Goal: Information Seeking & Learning: Learn about a topic

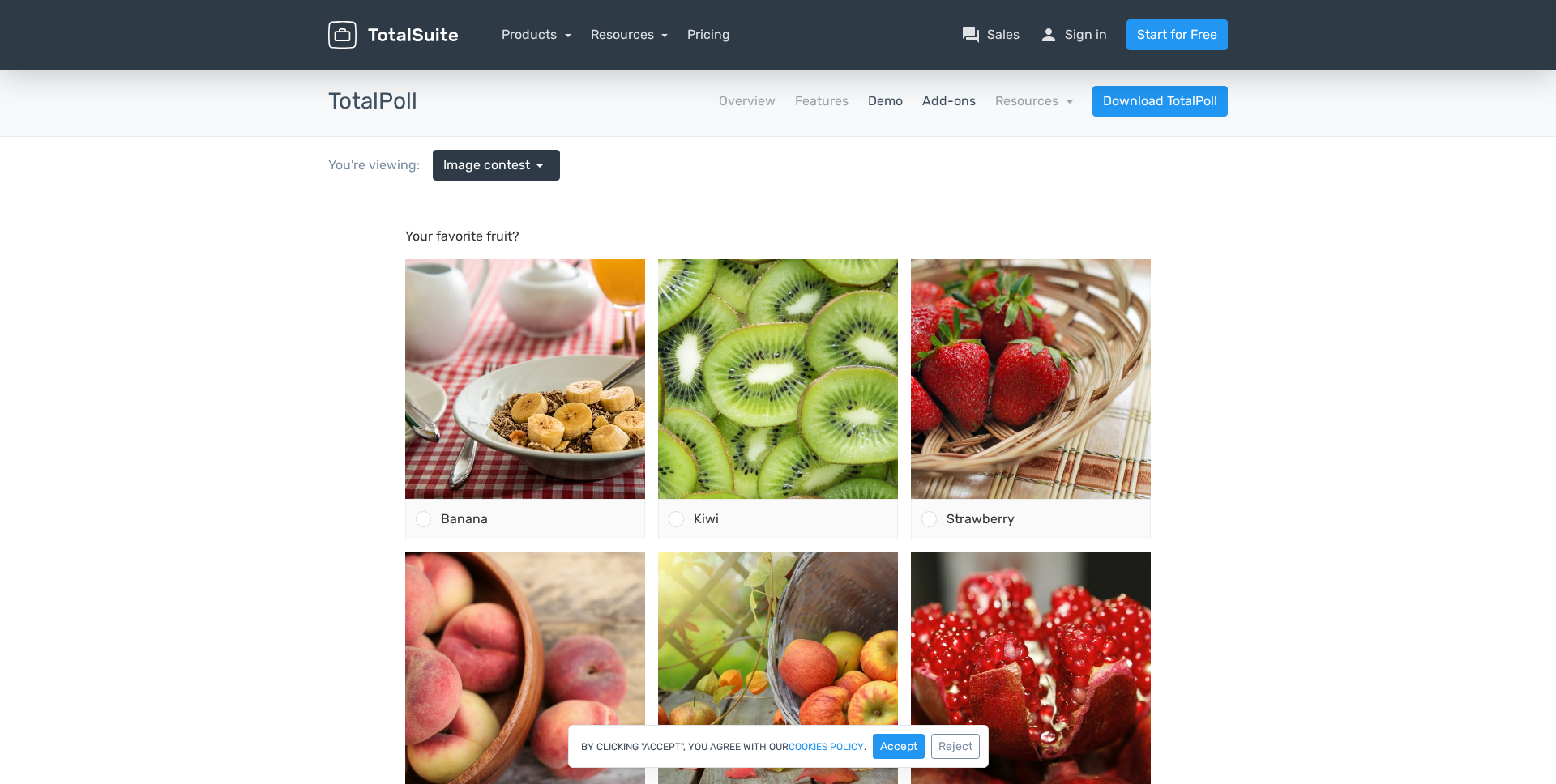
click at [957, 105] on link "Add-ons" at bounding box center [948, 101] width 54 height 20
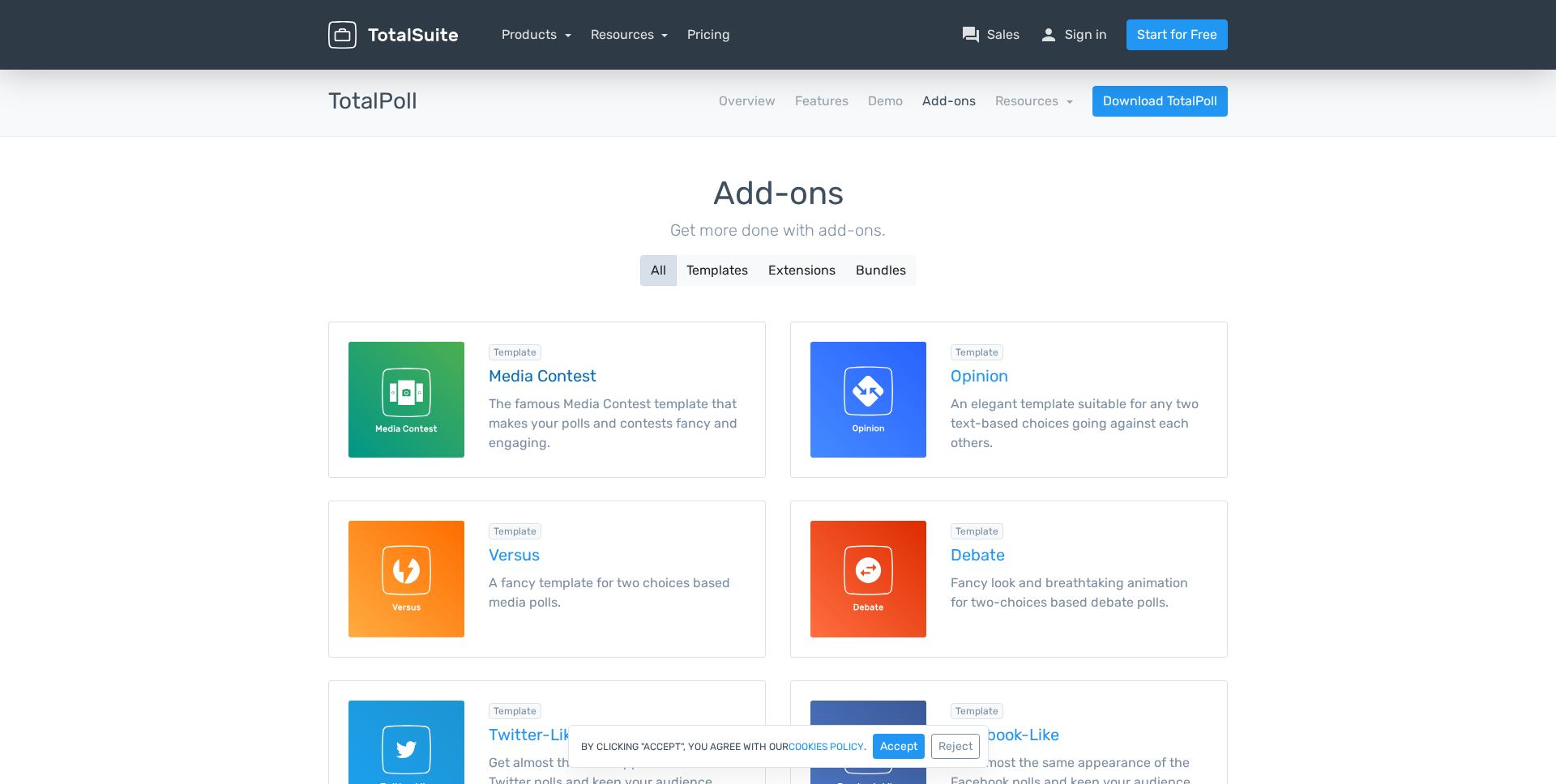
click at [439, 429] on img at bounding box center [406, 399] width 116 height 116
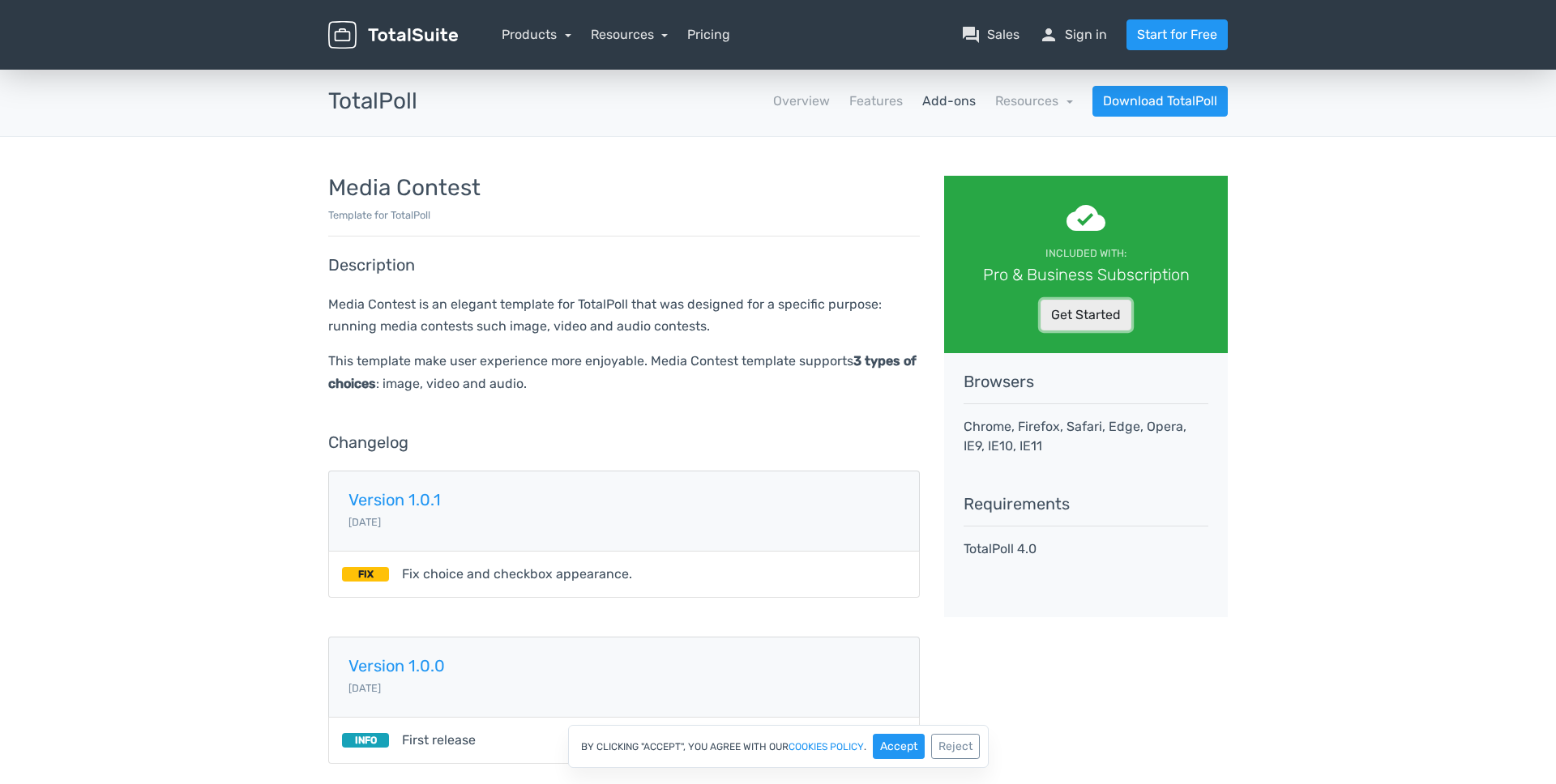
click at [1087, 322] on link "Get Started" at bounding box center [1086, 315] width 91 height 31
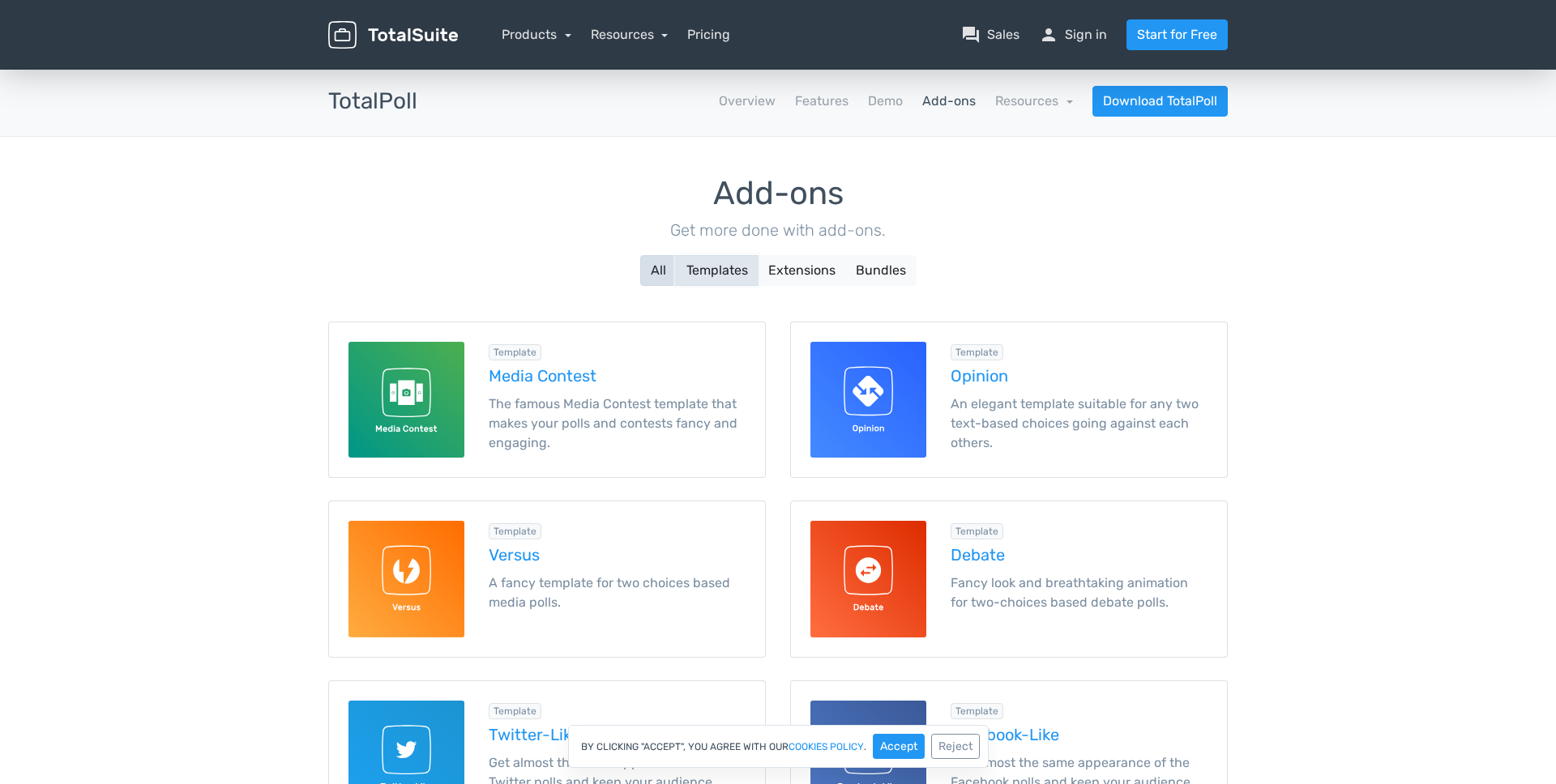
click at [714, 276] on button "Templates" at bounding box center [717, 270] width 83 height 31
click at [1012, 101] on link "Resources" at bounding box center [1034, 101] width 77 height 15
click at [885, 96] on link "Demo" at bounding box center [885, 101] width 35 height 20
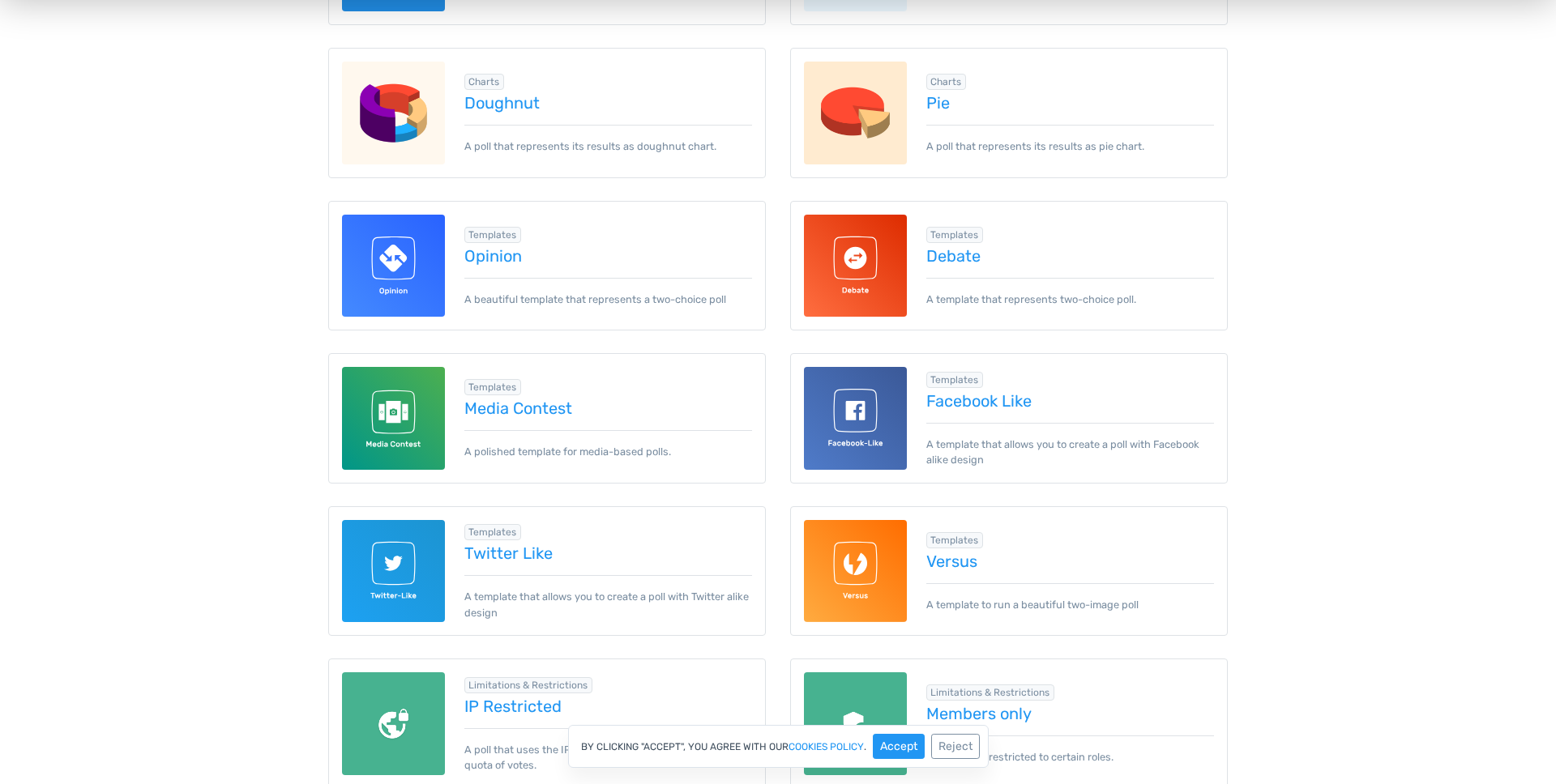
scroll to position [747, 0]
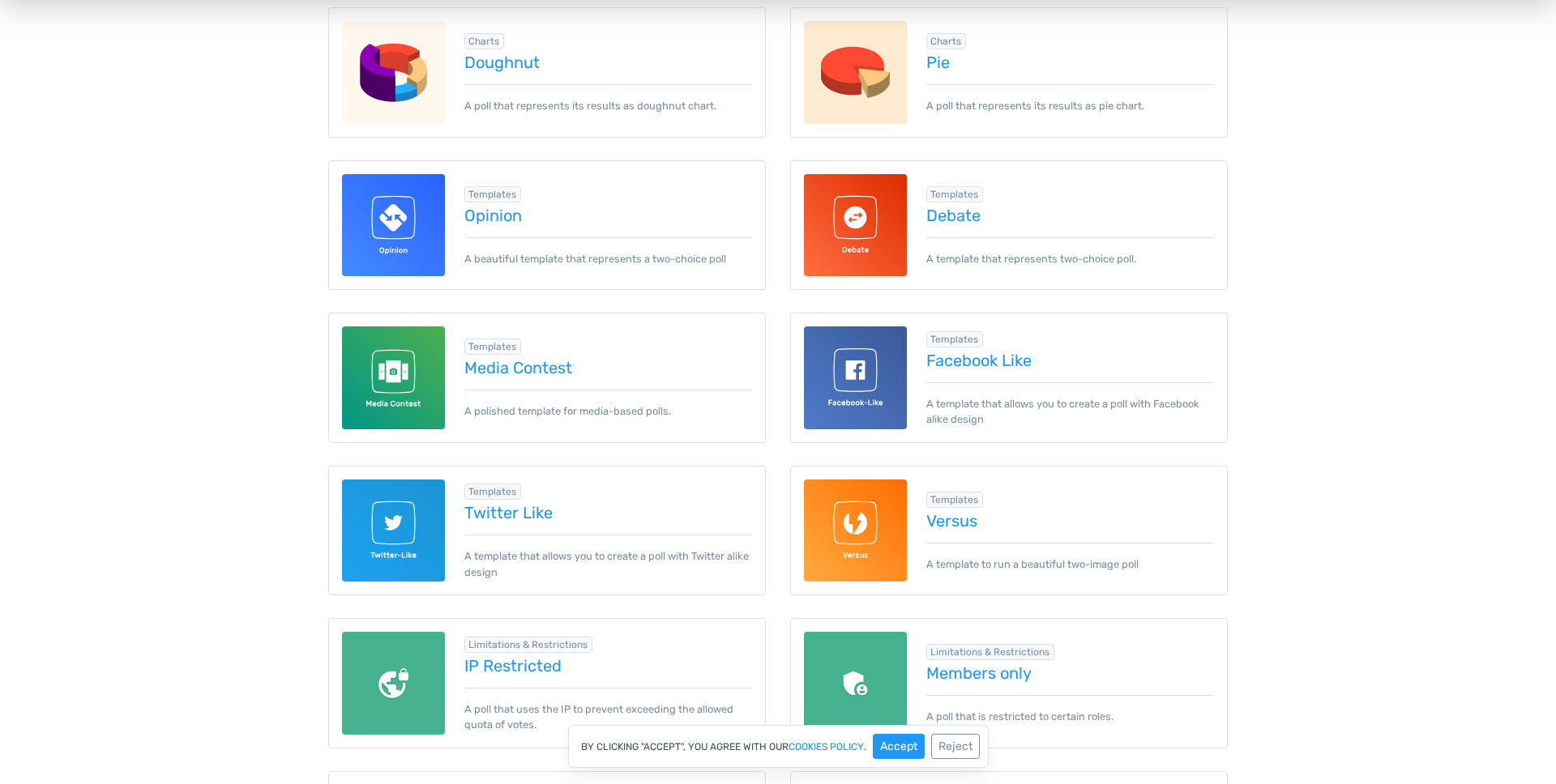
click at [409, 384] on img at bounding box center [393, 377] width 103 height 103
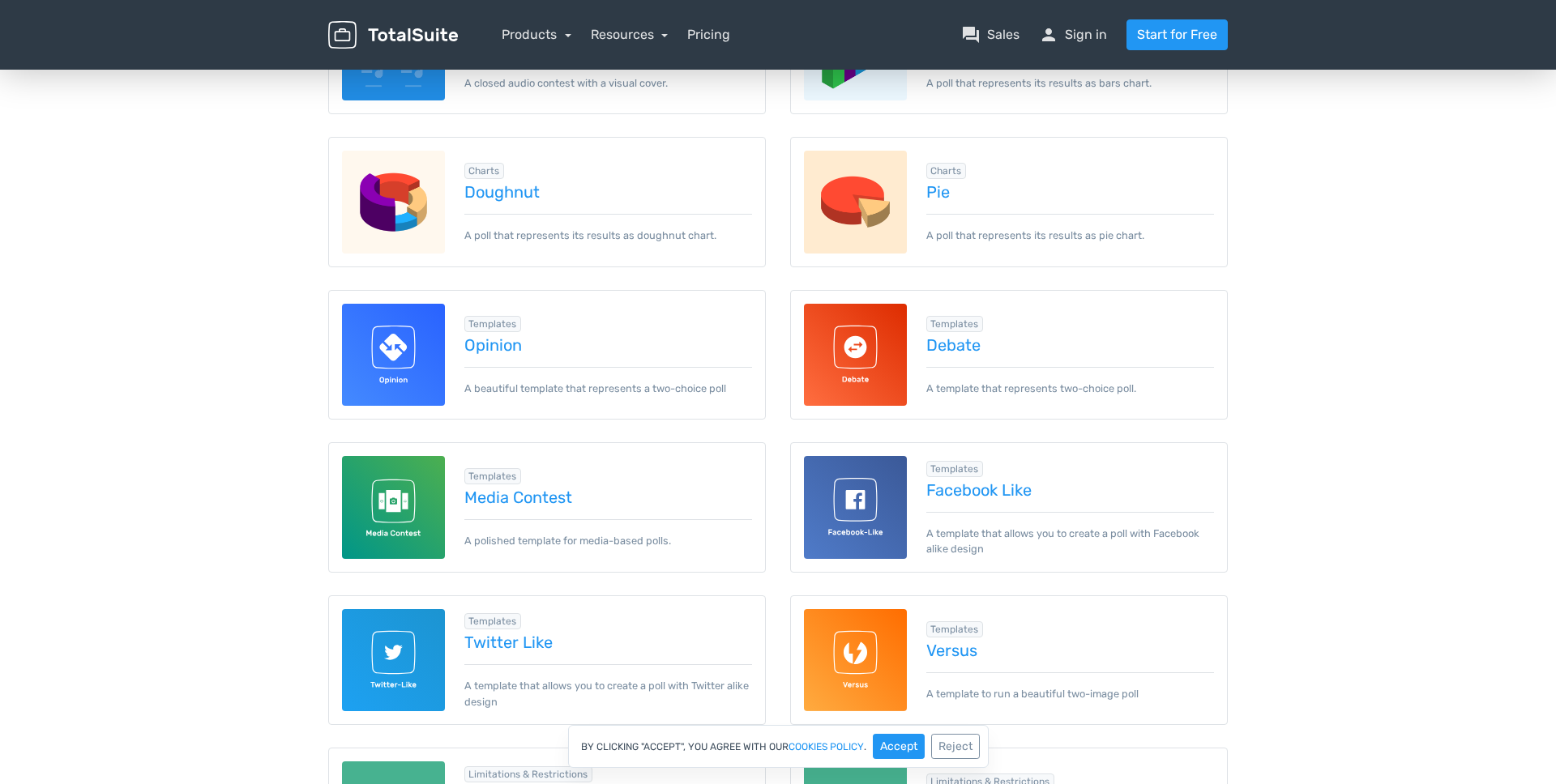
click at [433, 340] on img at bounding box center [393, 355] width 103 height 103
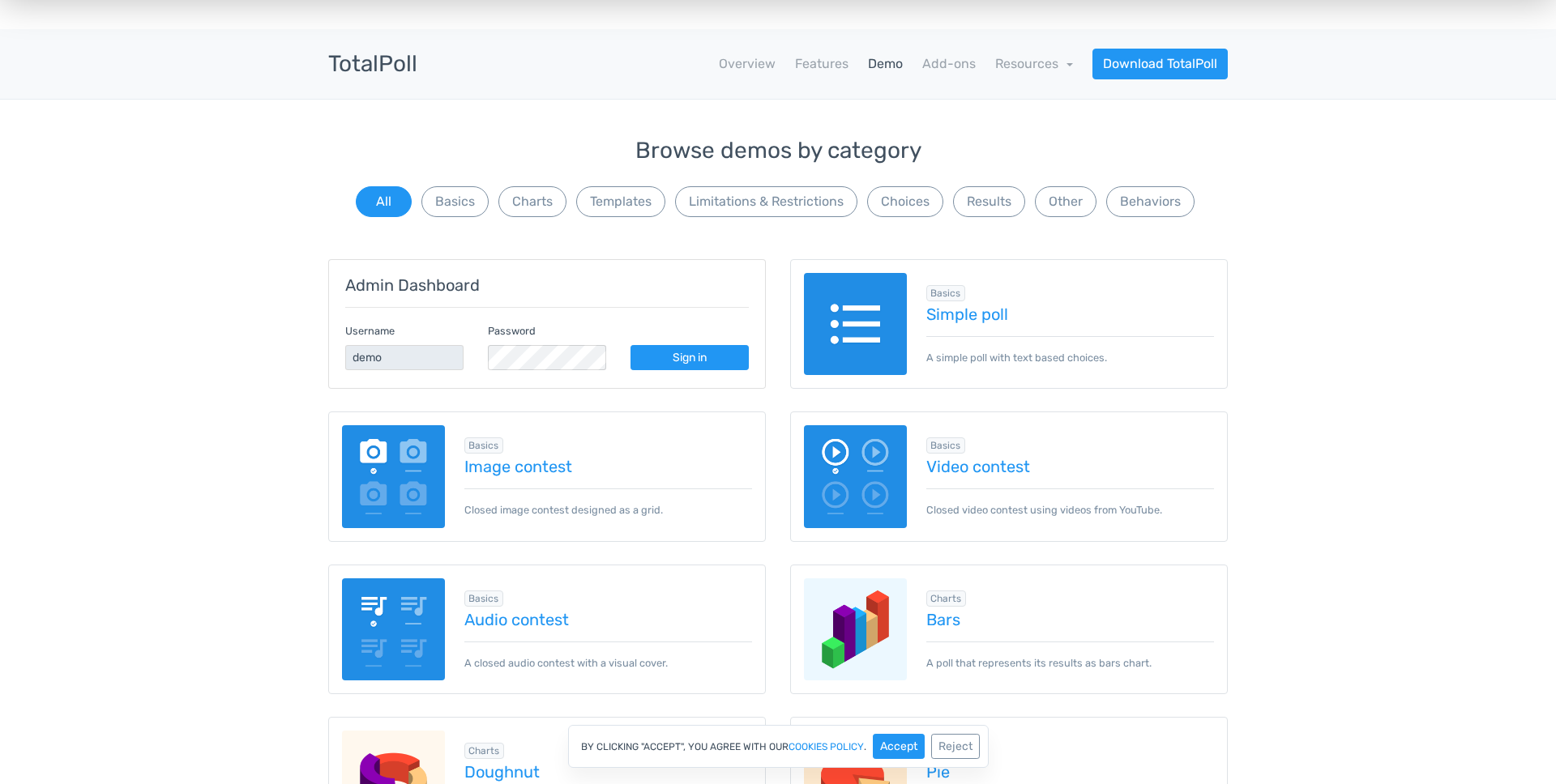
scroll to position [0, 0]
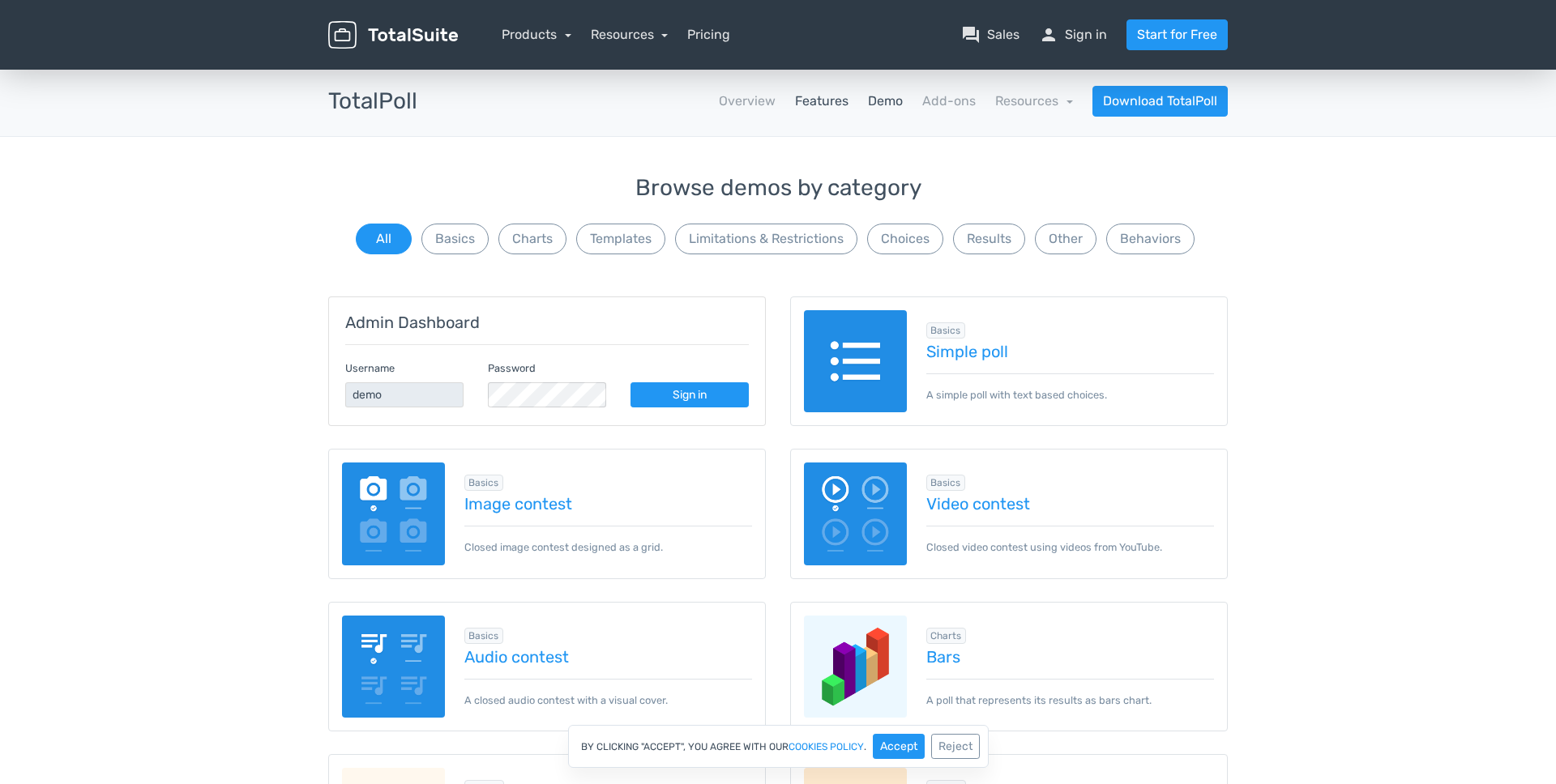
click at [811, 108] on link "Features" at bounding box center [821, 101] width 54 height 20
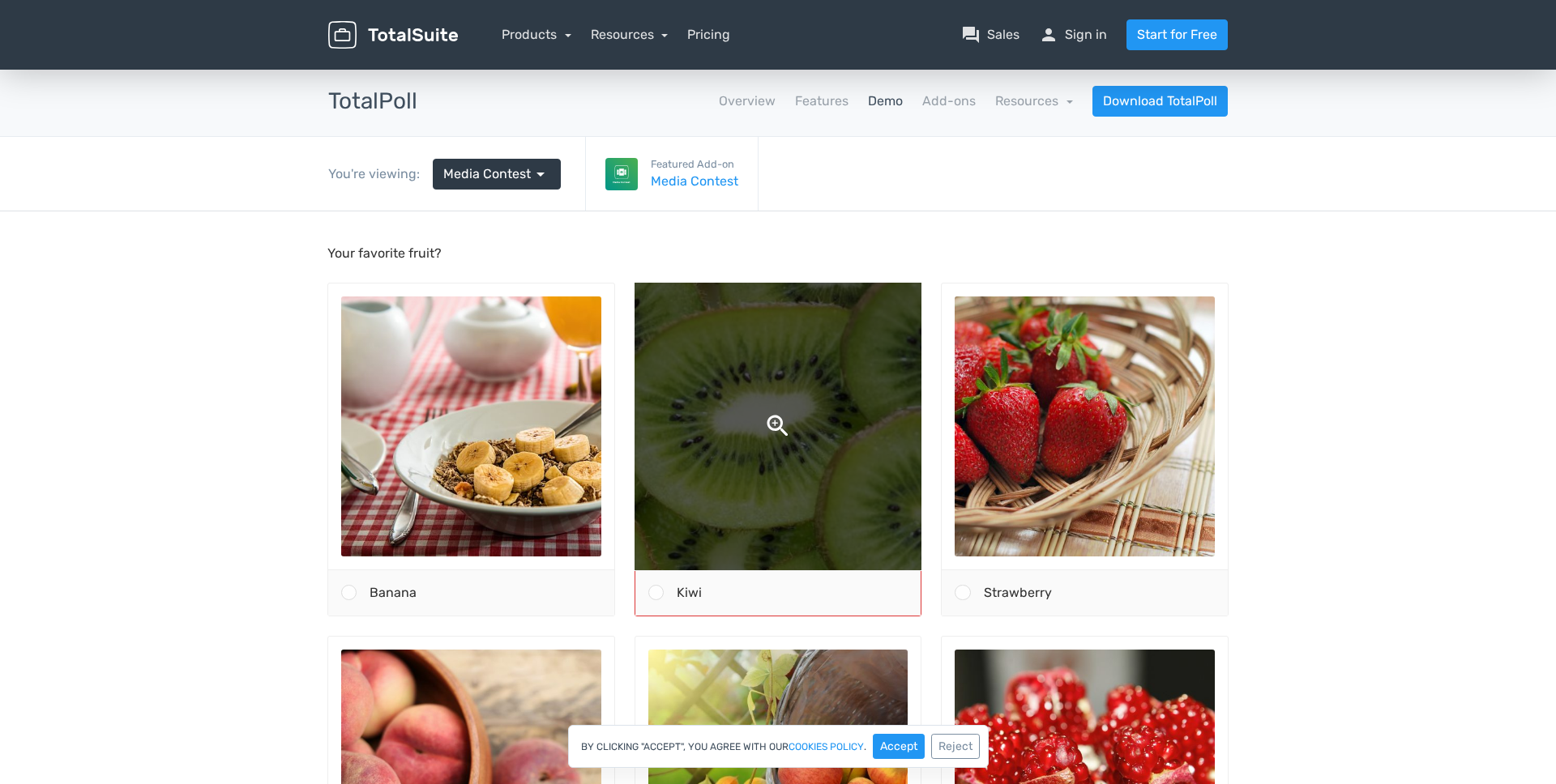
click at [771, 384] on img at bounding box center [778, 426] width 549 height 549
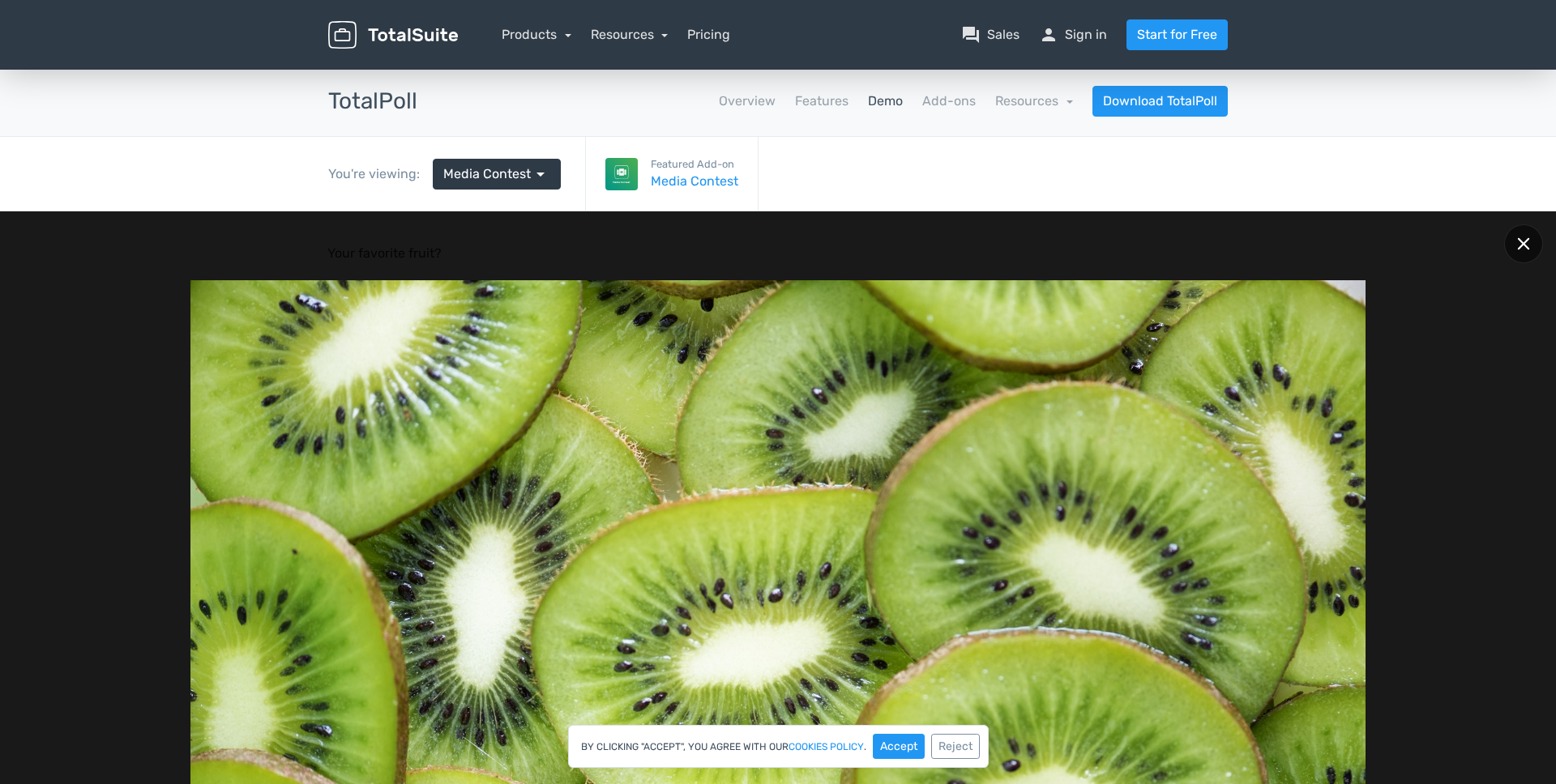
click at [1521, 236] on div at bounding box center [1523, 243] width 39 height 39
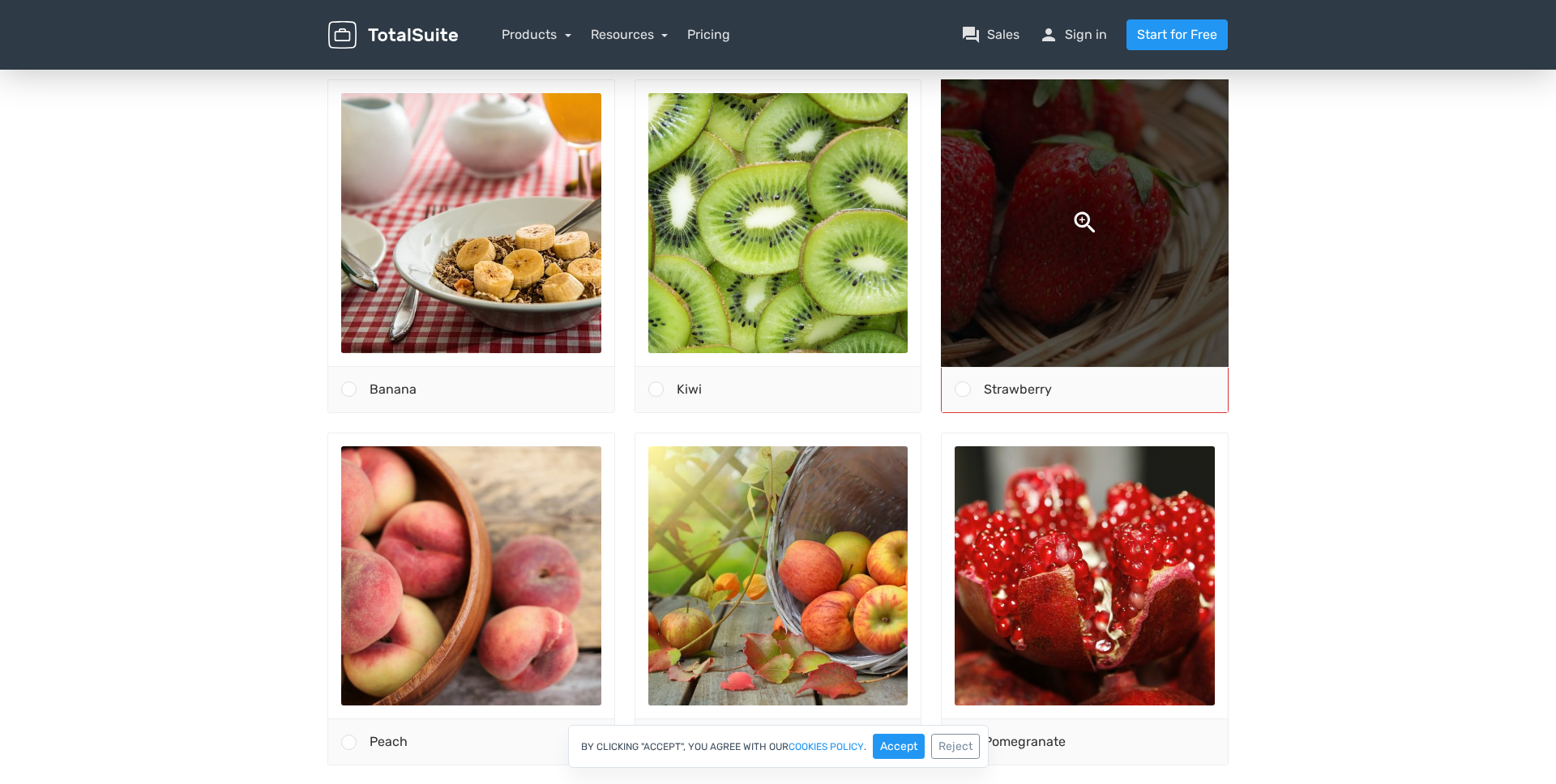
scroll to position [284, 0]
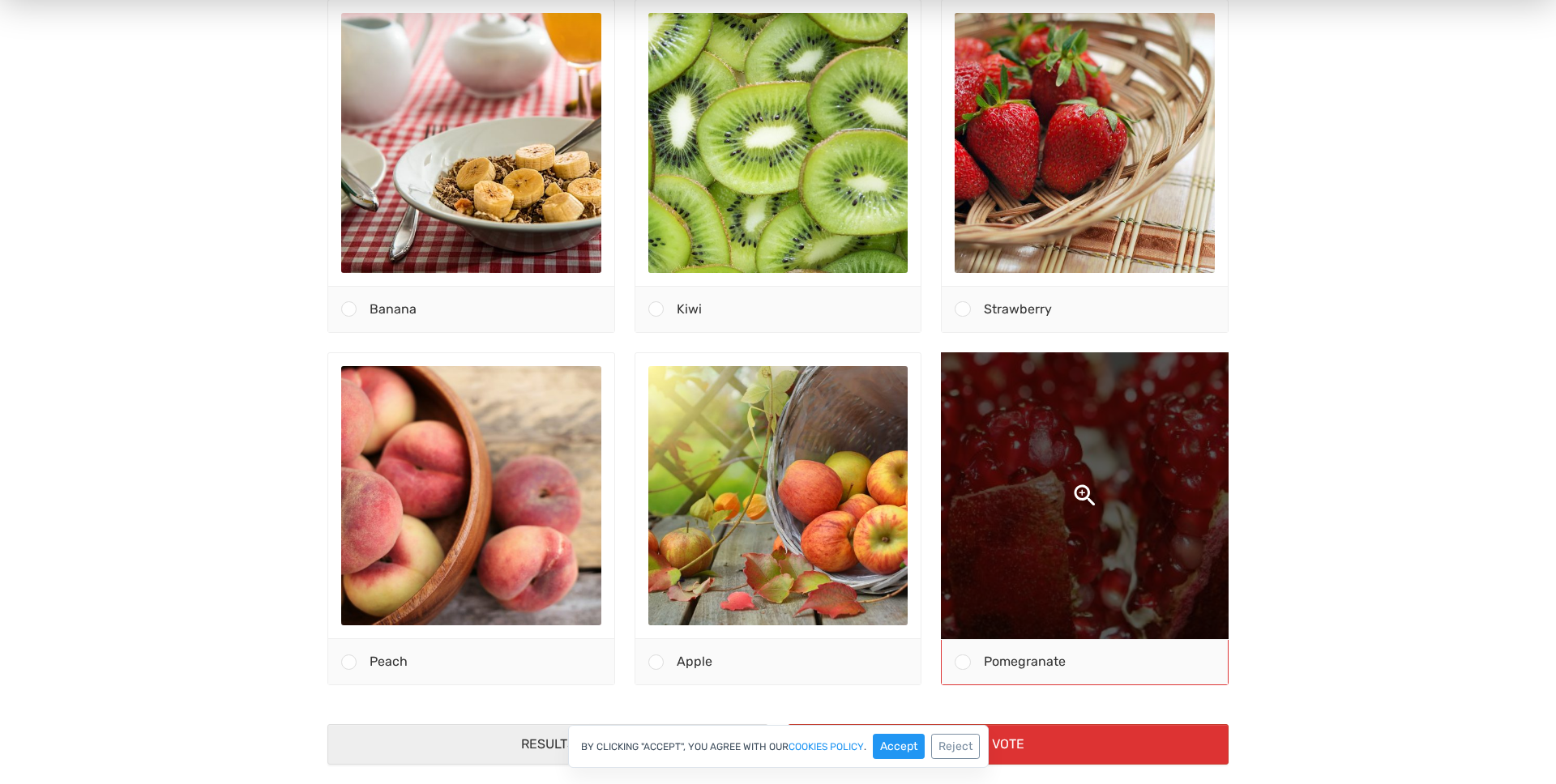
click at [1007, 475] on img at bounding box center [1085, 496] width 549 height 549
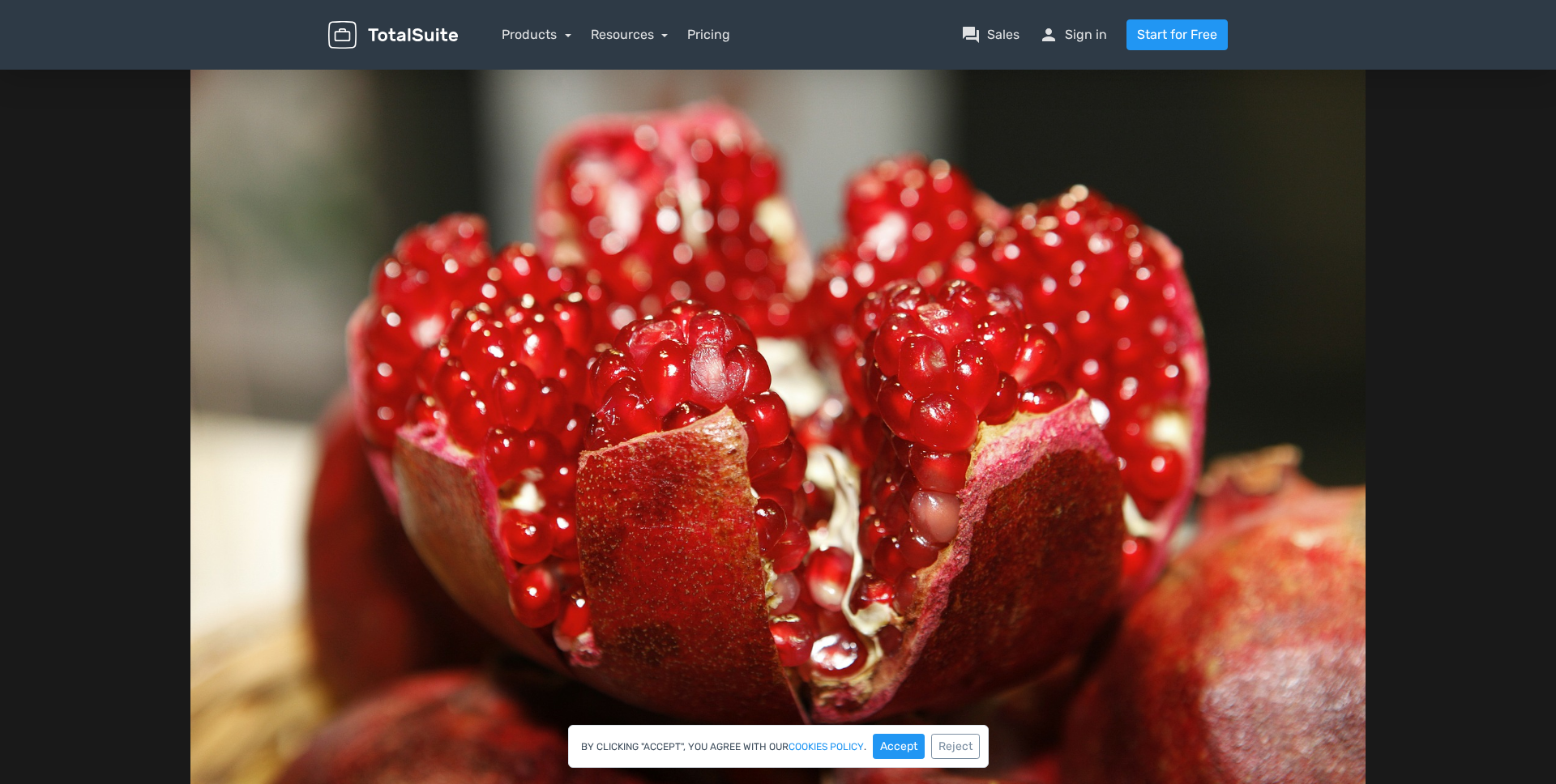
scroll to position [0, 0]
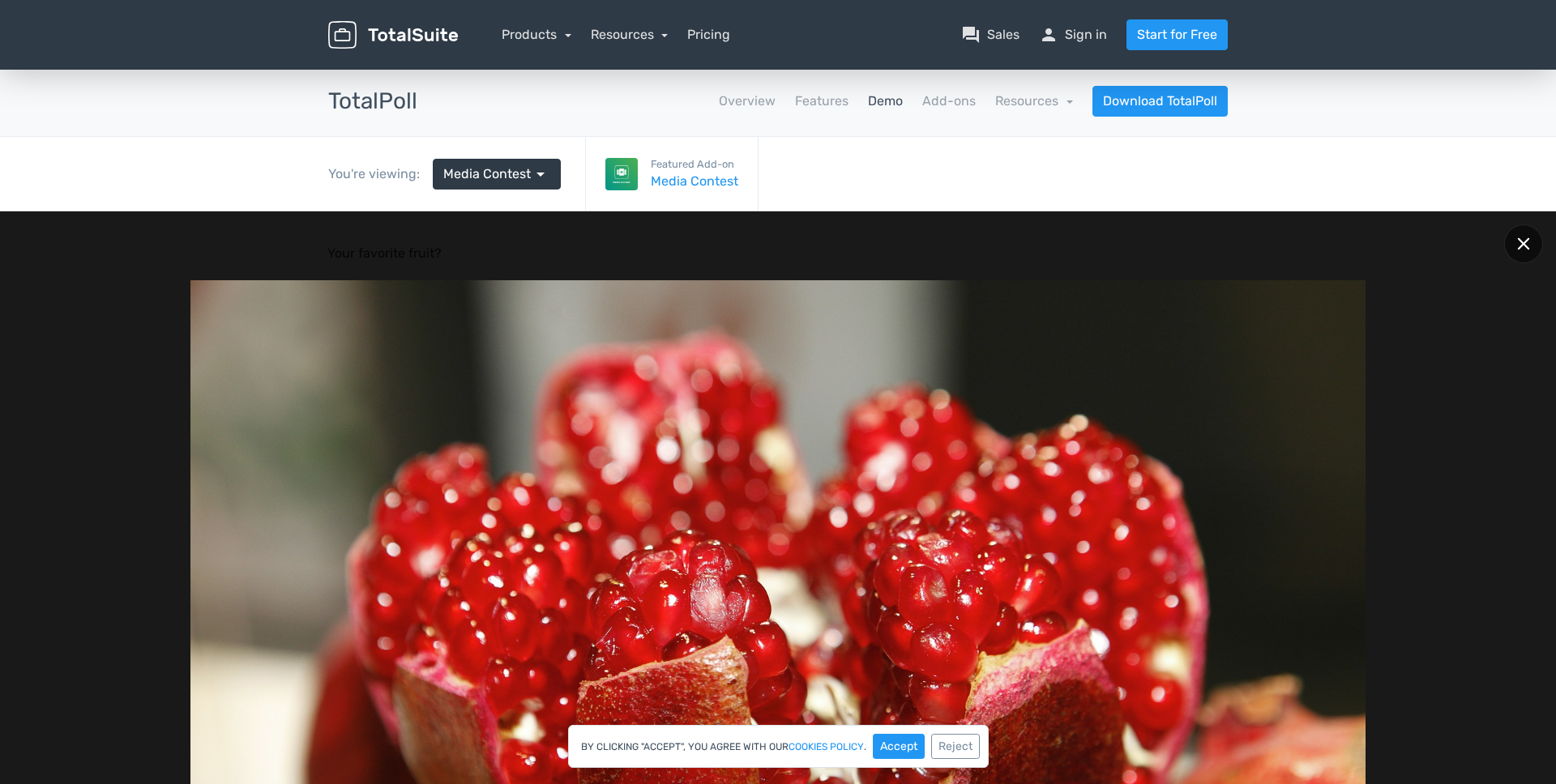
click at [1510, 230] on div at bounding box center [1523, 243] width 39 height 39
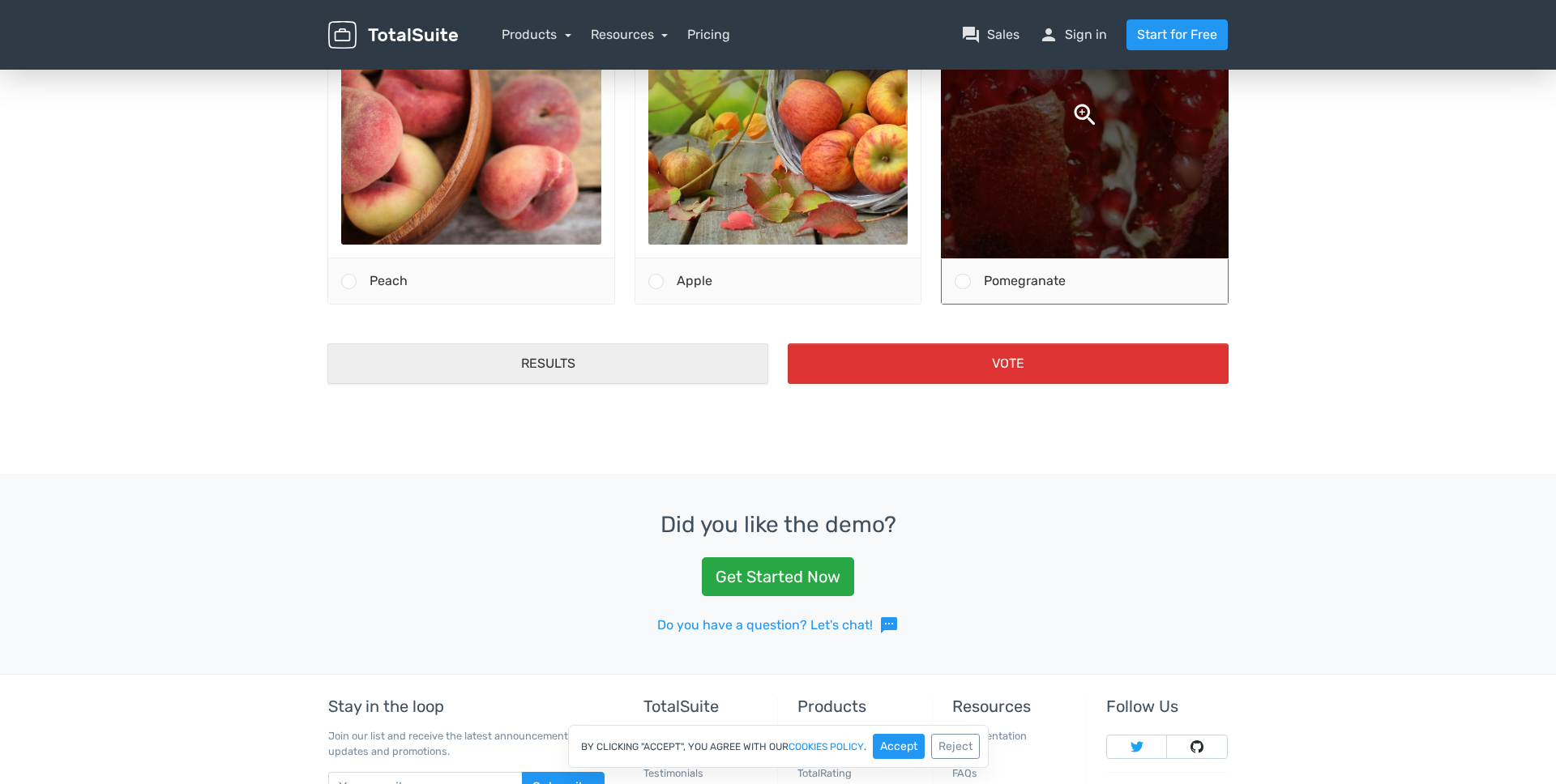
scroll to position [701, 0]
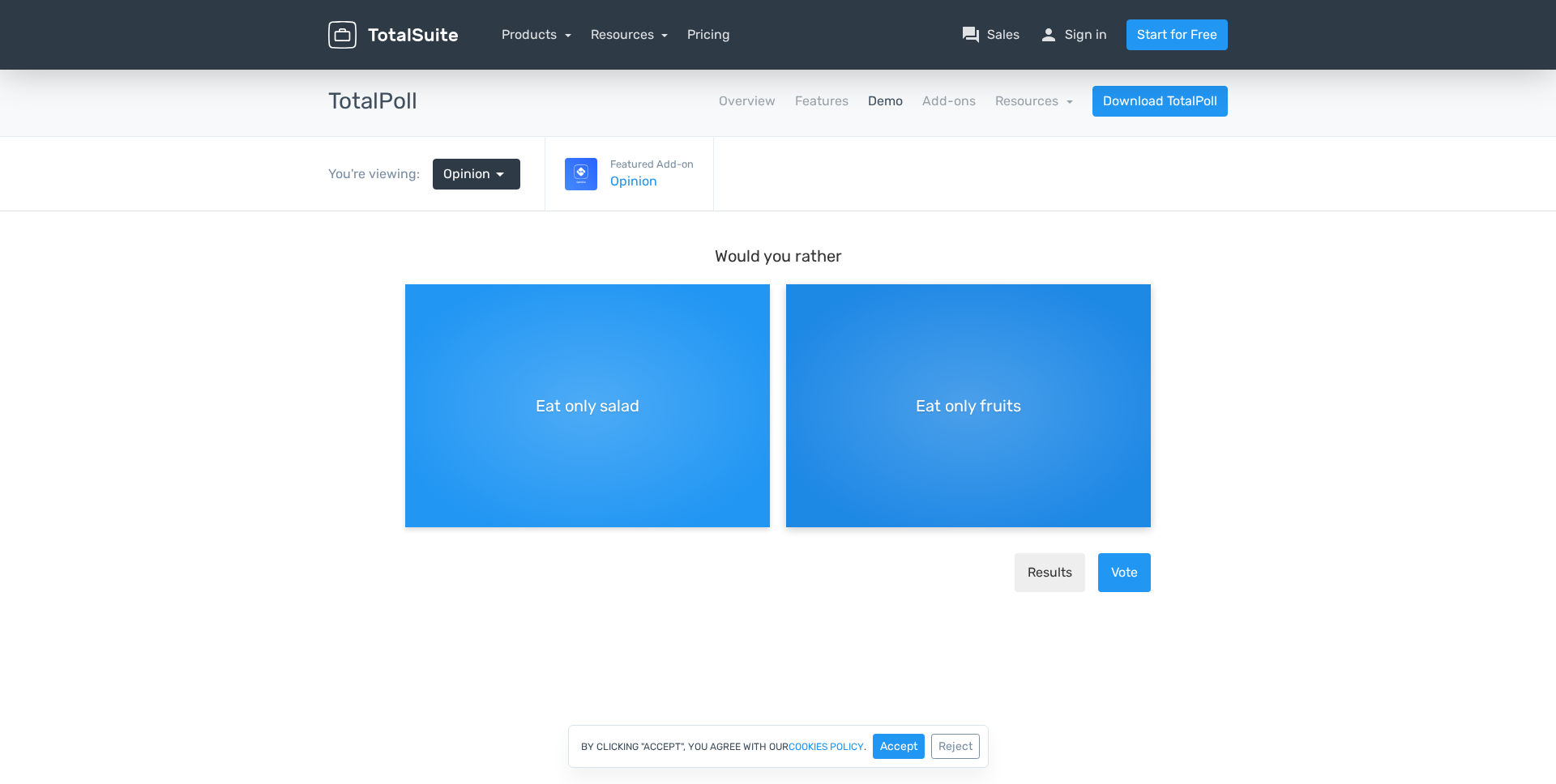
click at [888, 382] on div "Eat only fruits" at bounding box center [968, 406] width 364 height 243
click at [796, 303] on input "Eat only fruits" at bounding box center [791, 297] width 10 height 10
radio input "true"
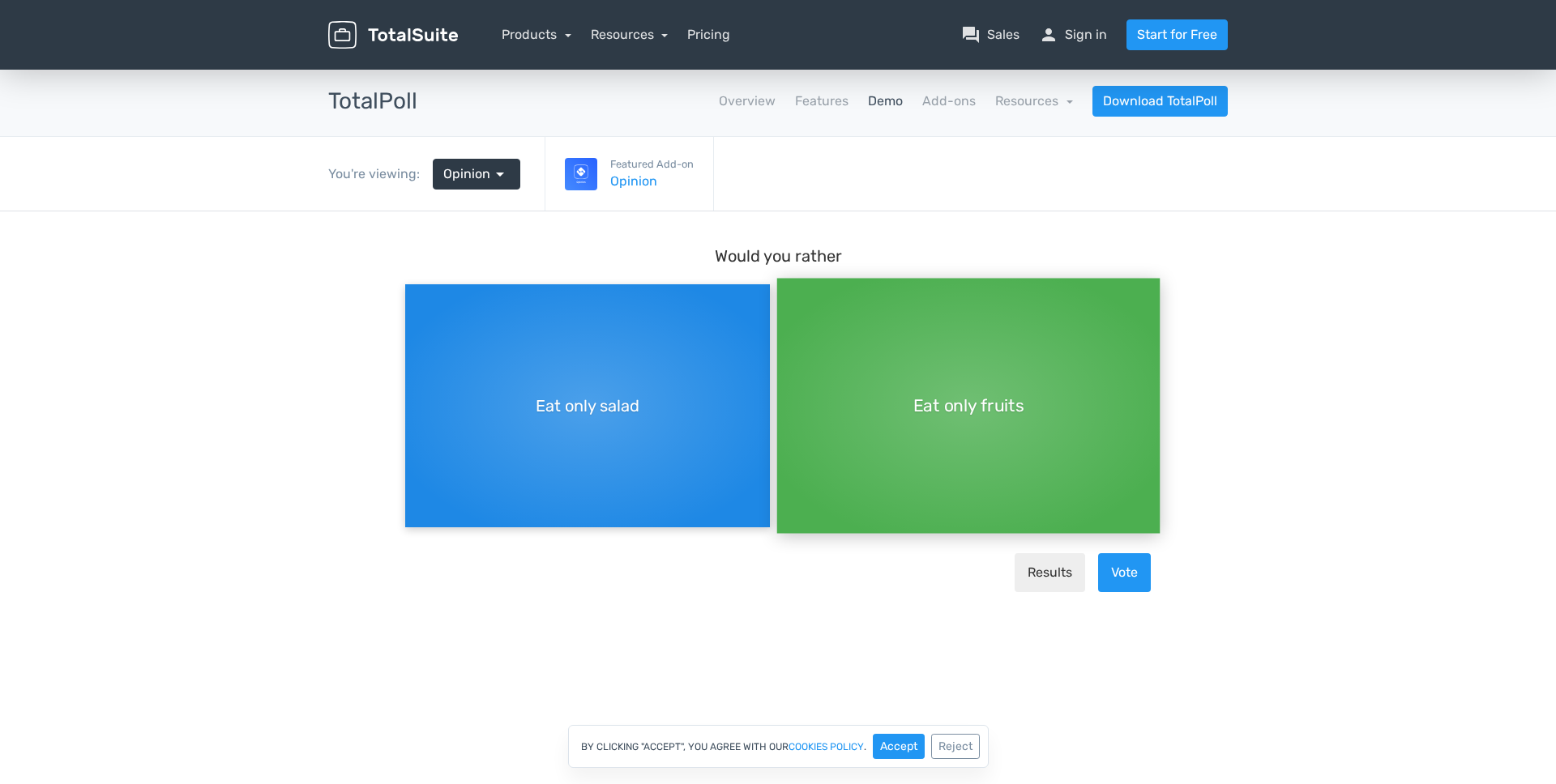
click at [676, 475] on div "Eat only salad" at bounding box center [587, 406] width 364 height 243
click at [416, 303] on input "Eat only salad" at bounding box center [410, 297] width 10 height 10
radio input "true"
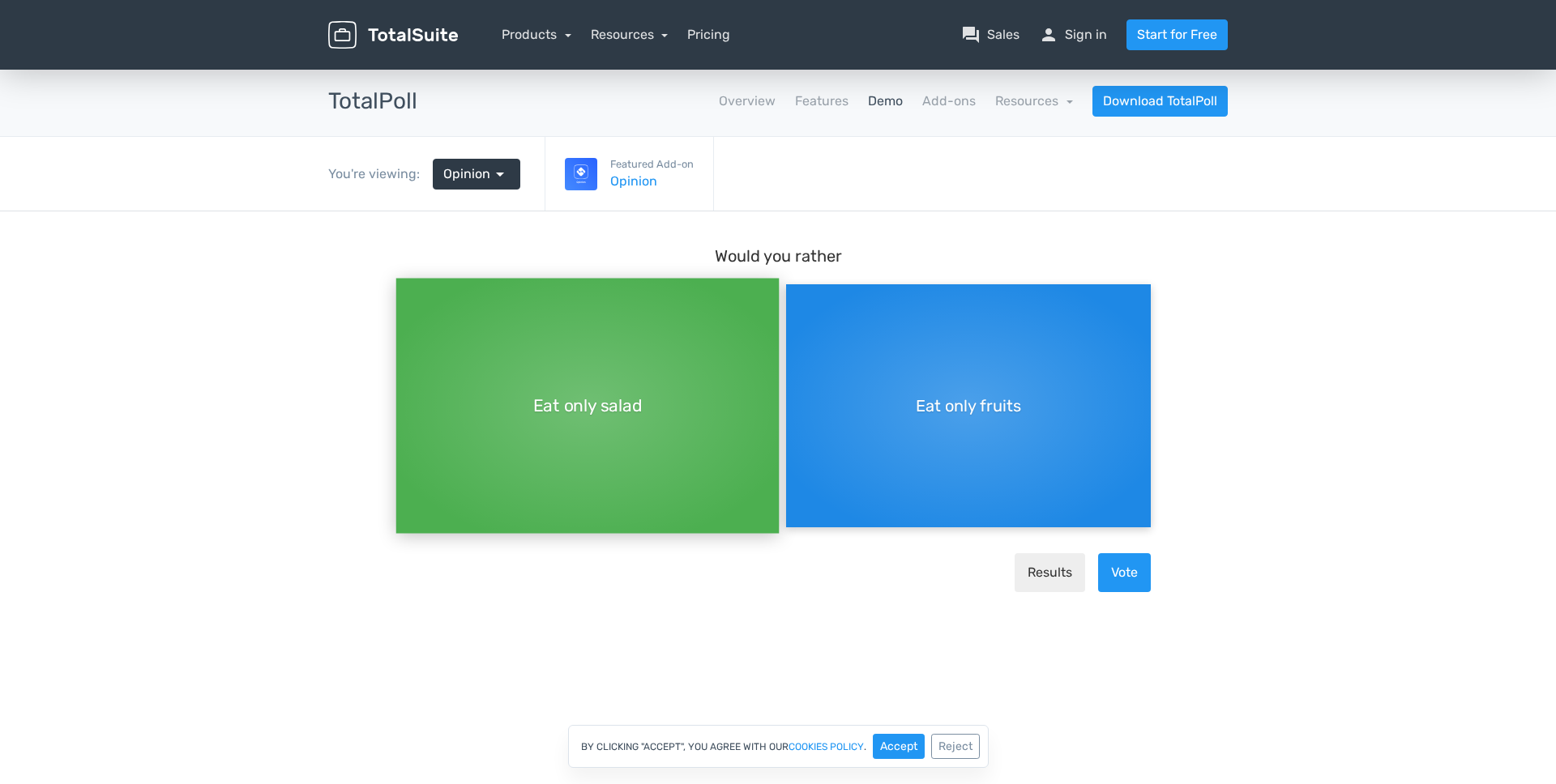
click at [858, 475] on div "Eat only fruits" at bounding box center [968, 406] width 364 height 243
click at [796, 290] on input "Eat only fruits" at bounding box center [791, 283] width 10 height 10
radio input "true"
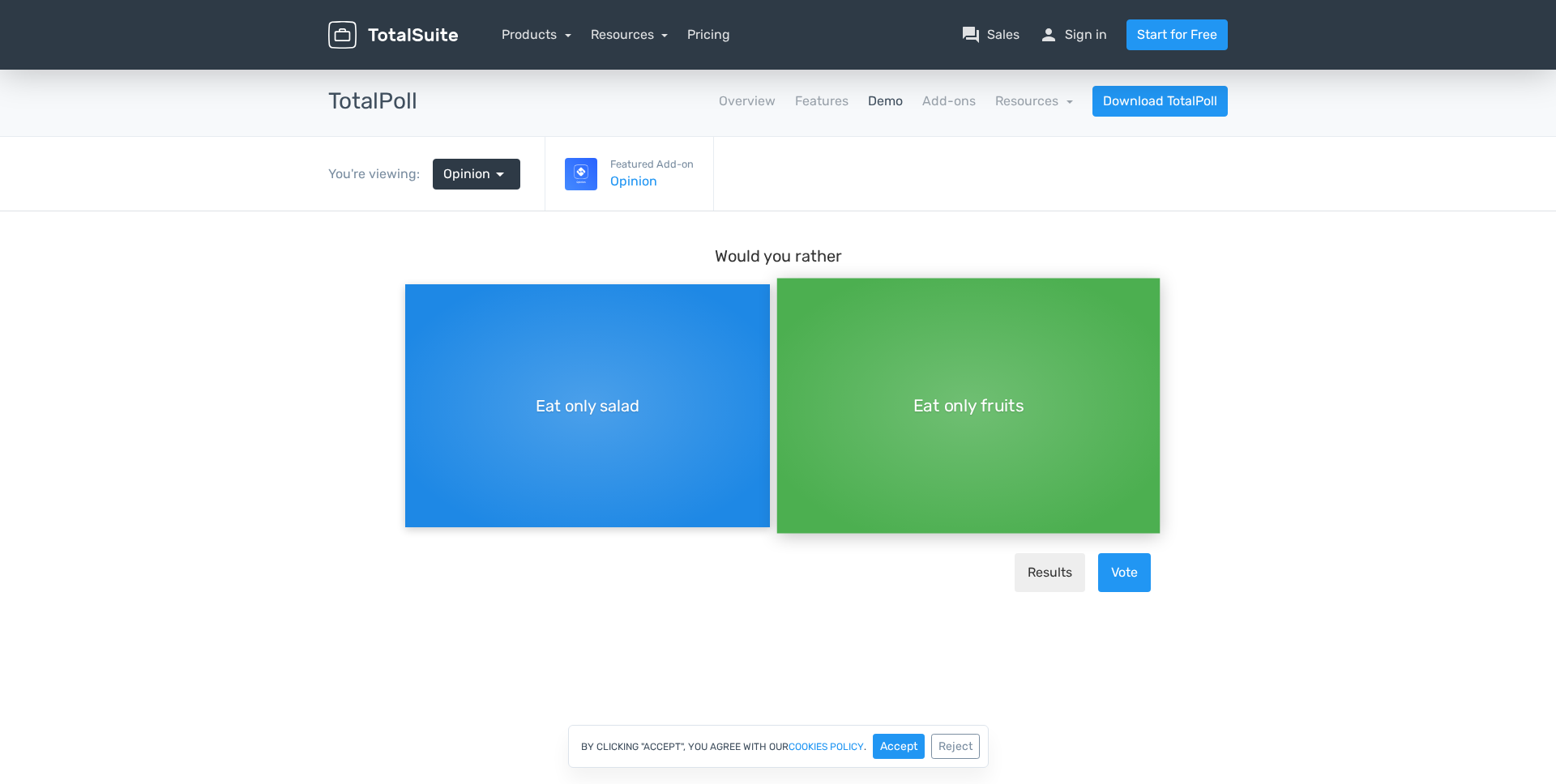
click at [698, 448] on div "Eat only salad" at bounding box center [587, 406] width 364 height 243
click at [416, 290] on input "Eat only salad" at bounding box center [410, 283] width 10 height 10
radio input "true"
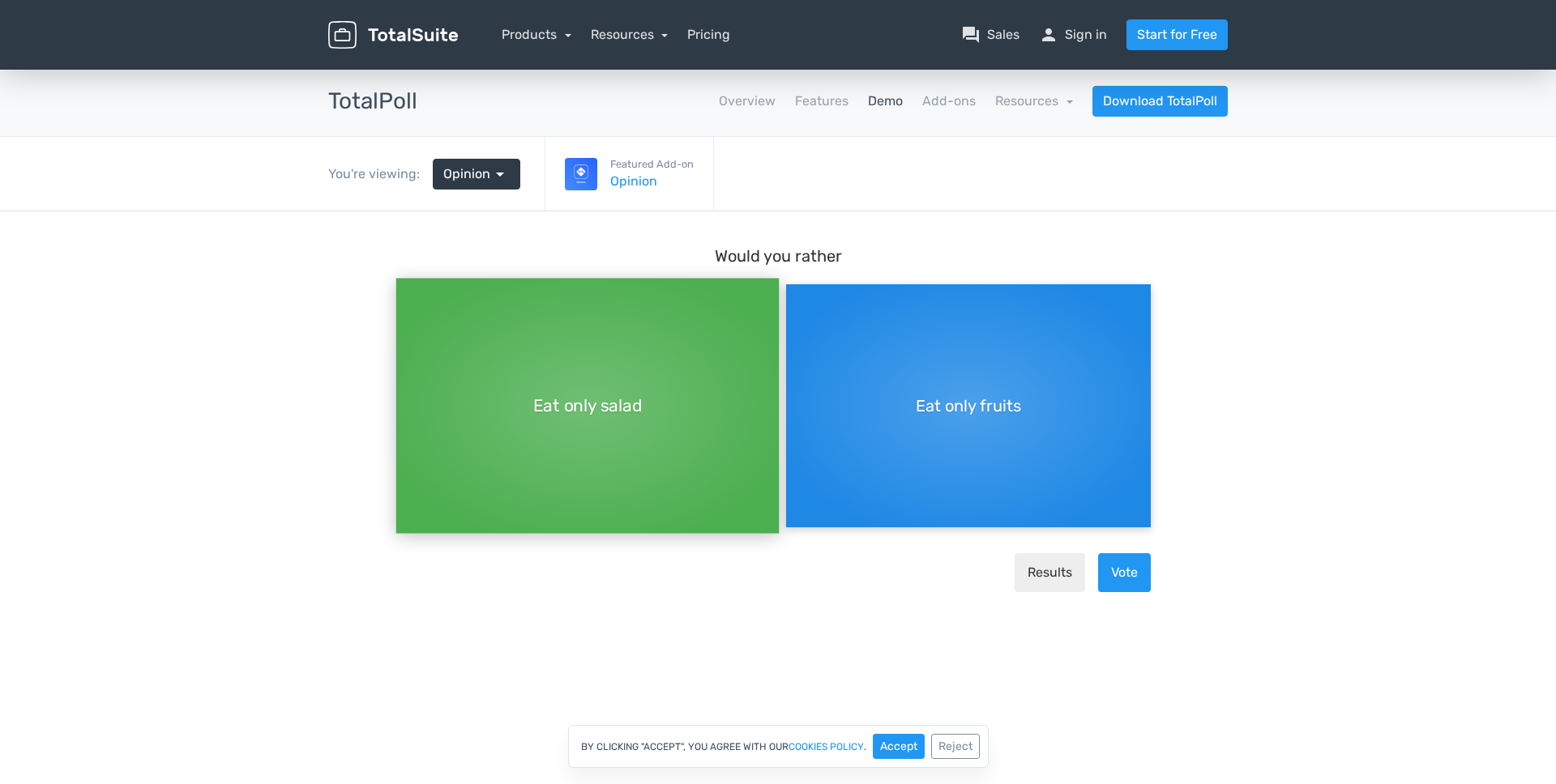
drag, startPoint x: 853, startPoint y: 454, endPoint x: 892, endPoint y: 461, distance: 39.6
click at [853, 454] on div "Eat only fruits" at bounding box center [968, 406] width 364 height 243
click at [796, 290] on input "Eat only fruits" at bounding box center [791, 283] width 10 height 10
radio input "true"
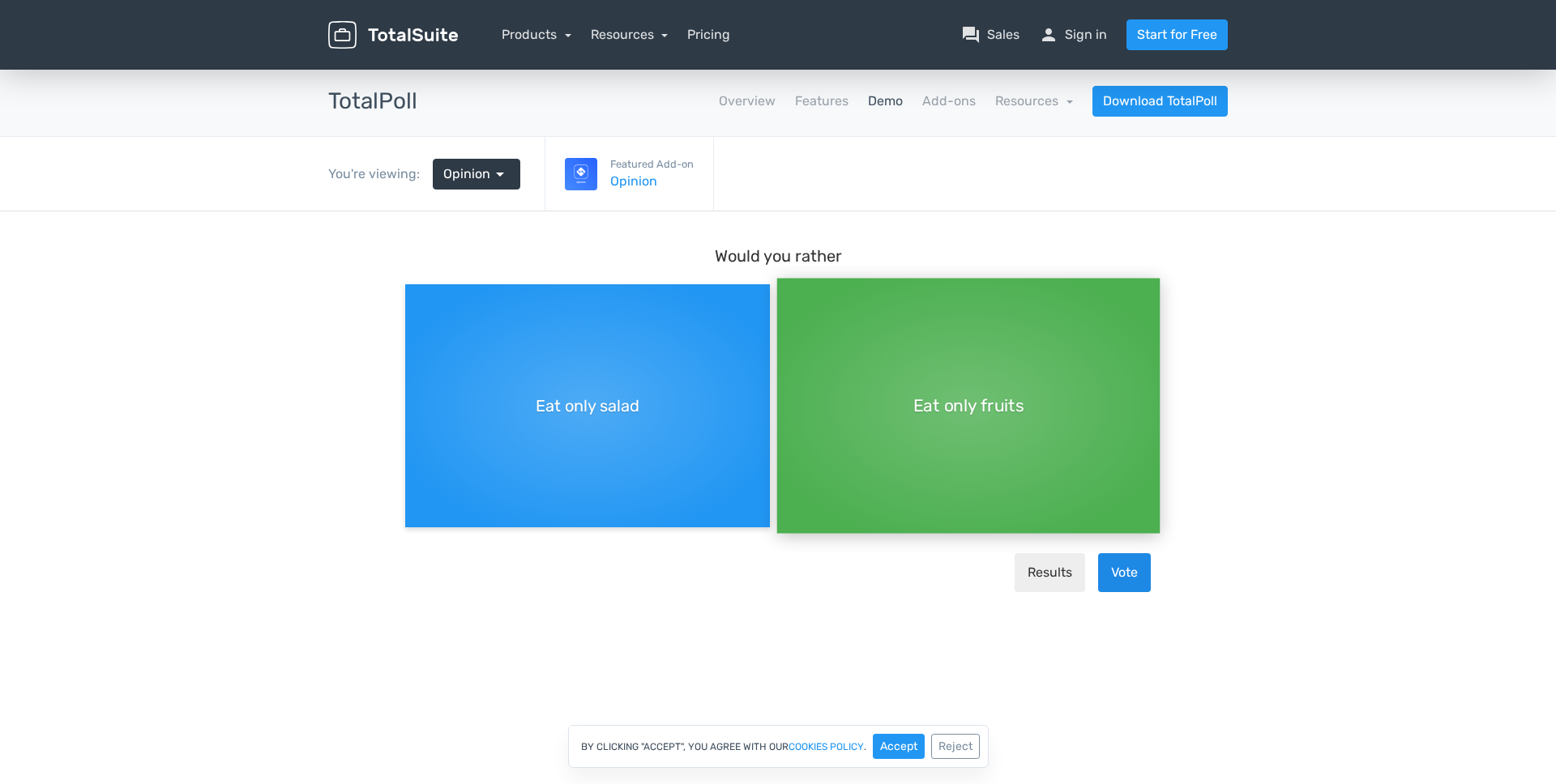
click at [1136, 581] on button "Vote" at bounding box center [1125, 573] width 53 height 39
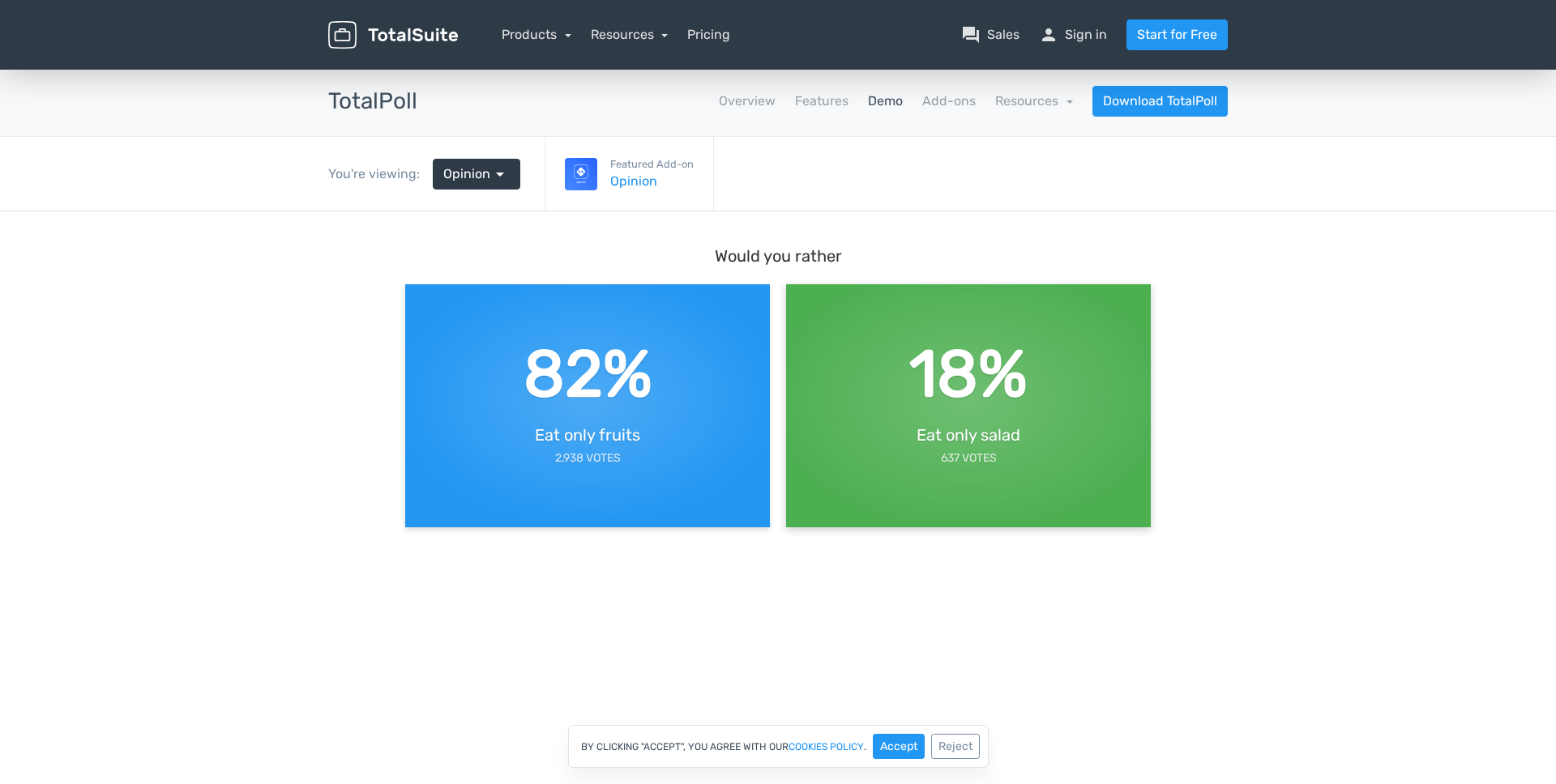
click at [1003, 454] on div "18% Eat only salad 637 Votes" at bounding box center [968, 398] width 364 height 243
click at [688, 405] on div "82% Eat only fruits 2,938 Votes" at bounding box center [587, 398] width 364 height 243
click at [484, 171] on span "Opinion" at bounding box center [467, 174] width 47 height 20
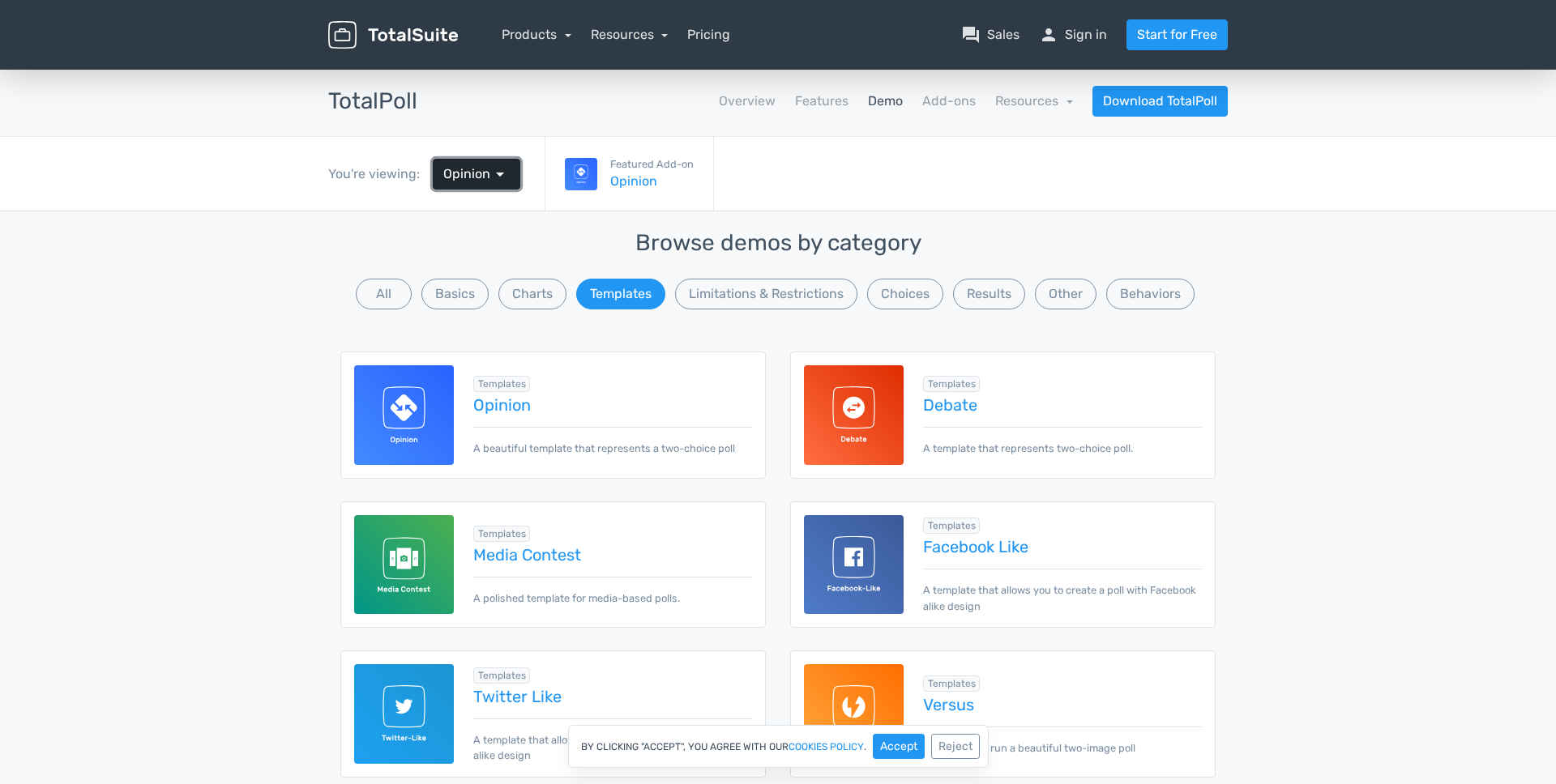
click at [484, 171] on span "Opinion" at bounding box center [467, 174] width 47 height 20
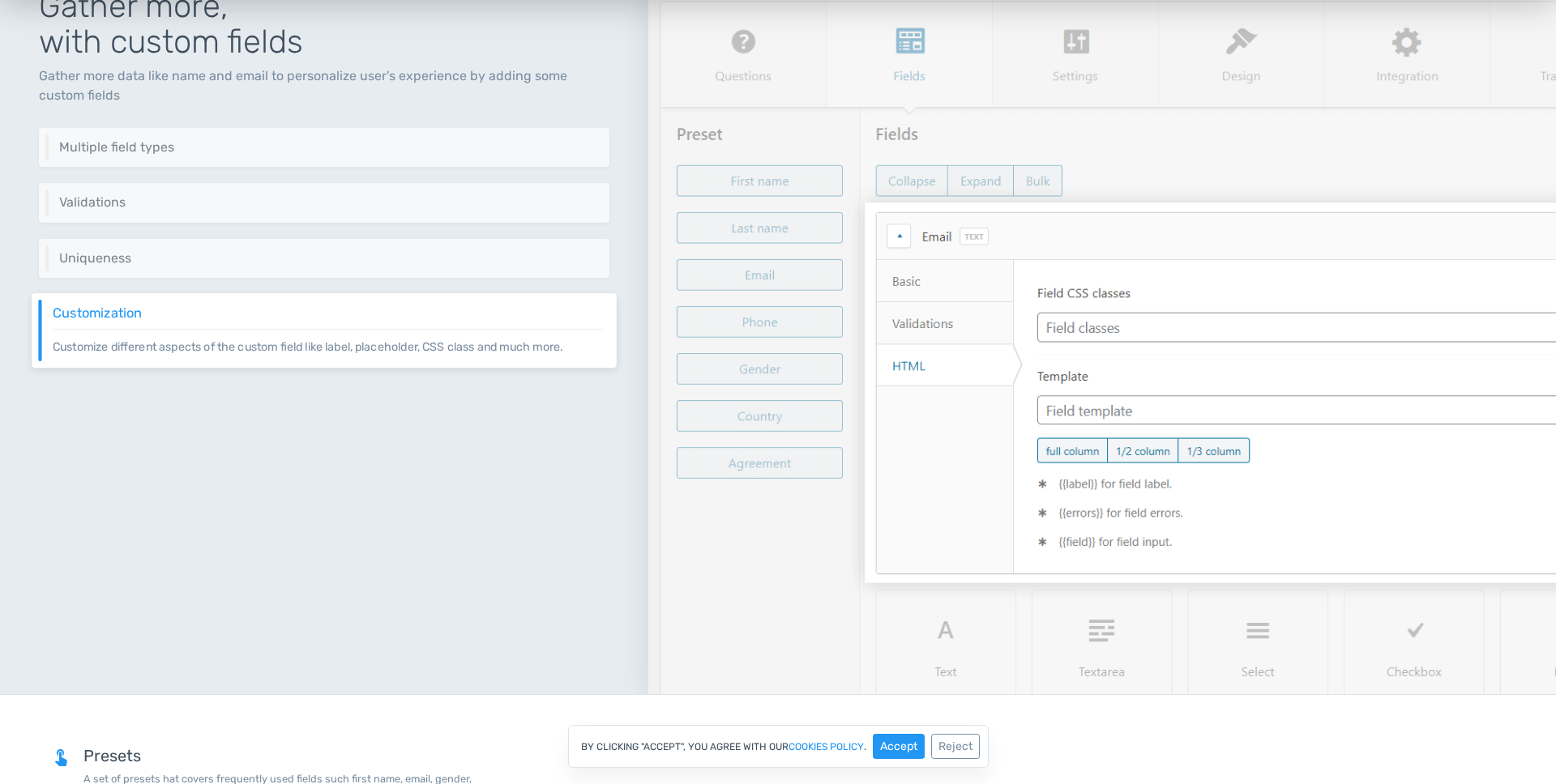
scroll to position [1251, 0]
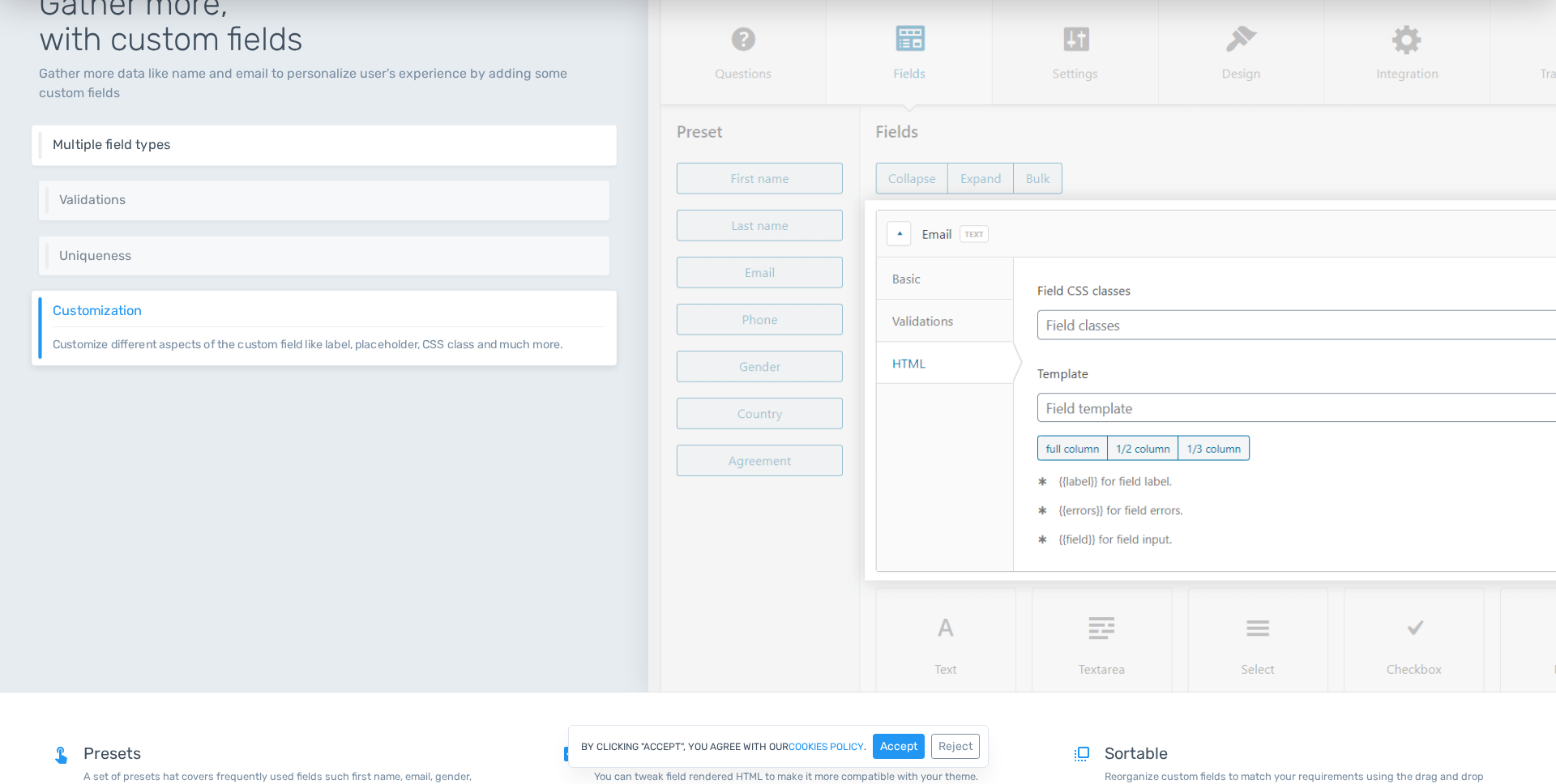
click at [171, 139] on h6 "Multiple field types" at bounding box center [328, 143] width 552 height 14
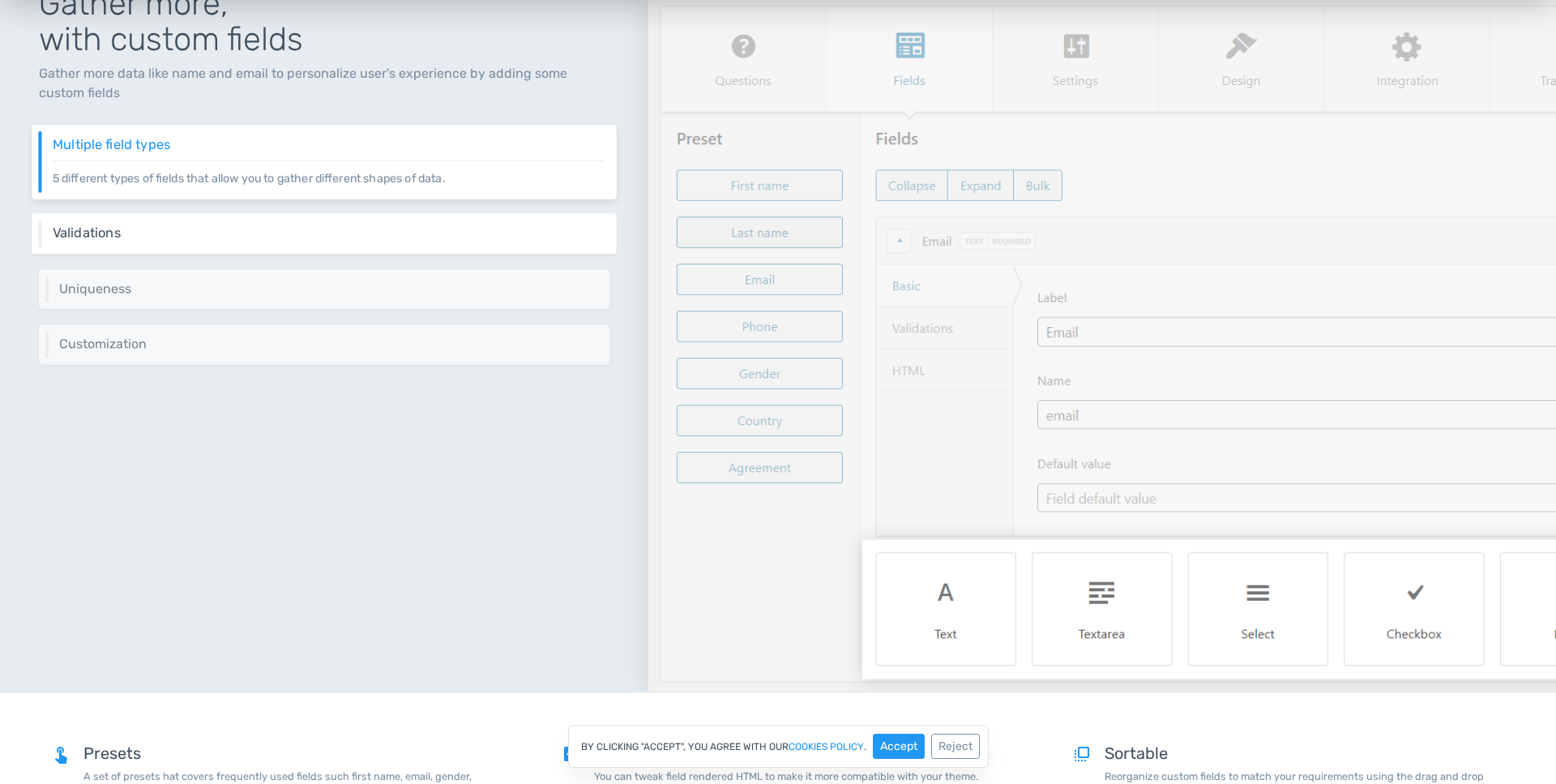
click at [175, 238] on h6 "Validations" at bounding box center [328, 233] width 552 height 14
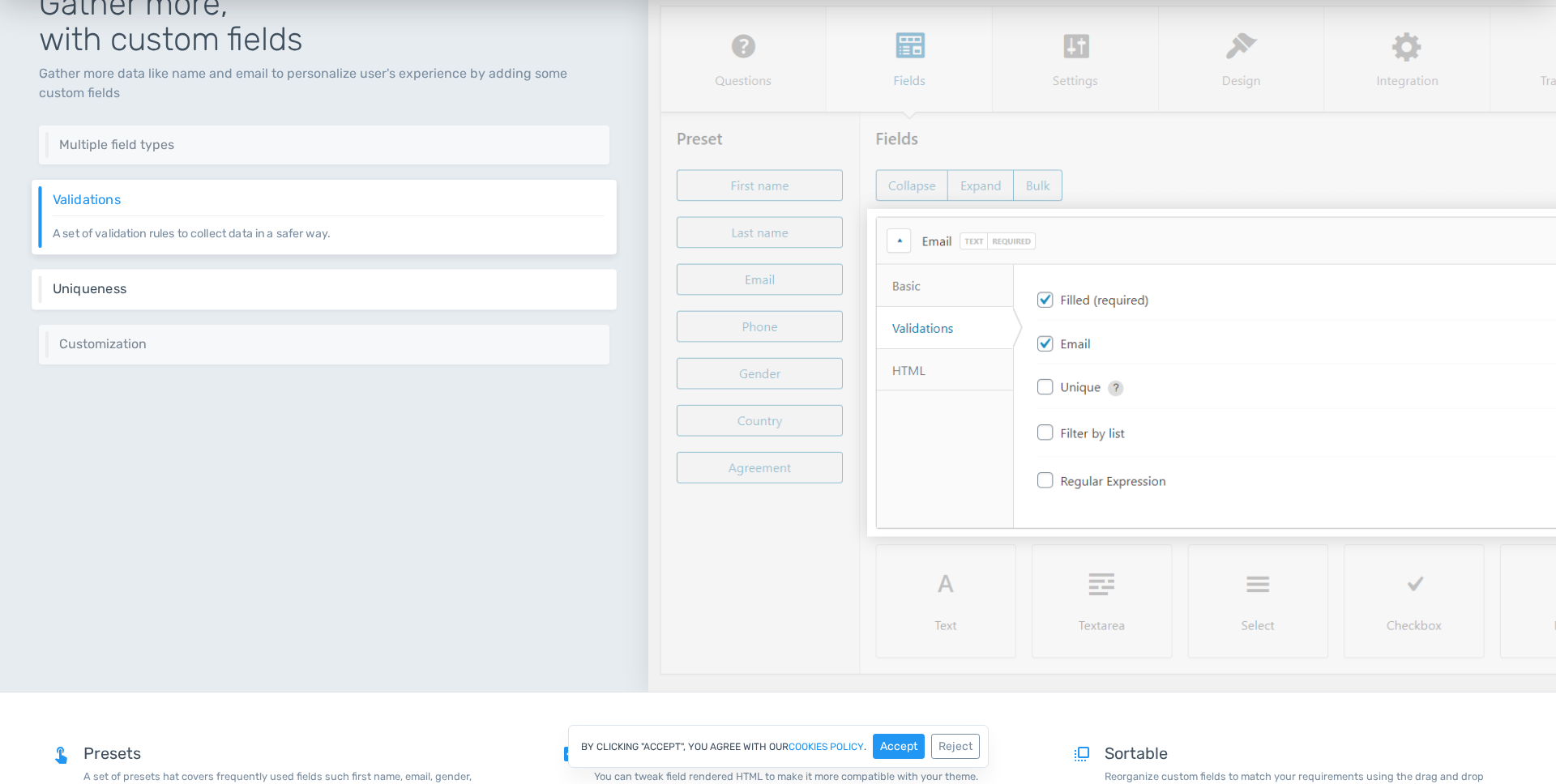
click at [196, 277] on div "Uniqueness You can make some fields like email unique so users can use it only …" at bounding box center [324, 289] width 585 height 41
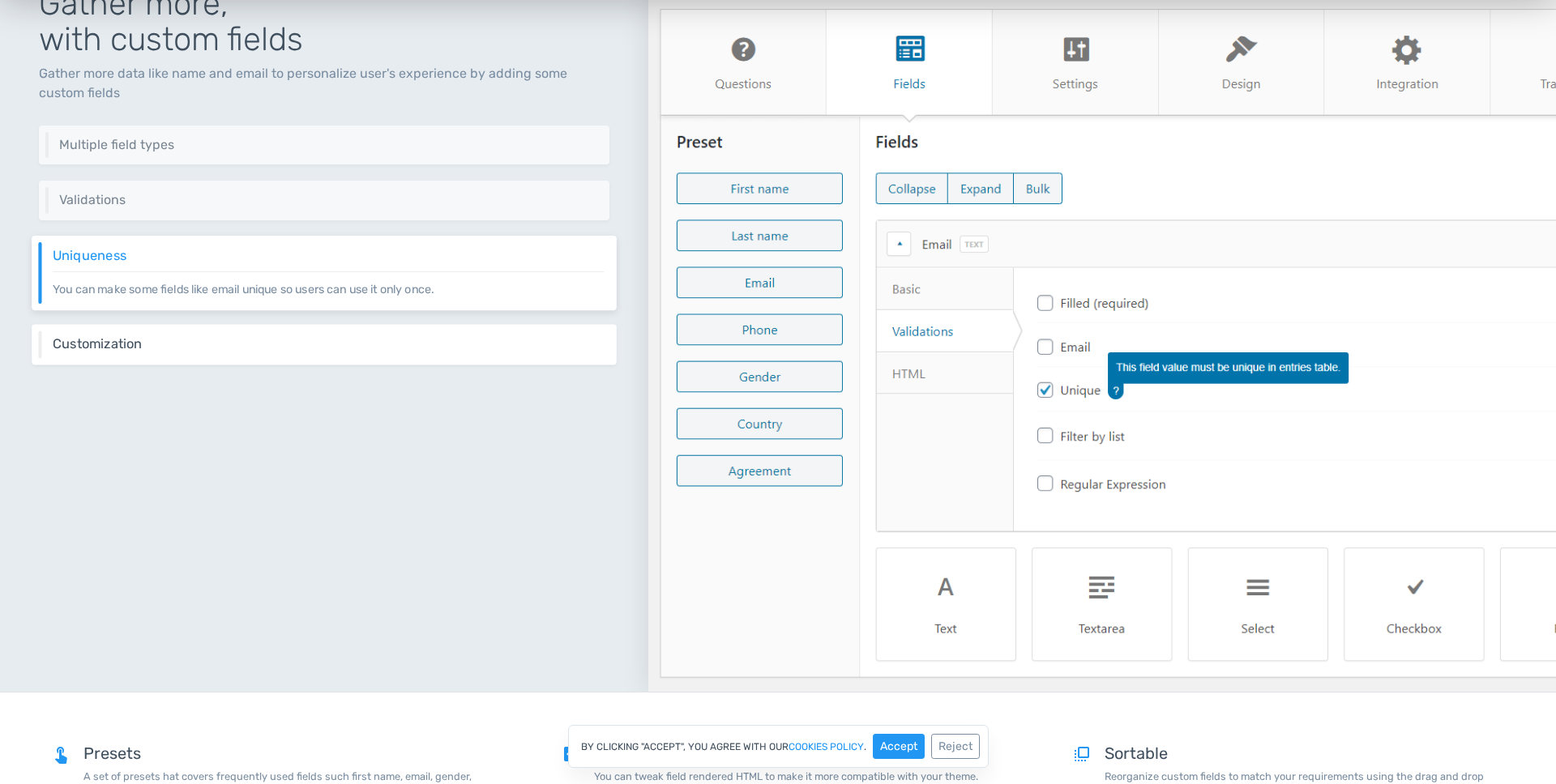
click at [399, 358] on div "Customization Customize different aspects of the custom field like label, place…" at bounding box center [324, 344] width 585 height 41
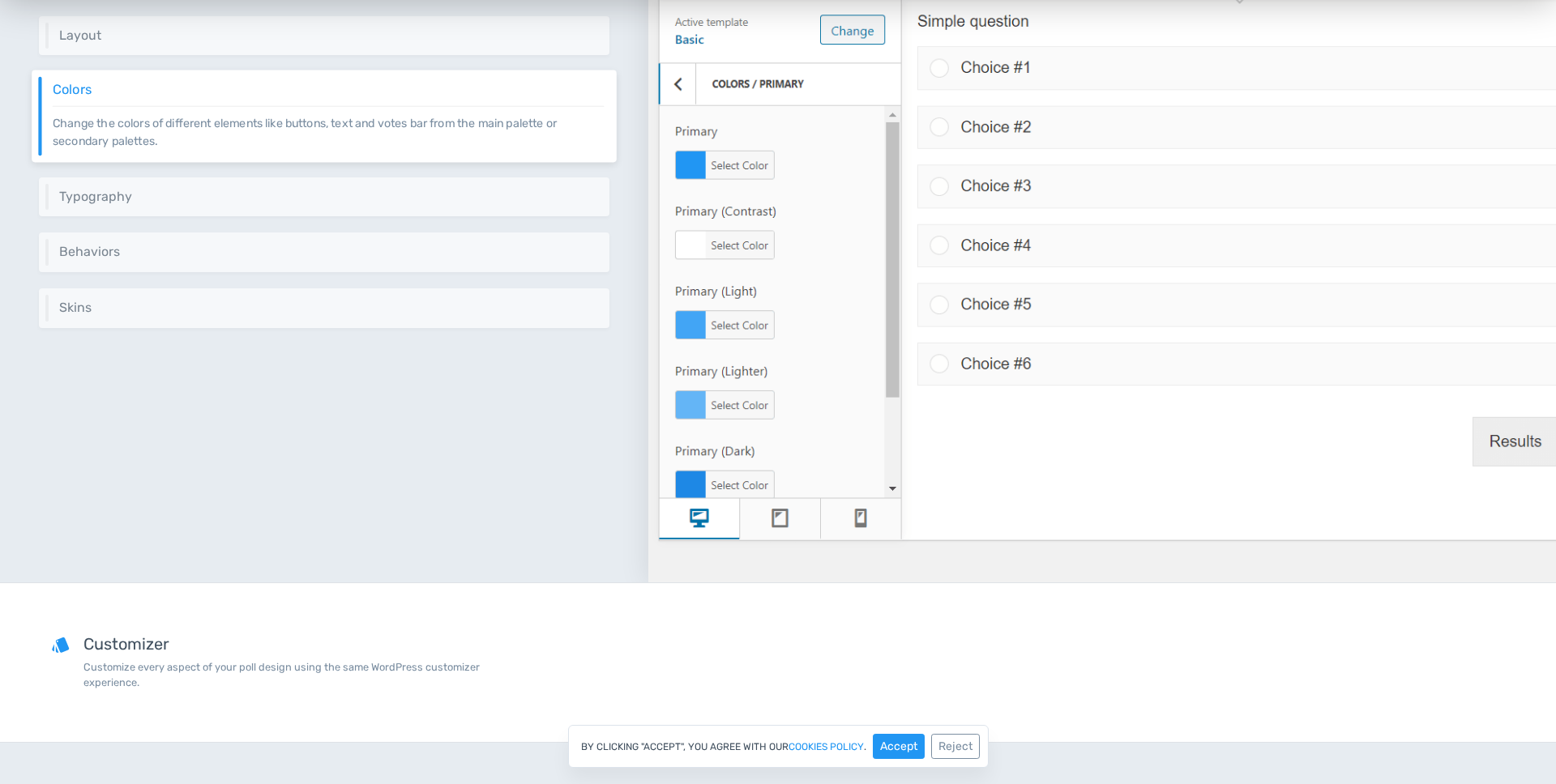
scroll to position [3328, 0]
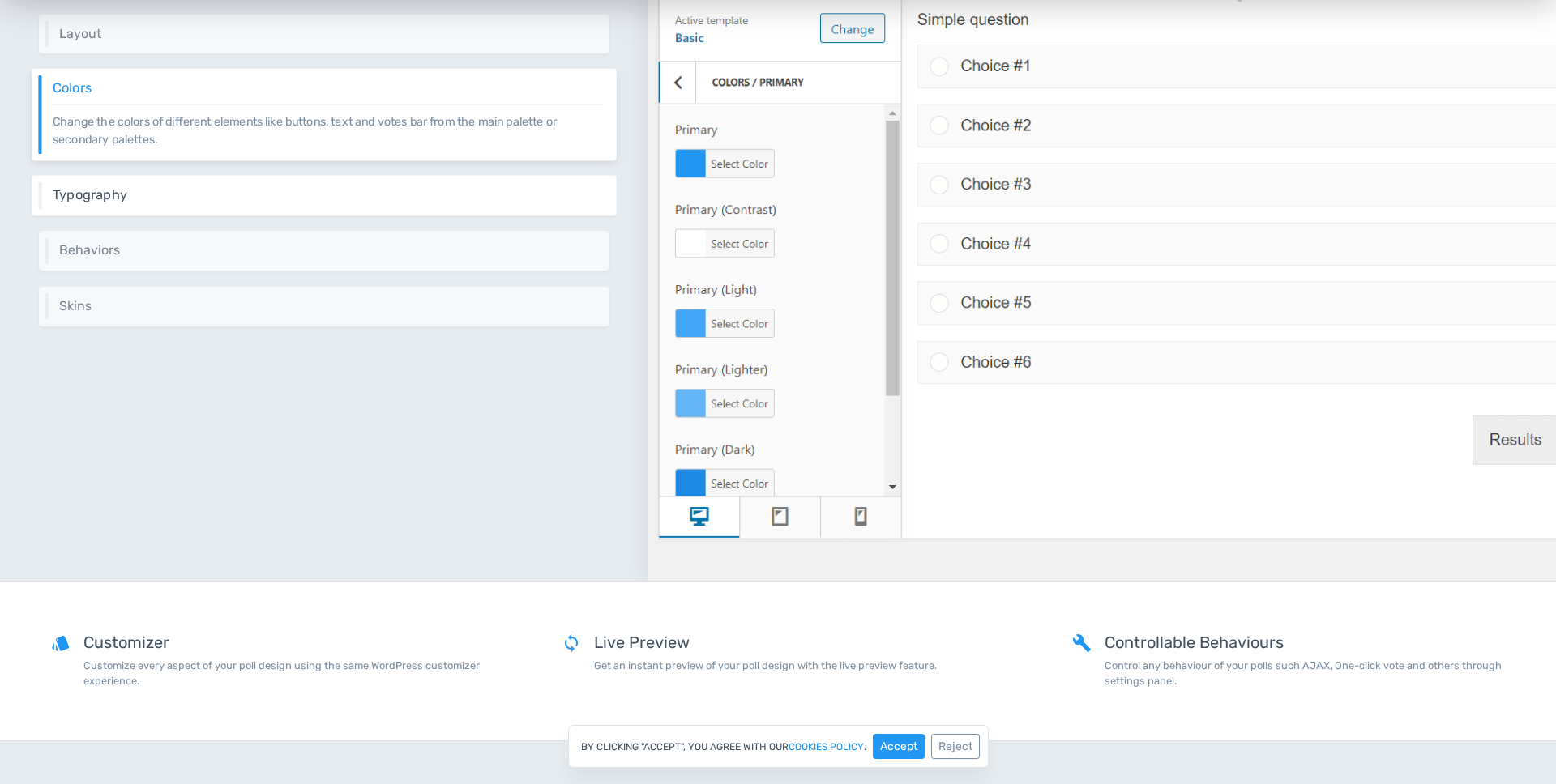
click at [198, 203] on p "Easily change the typography settings like font family and size." at bounding box center [328, 203] width 552 height 1
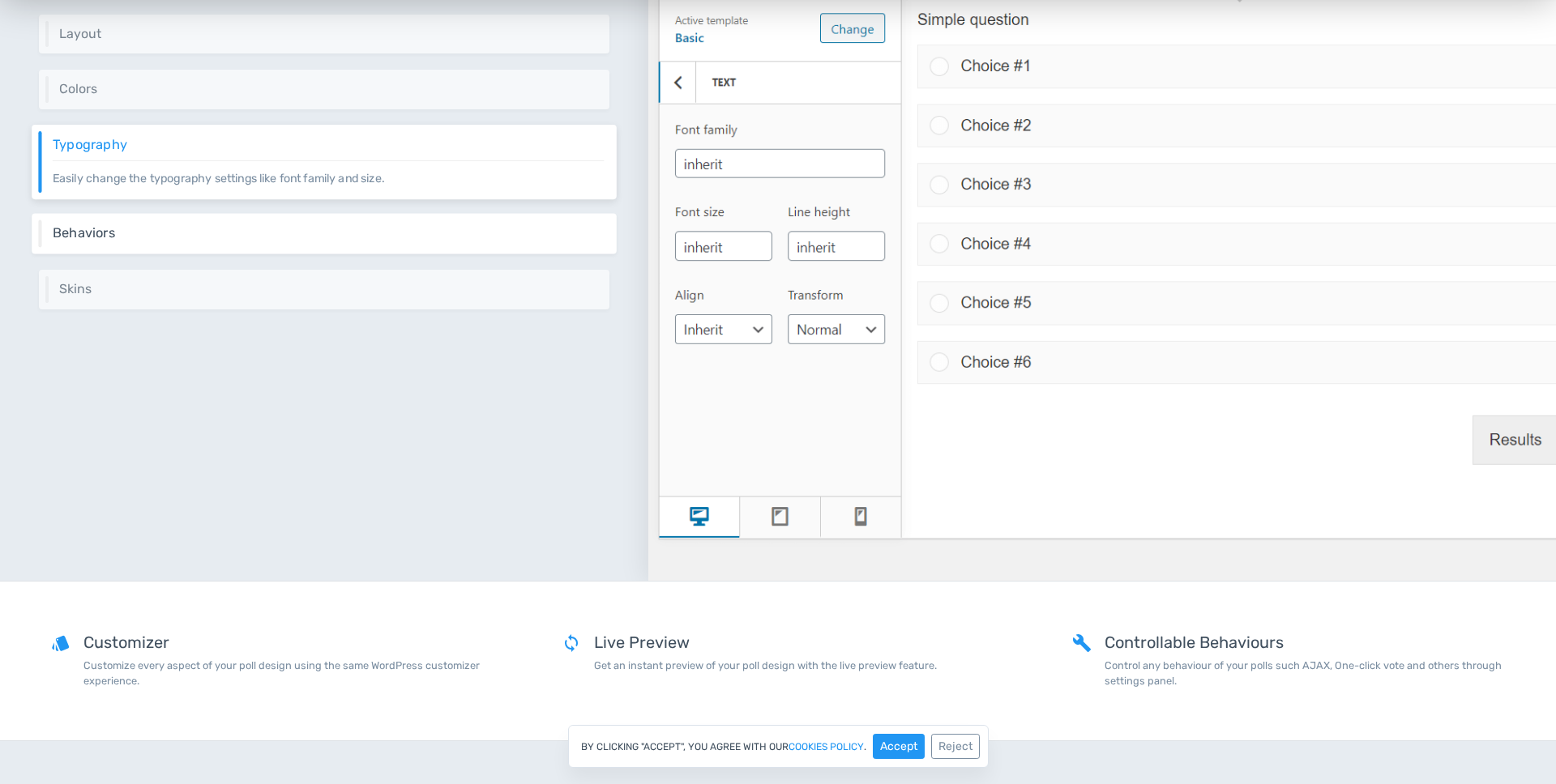
click at [197, 226] on h6 "Behaviors" at bounding box center [328, 233] width 552 height 14
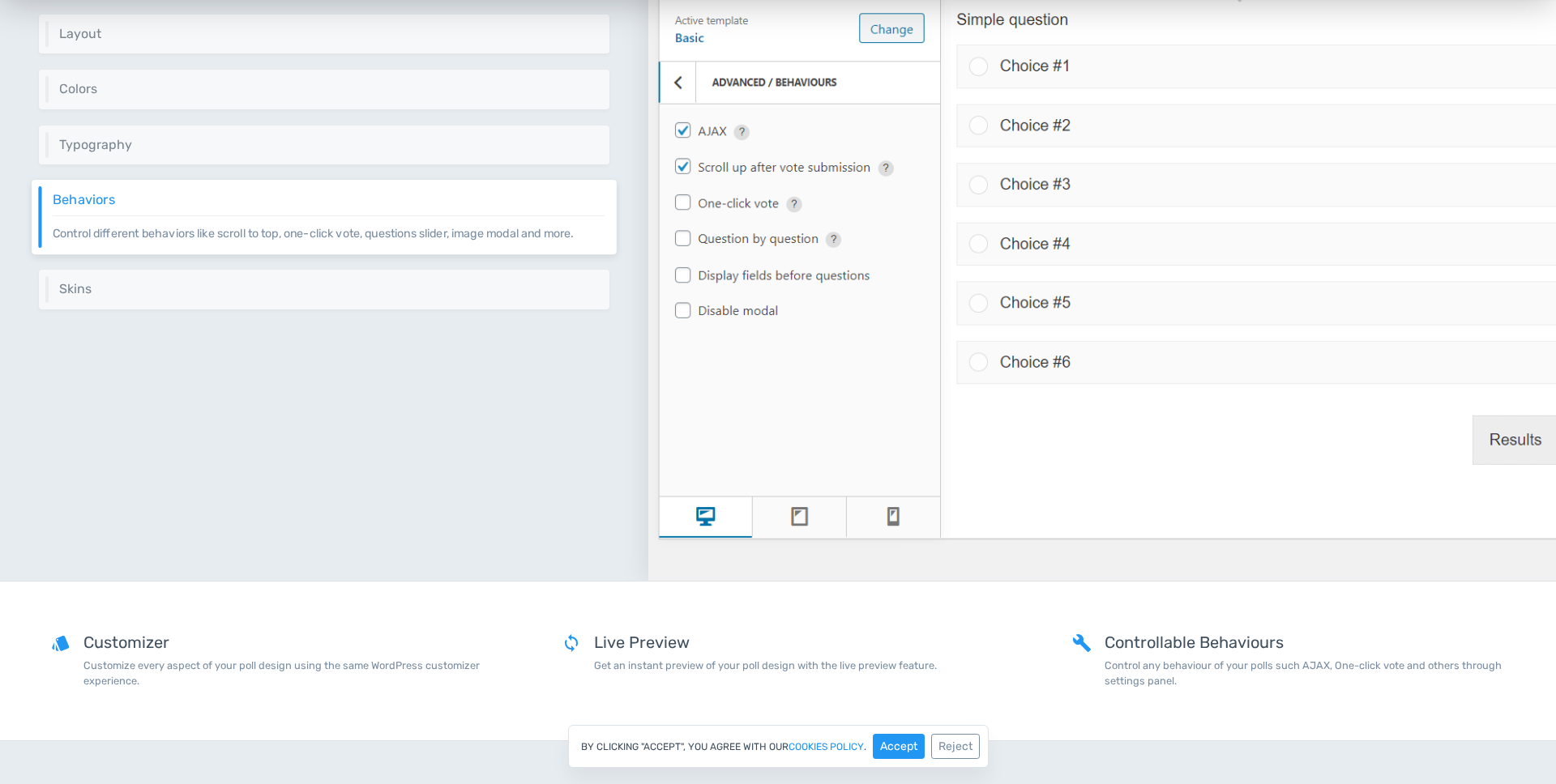
click at [266, 250] on div "Behaviors Control different behaviors like scroll to top, one-click vote, quest…" at bounding box center [324, 217] width 585 height 75
click at [256, 264] on div "Design it, just like your brand Customize your poll's design to match your bran…" at bounding box center [324, 209] width 648 height 744
click at [253, 272] on div "Skins Take your poll's appearance further with a diverse set of templates provi…" at bounding box center [324, 289] width 585 height 41
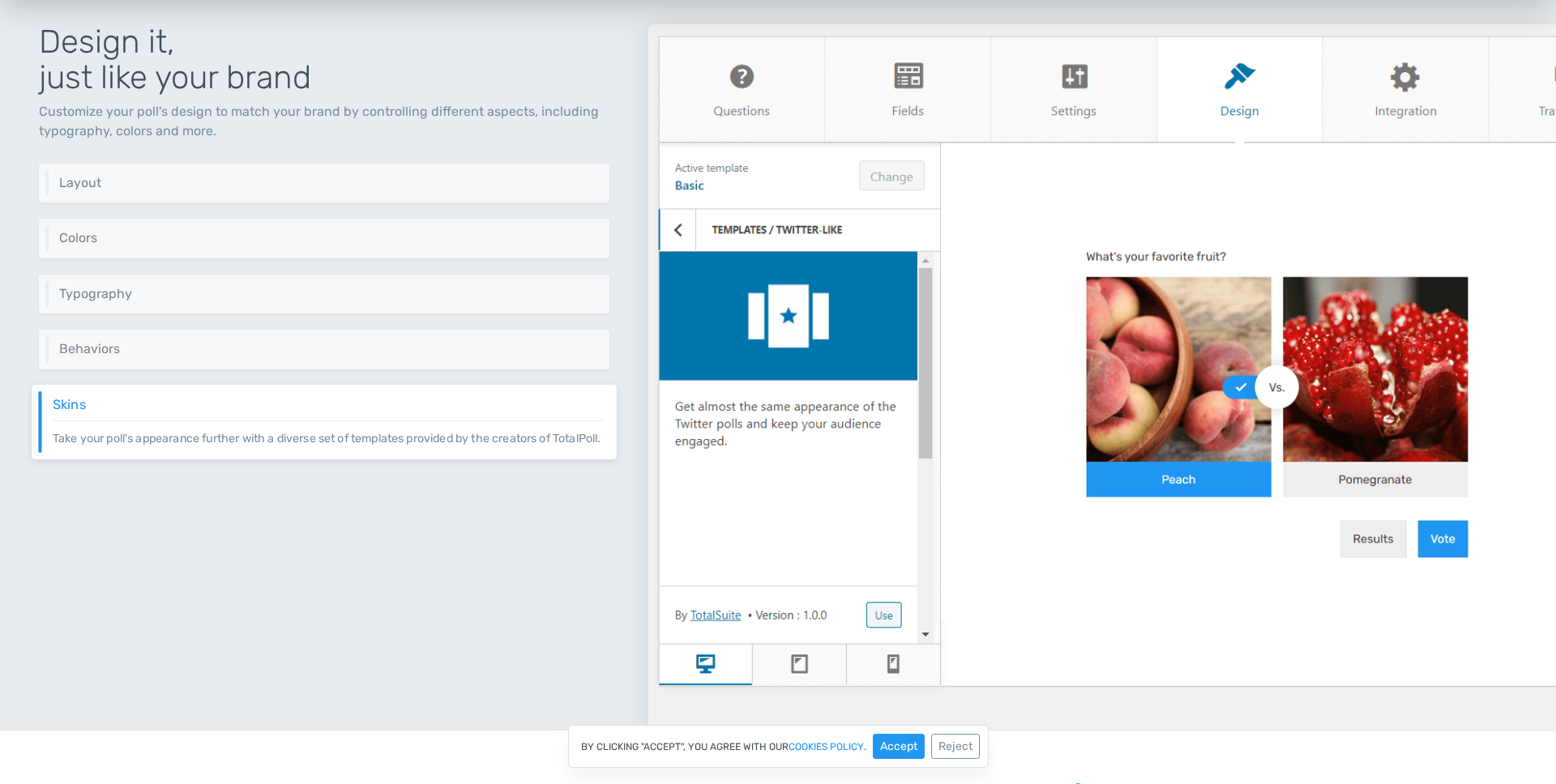
scroll to position [3178, 0]
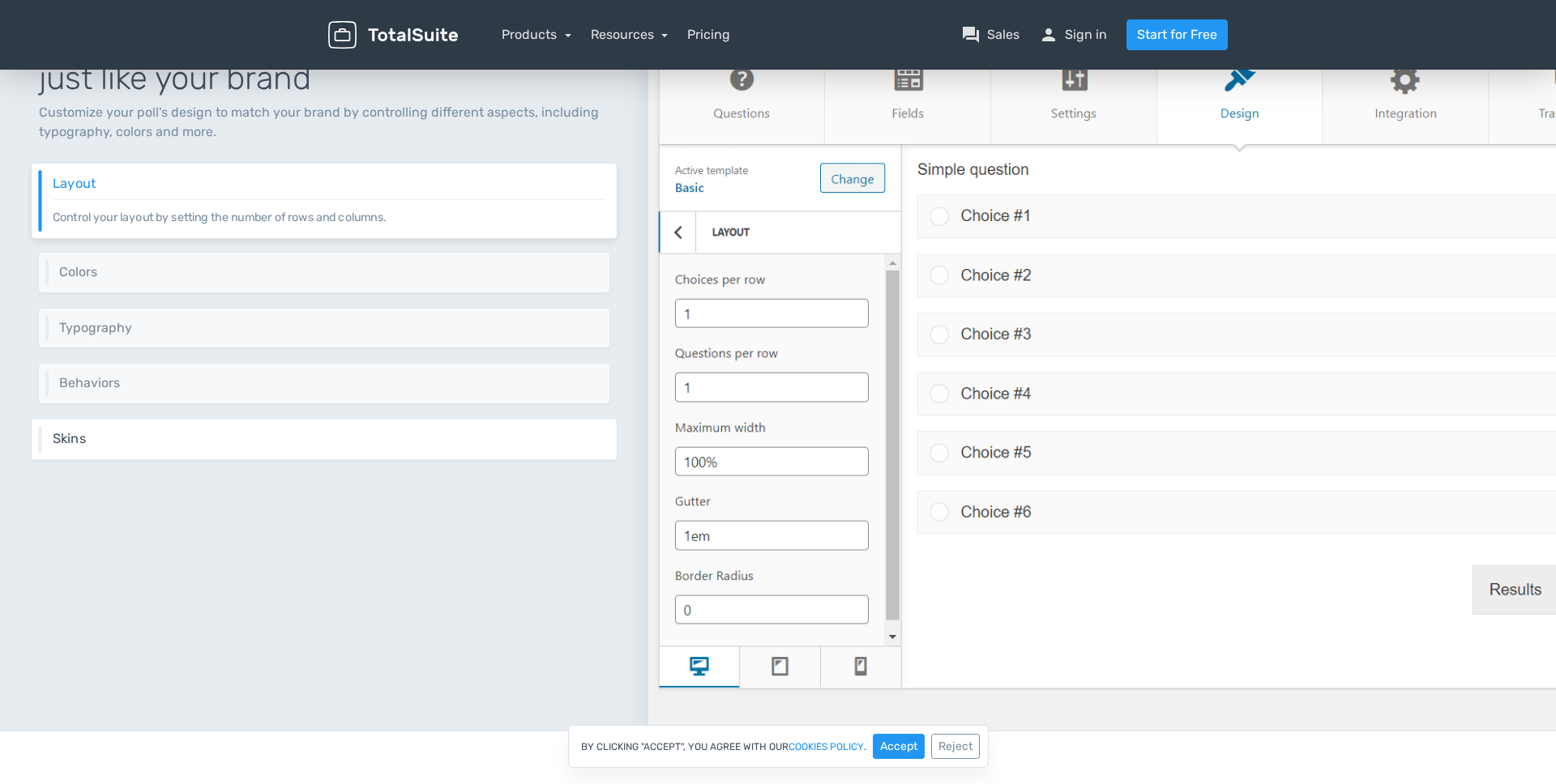
click at [219, 435] on h6 "Skins" at bounding box center [328, 439] width 552 height 14
click at [219, 434] on h6 "Skins" at bounding box center [328, 439] width 552 height 14
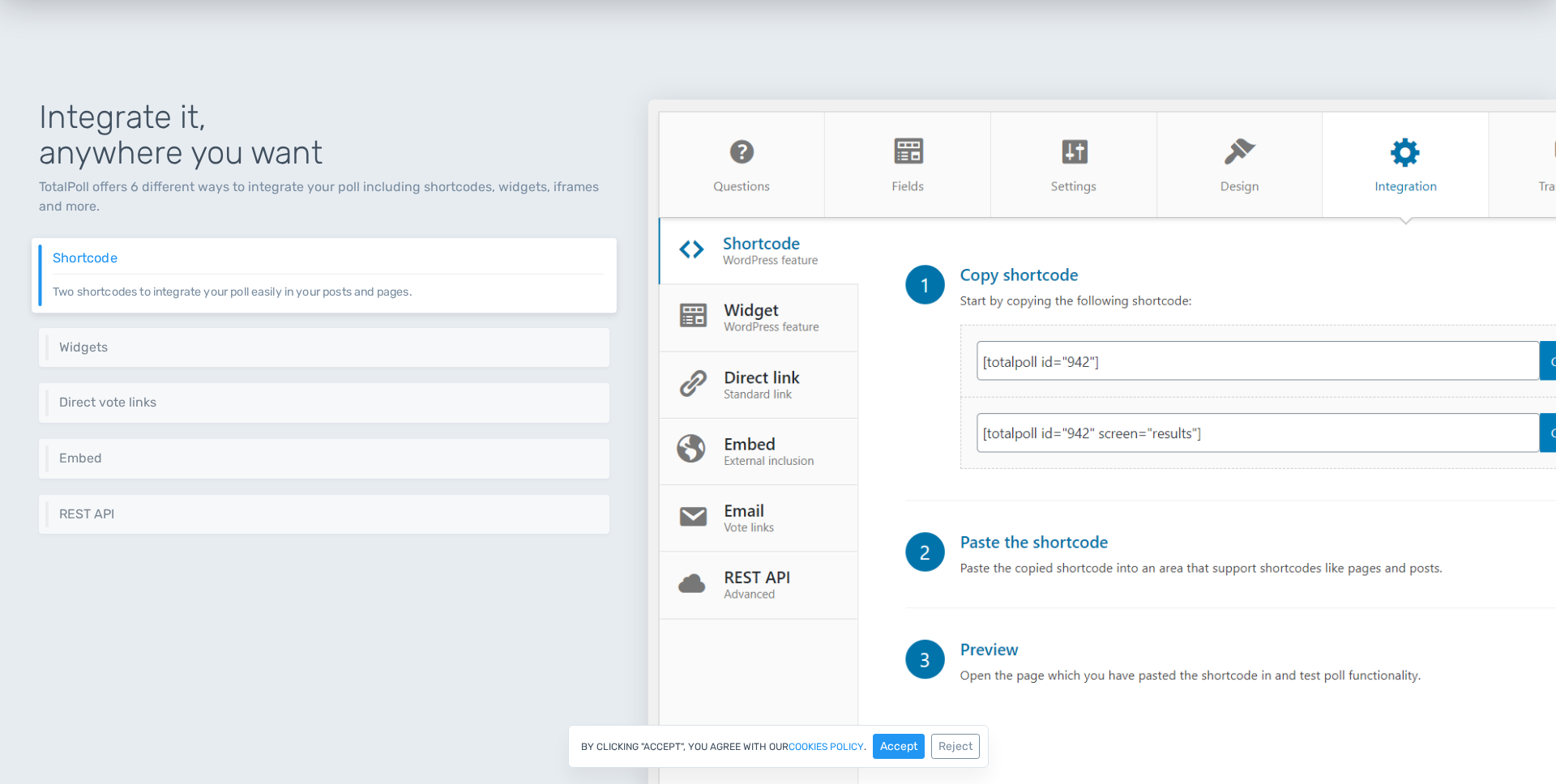
scroll to position [4098, 0]
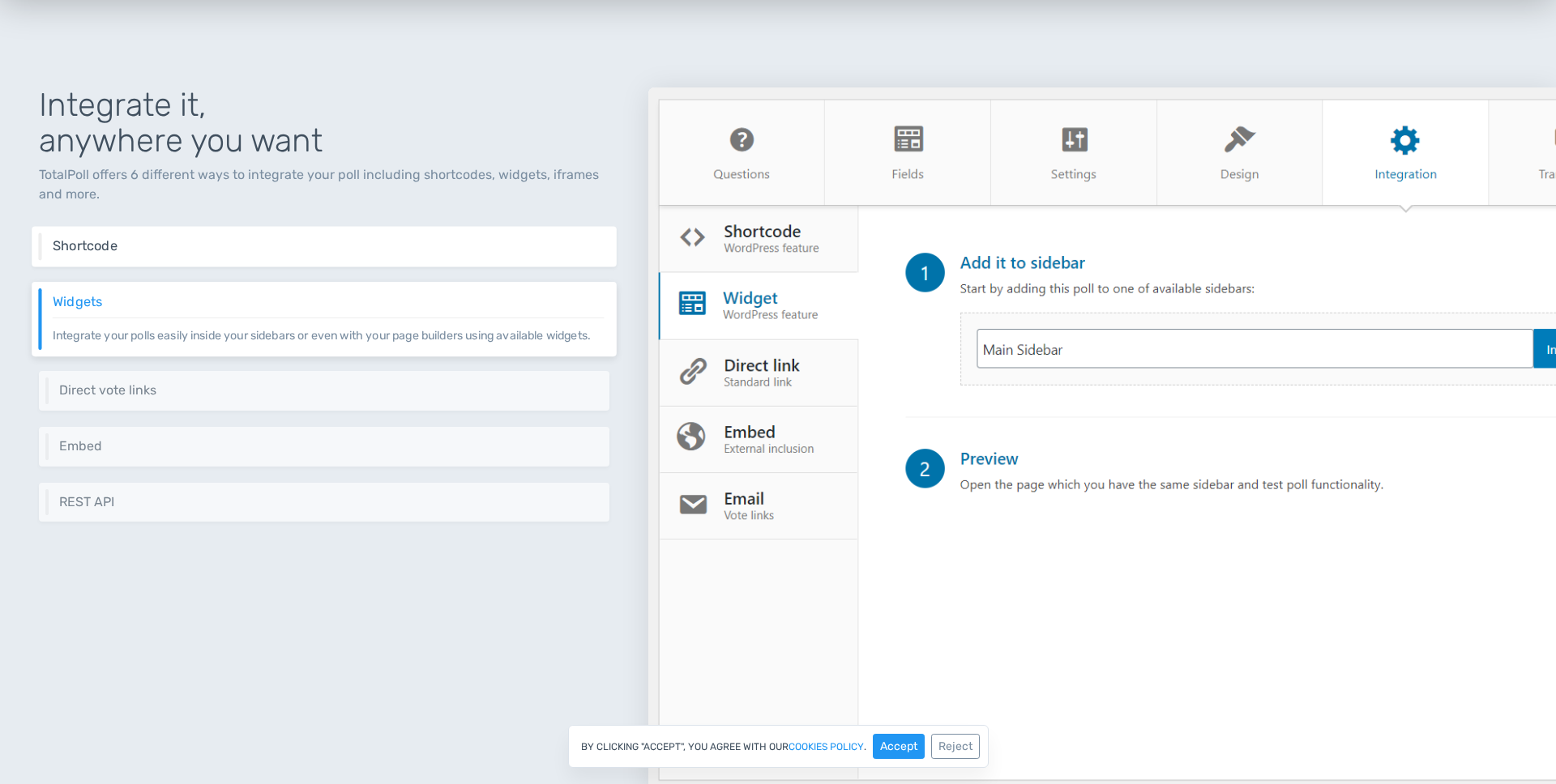
click at [226, 248] on h6 "Shortcode" at bounding box center [328, 245] width 552 height 14
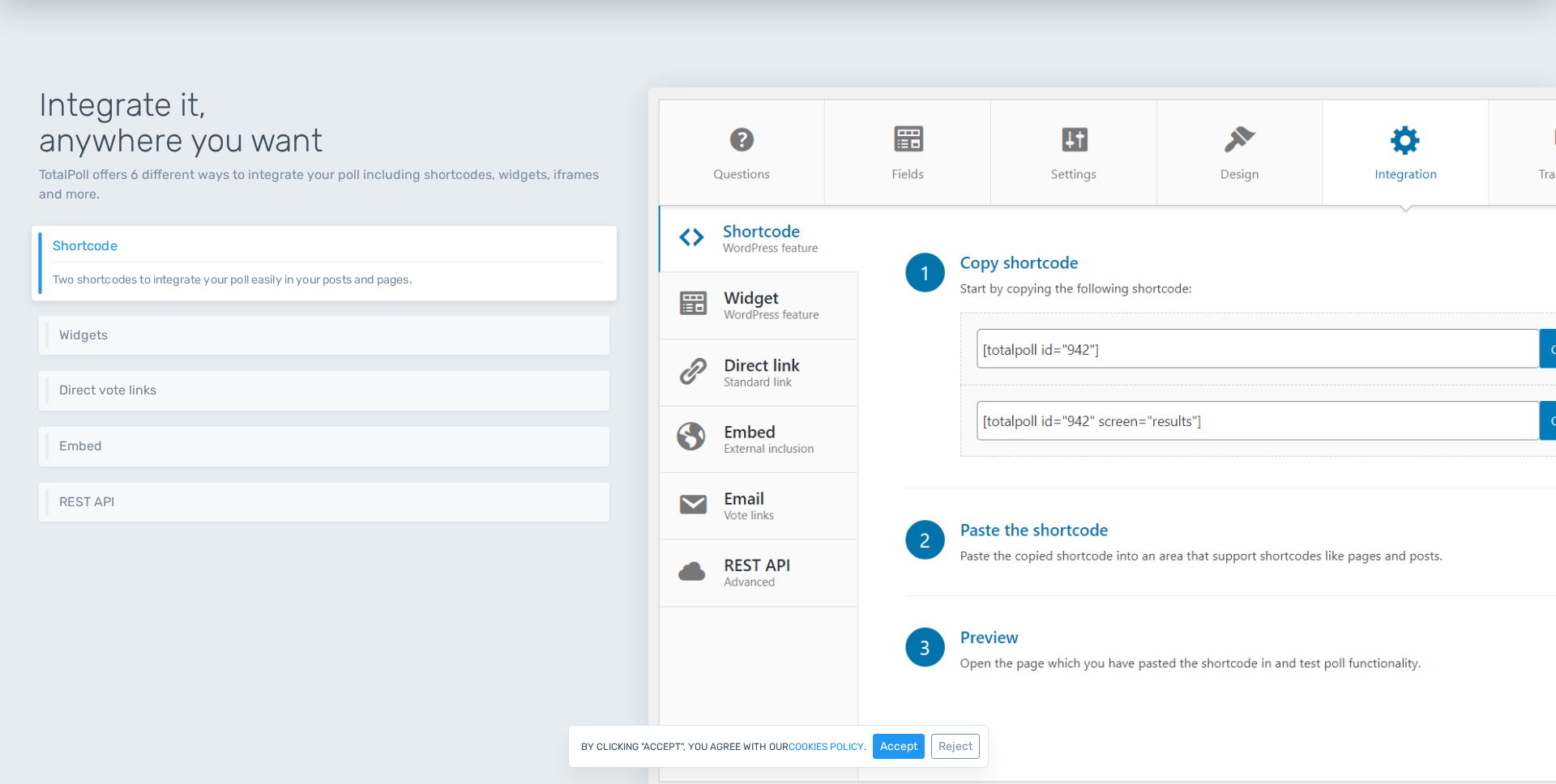
click at [226, 248] on h6 "Shortcode" at bounding box center [328, 245] width 552 height 14
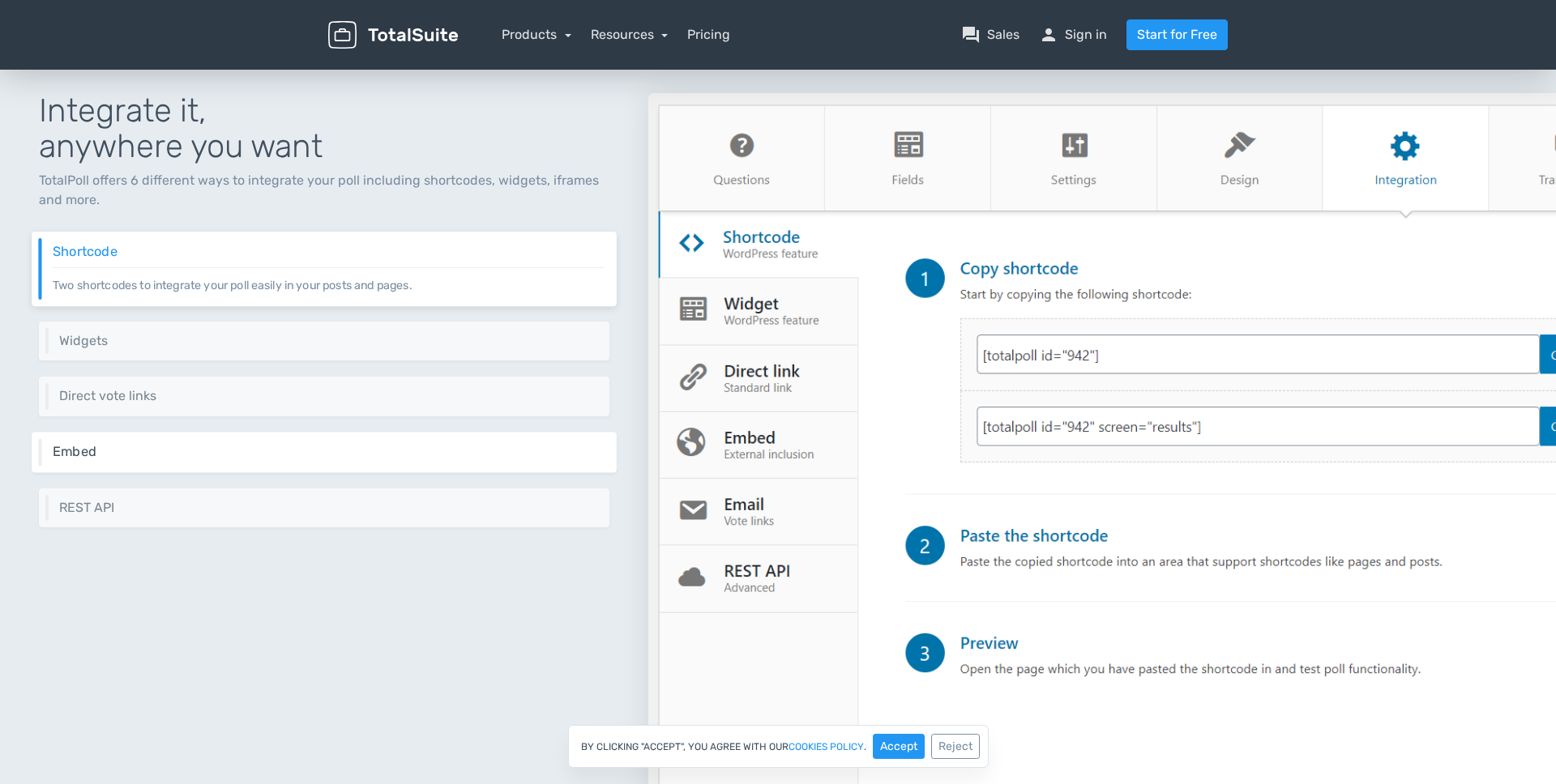
click at [161, 437] on div "Embed Embed your poll anywhere on the internet using an iframe." at bounding box center [324, 452] width 585 height 41
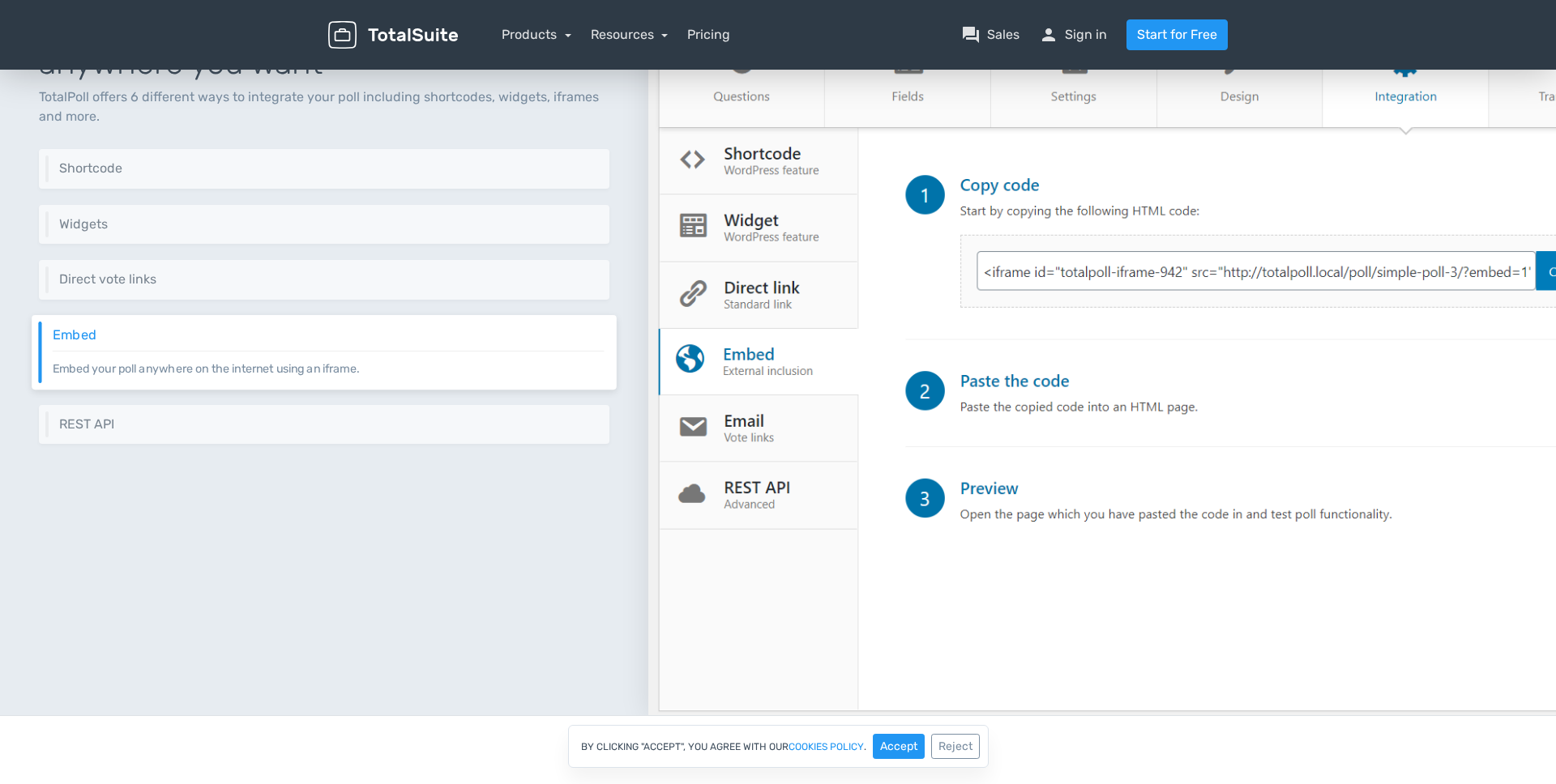
scroll to position [4197, 0]
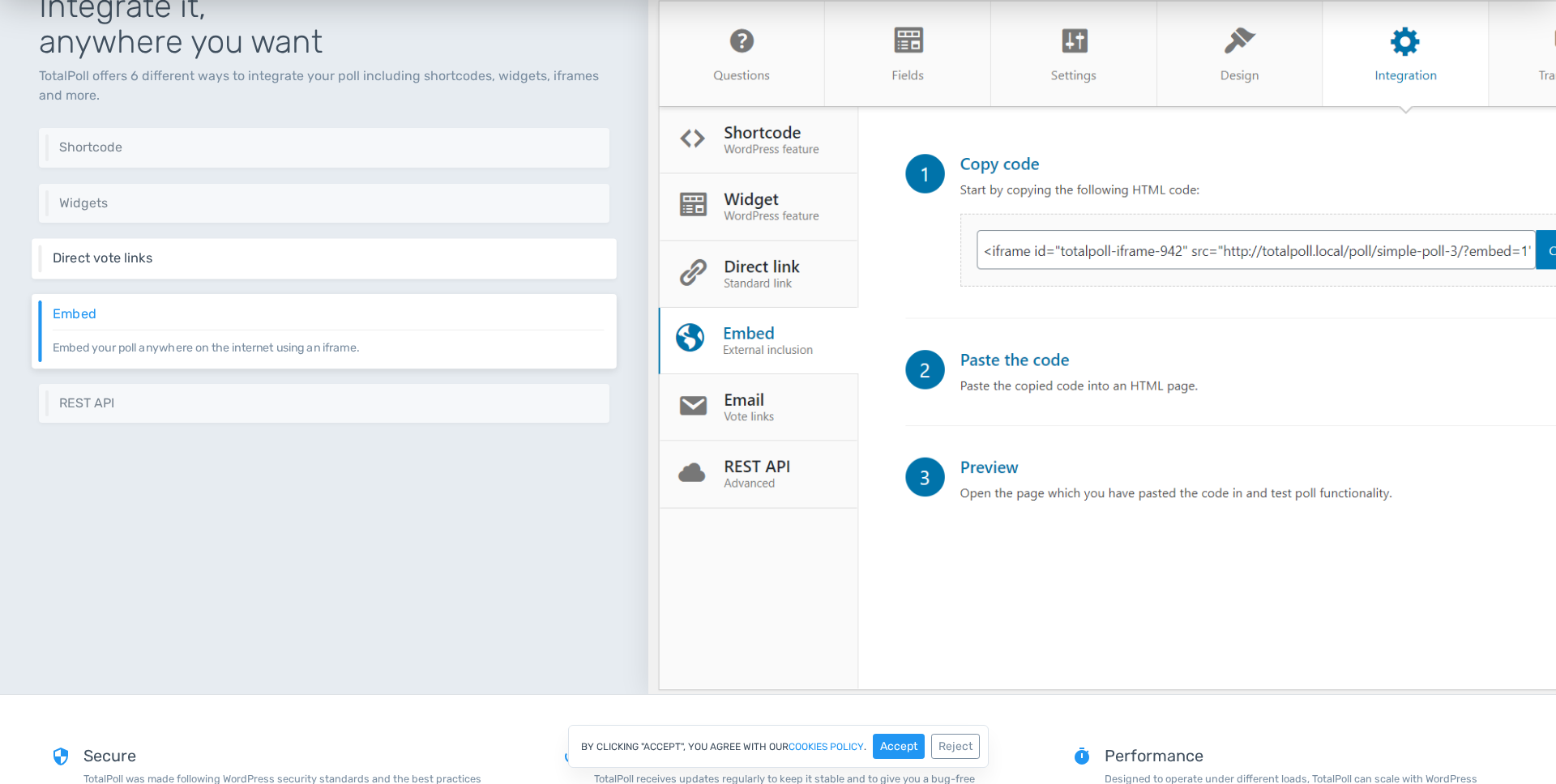
click at [154, 267] on div "Direct vote links Direct vote links are useful when you want to send your poll …" at bounding box center [324, 259] width 585 height 41
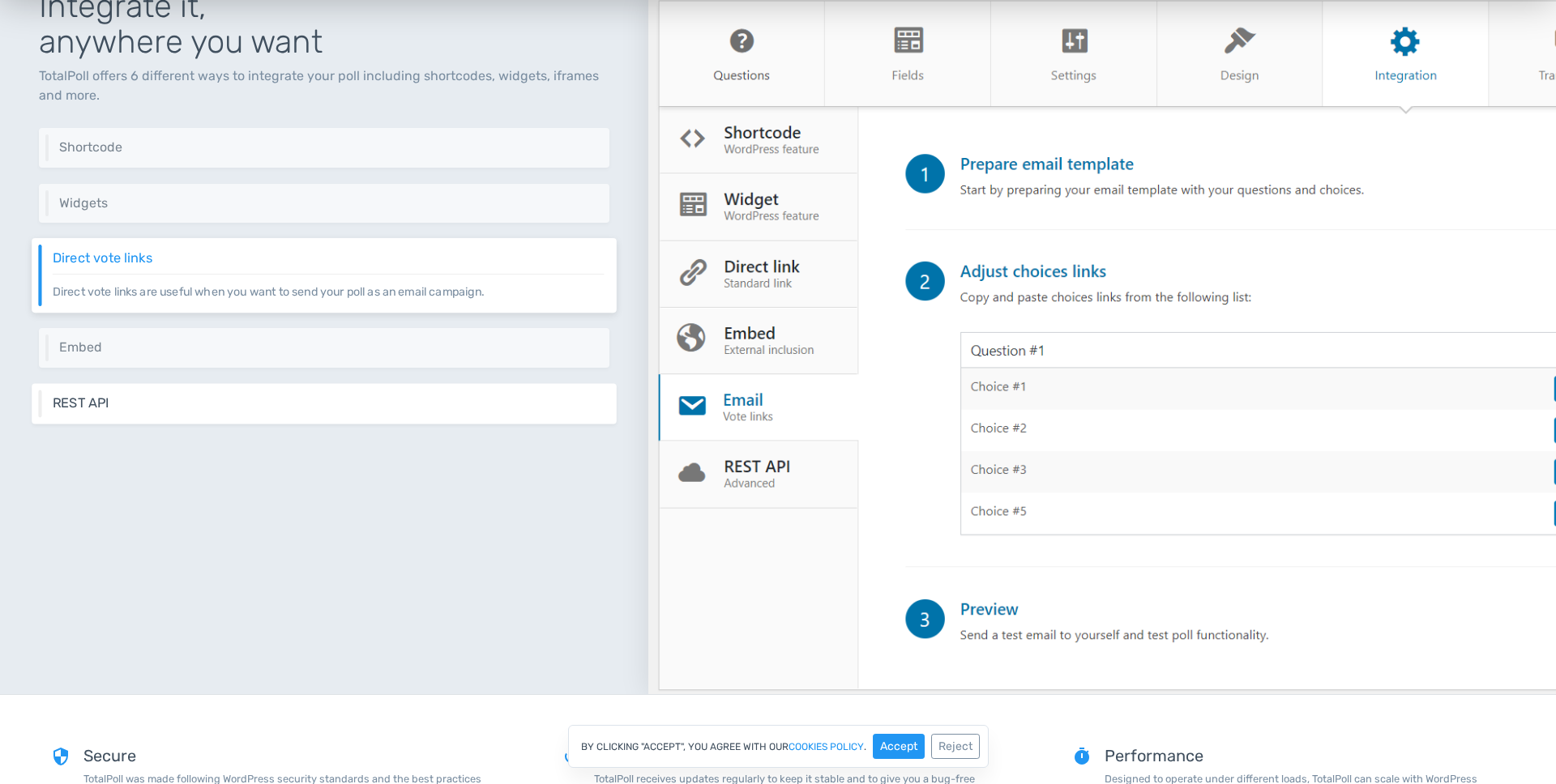
click at [159, 402] on h6 "REST API" at bounding box center [328, 402] width 552 height 14
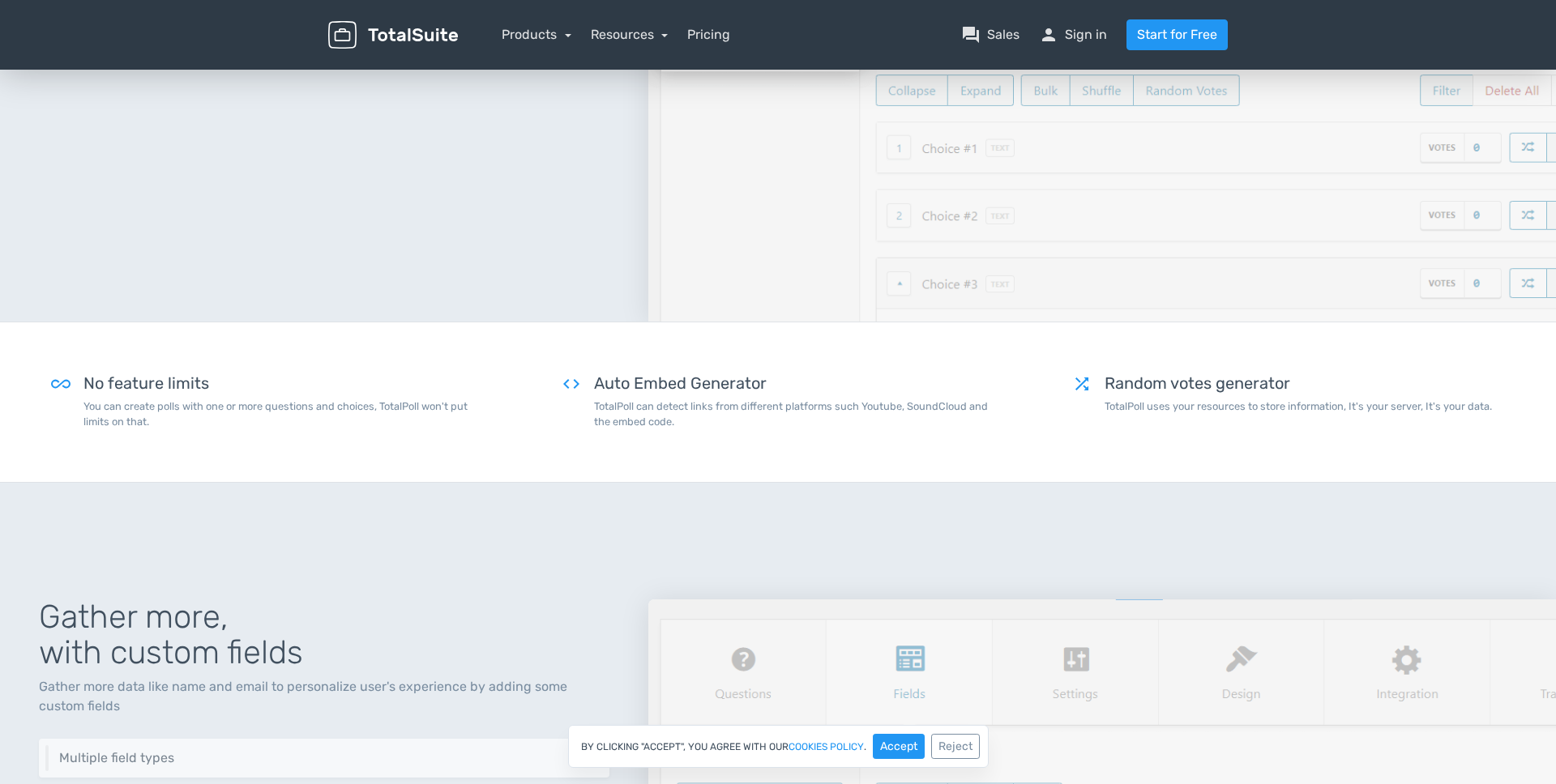
scroll to position [662, 0]
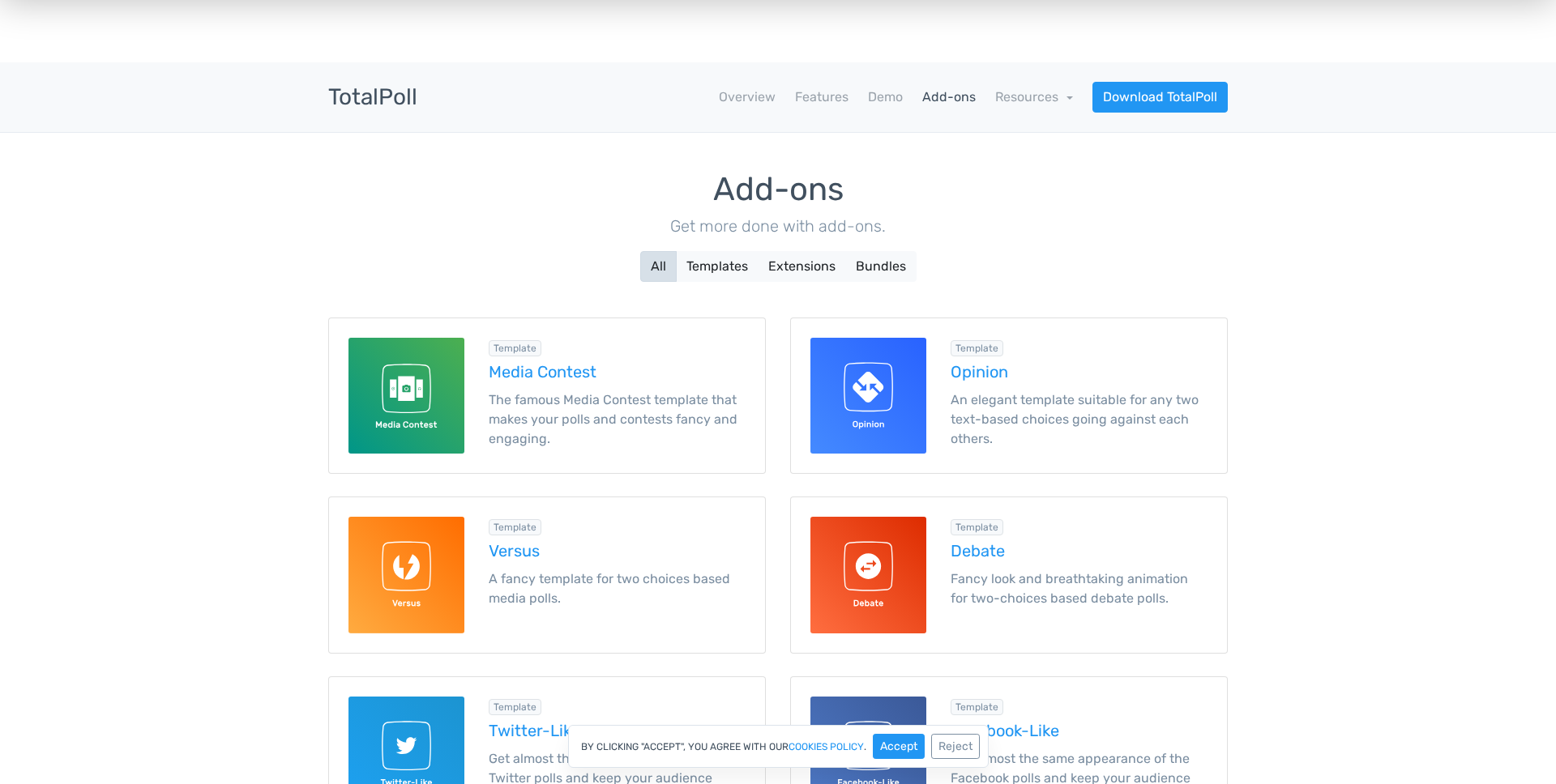
scroll to position [6, 0]
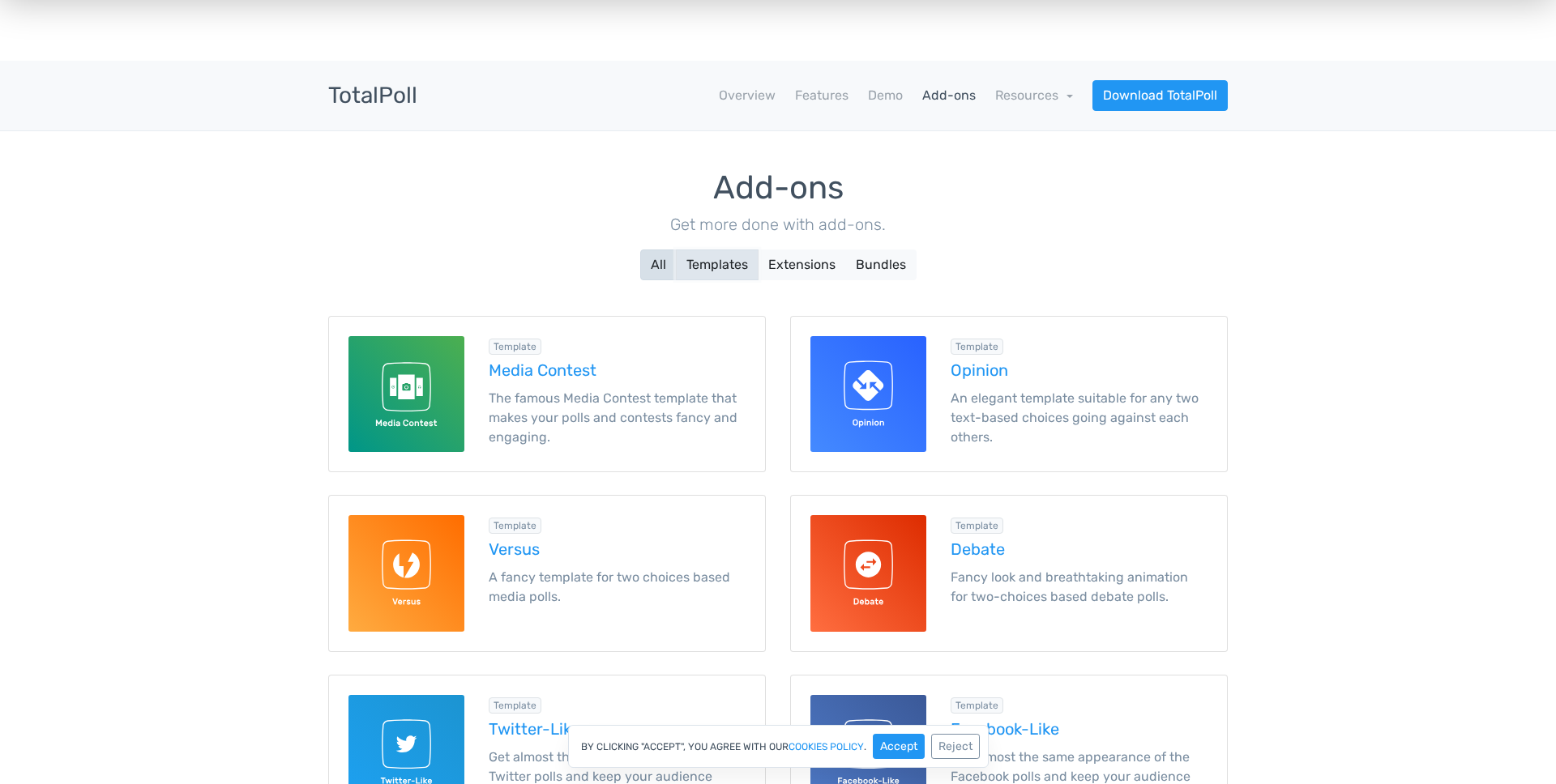
click at [731, 260] on button "Templates" at bounding box center [717, 264] width 83 height 31
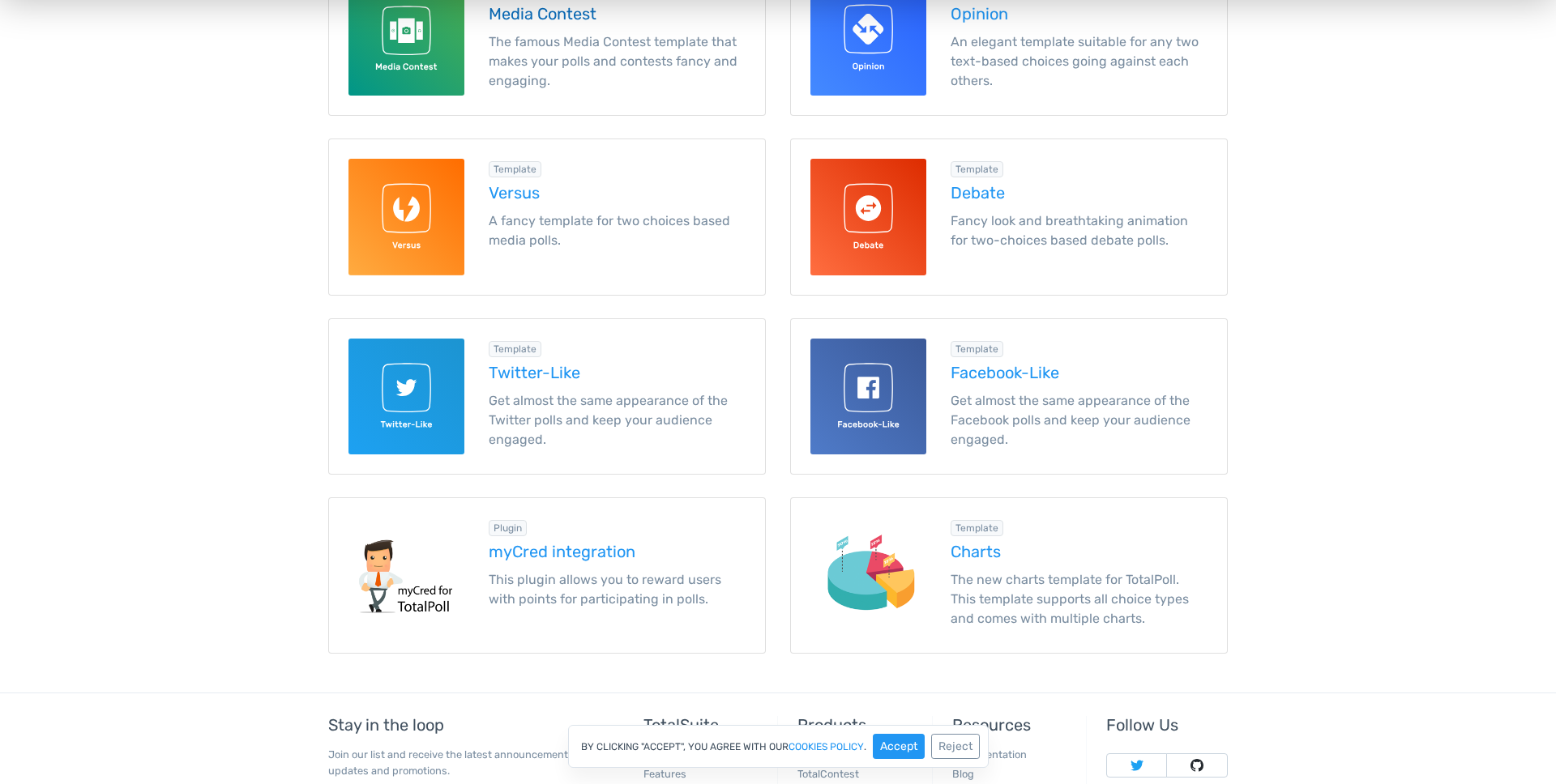
scroll to position [363, 0]
click at [427, 362] on img at bounding box center [406, 395] width 116 height 116
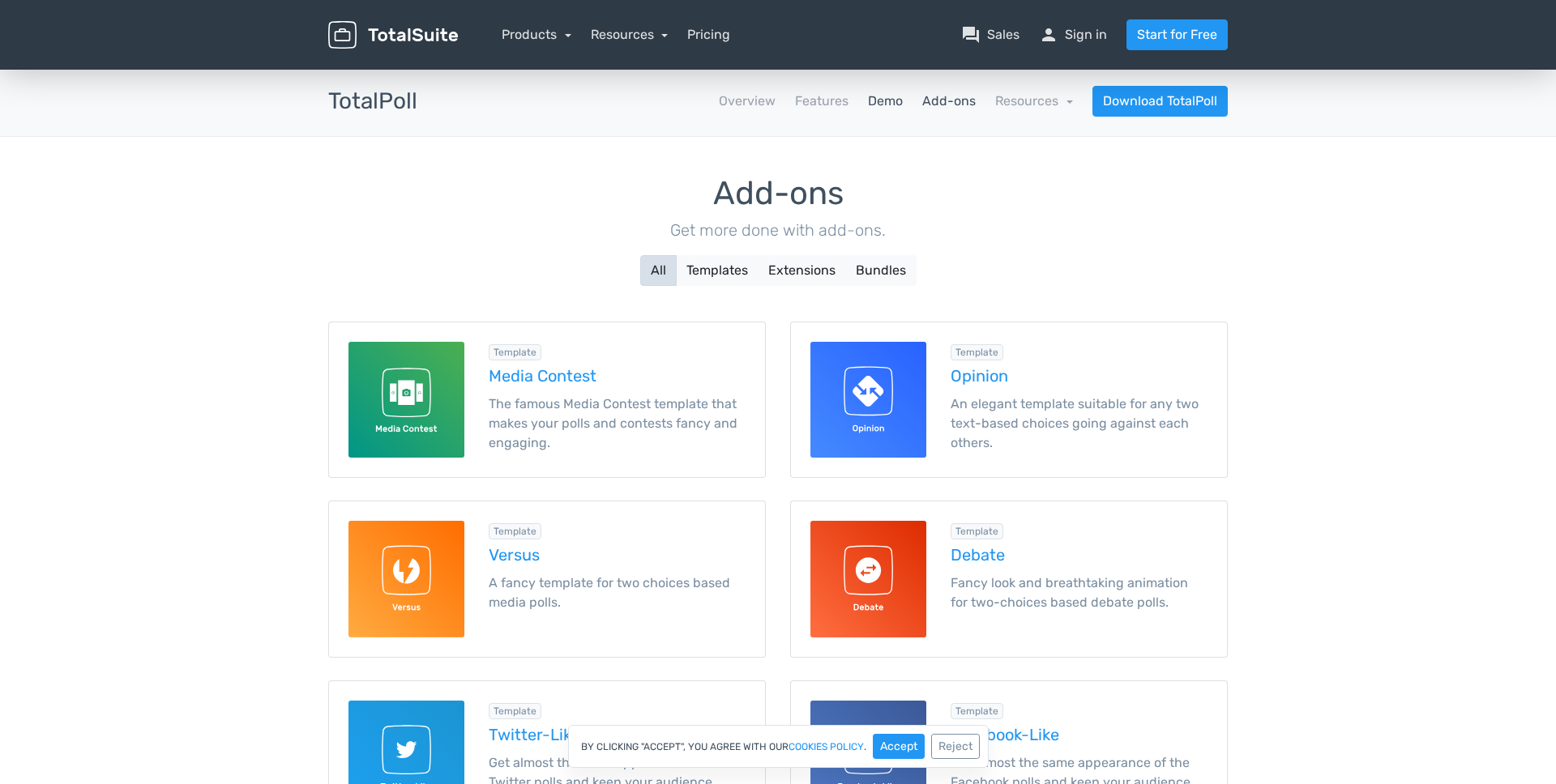
click at [876, 98] on link "Demo" at bounding box center [885, 101] width 35 height 20
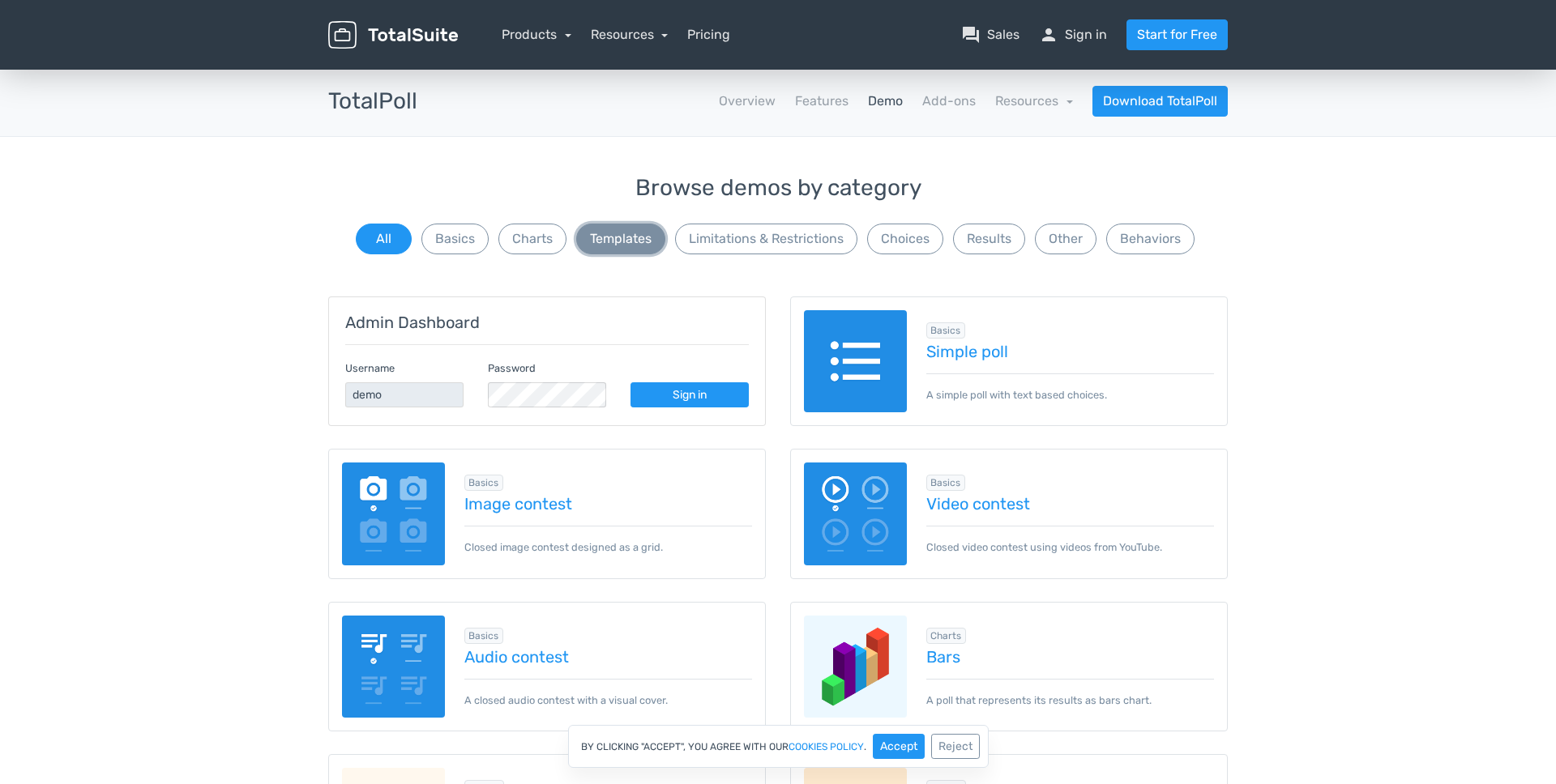
click at [647, 242] on button "Templates" at bounding box center [621, 239] width 89 height 31
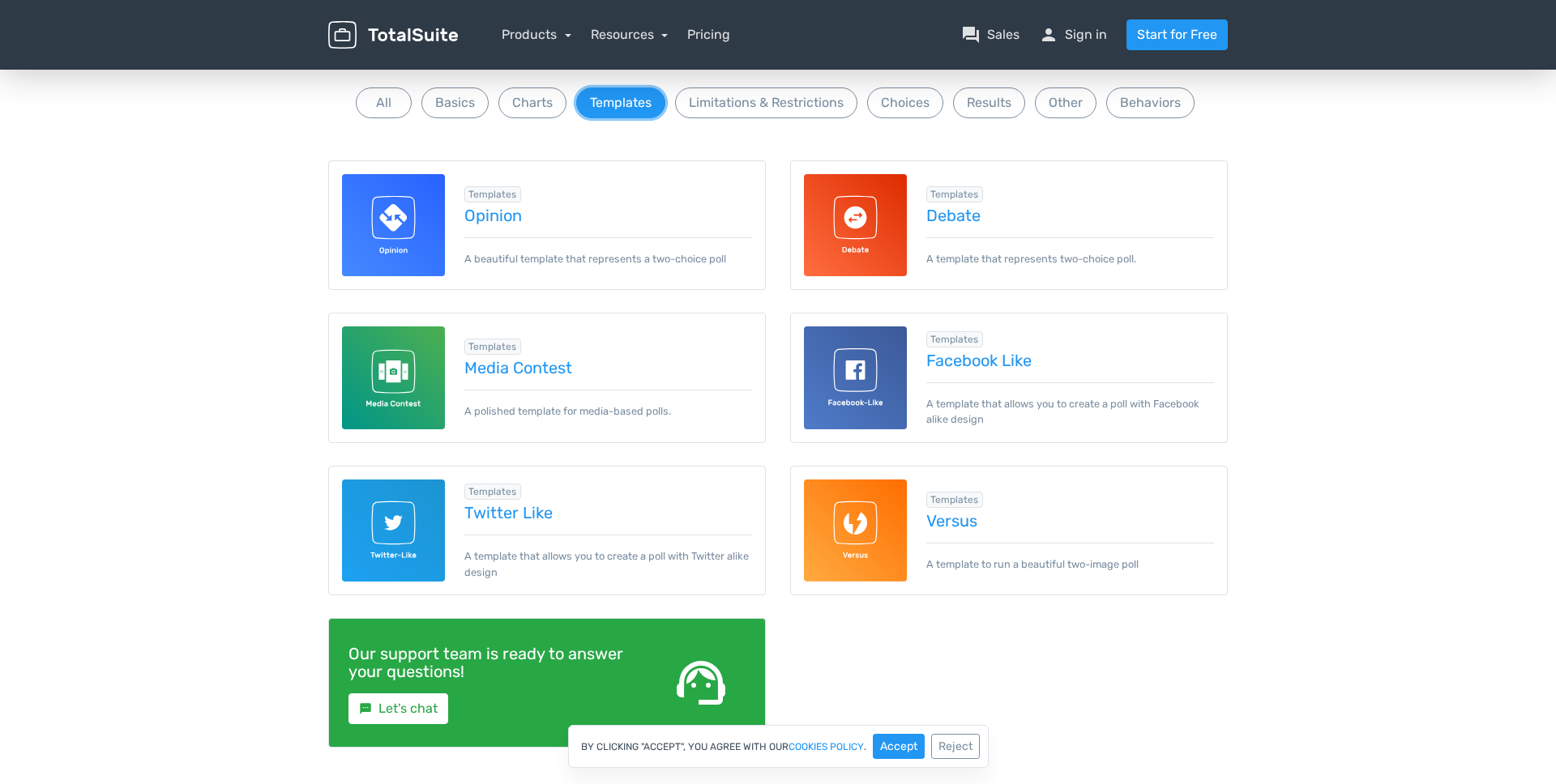
scroll to position [141, 0]
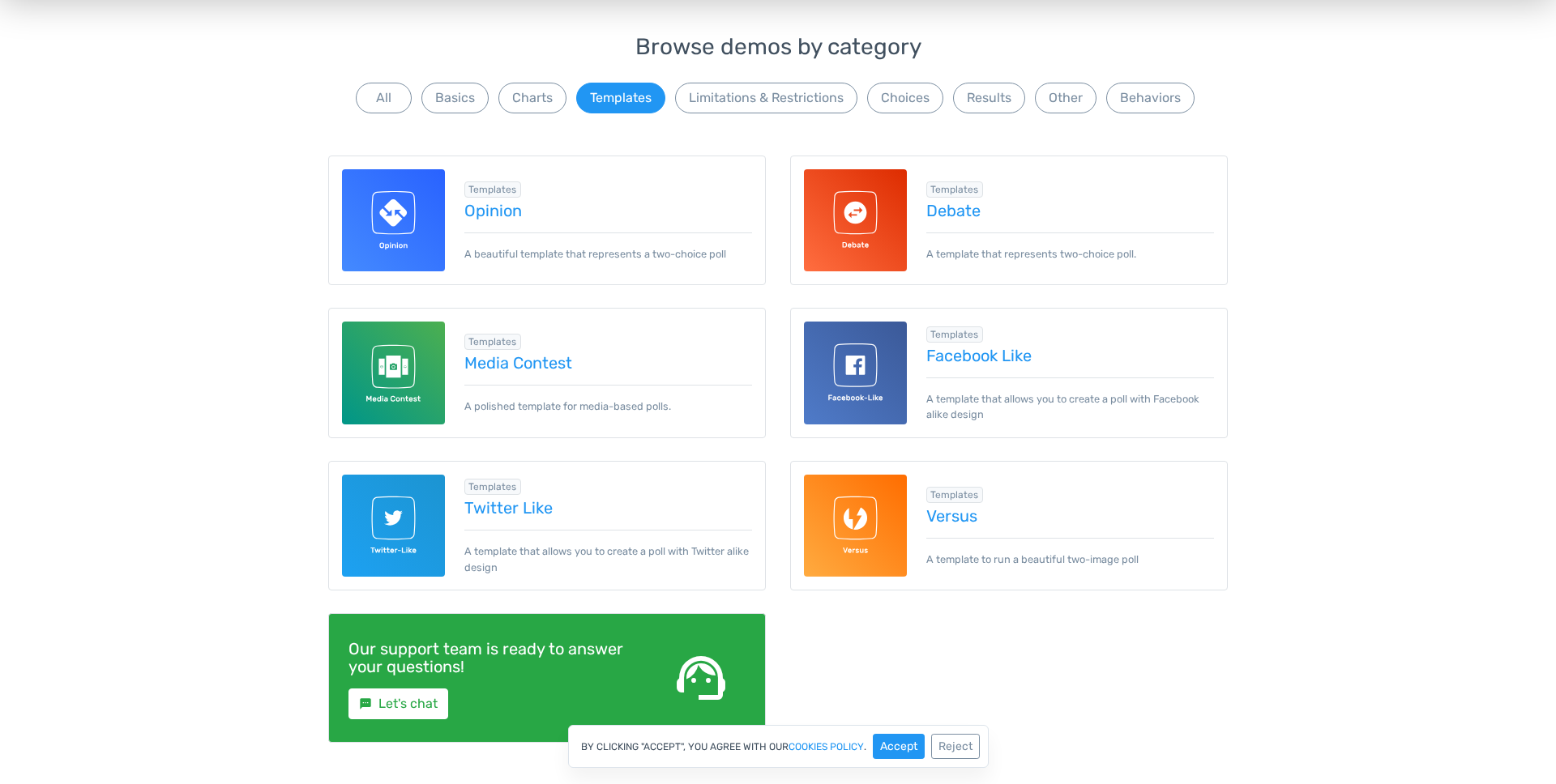
click at [398, 537] on img at bounding box center [393, 525] width 103 height 103
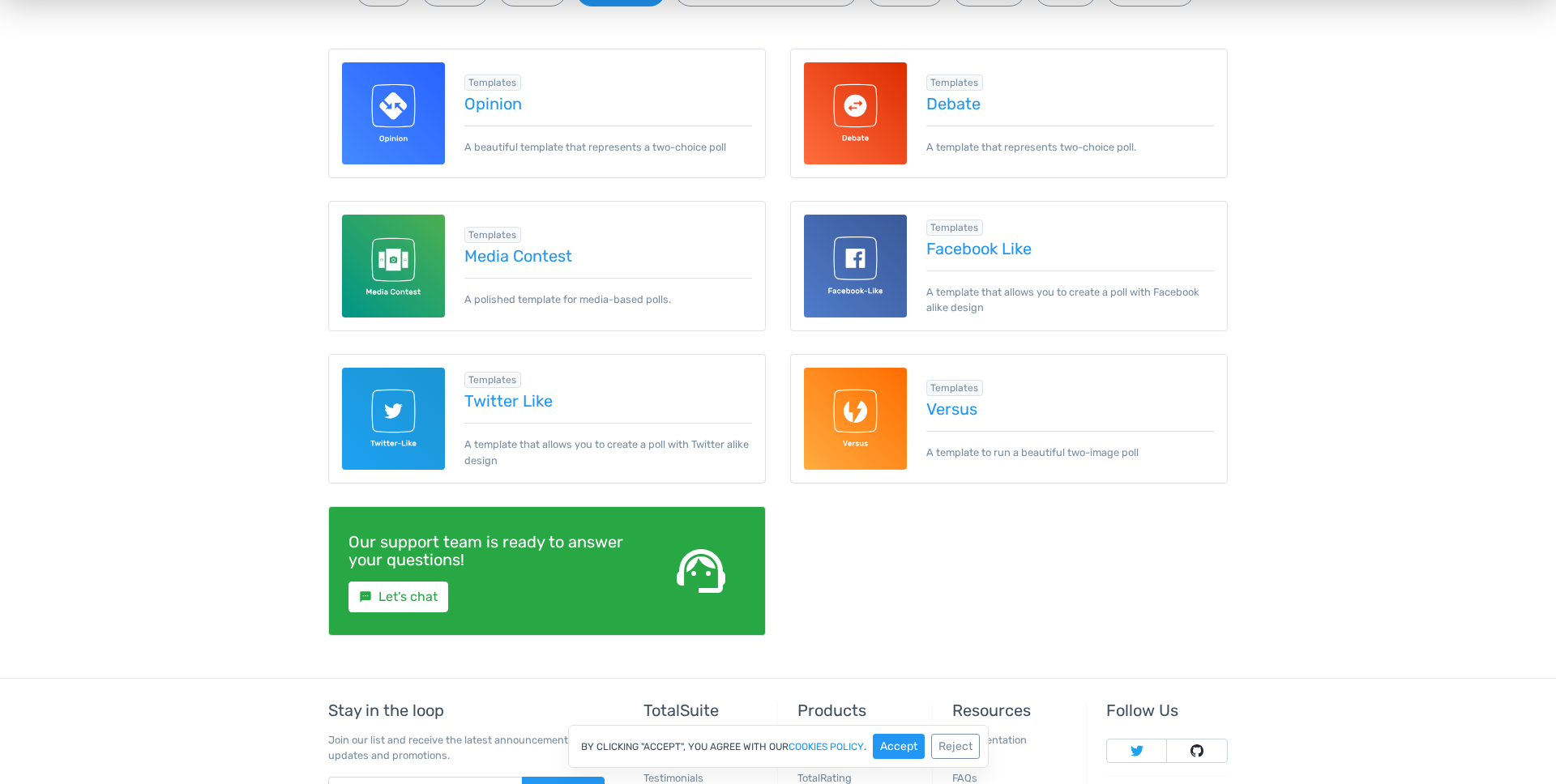
scroll to position [273, 0]
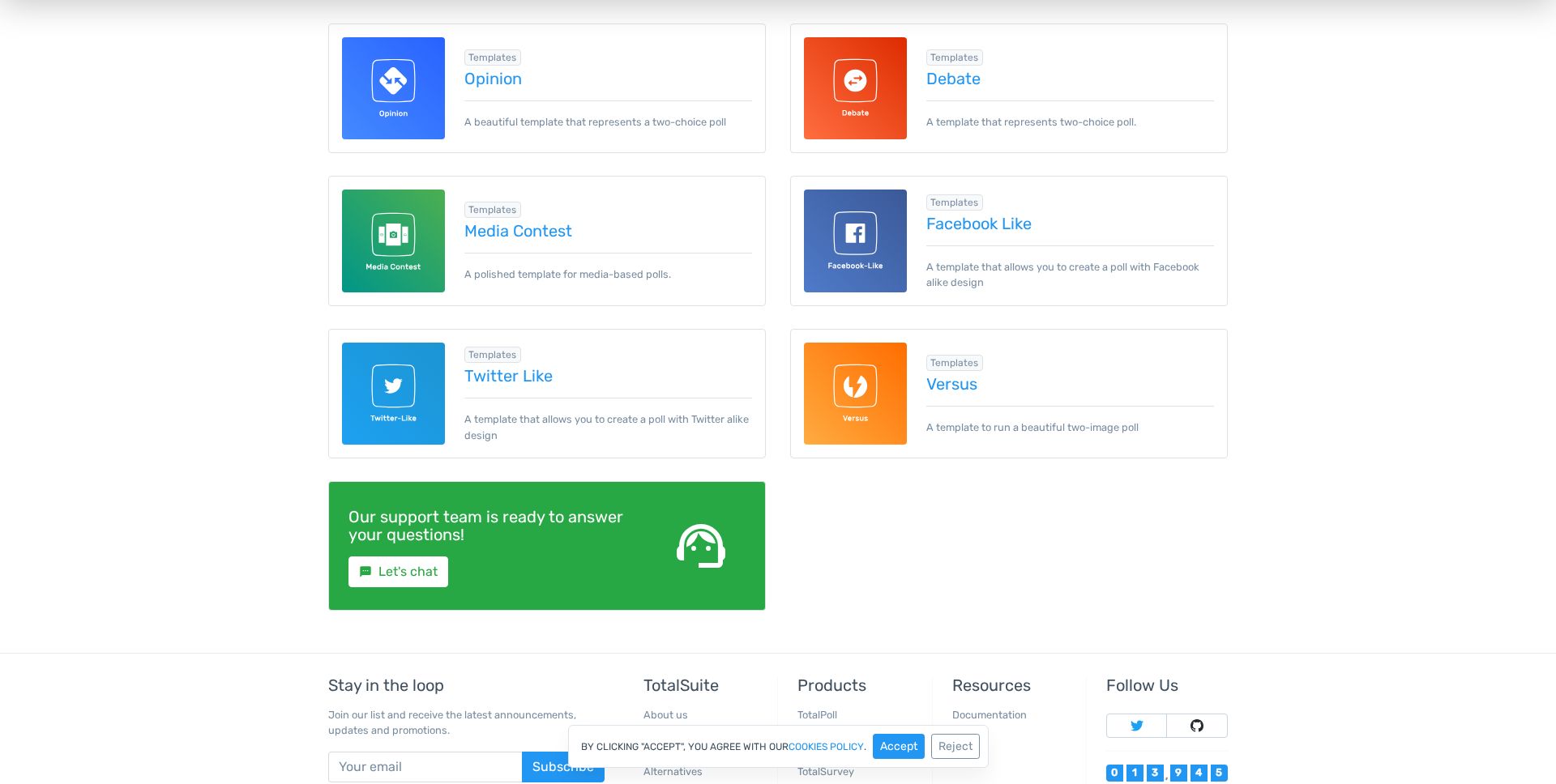
click at [852, 385] on img at bounding box center [855, 393] width 103 height 103
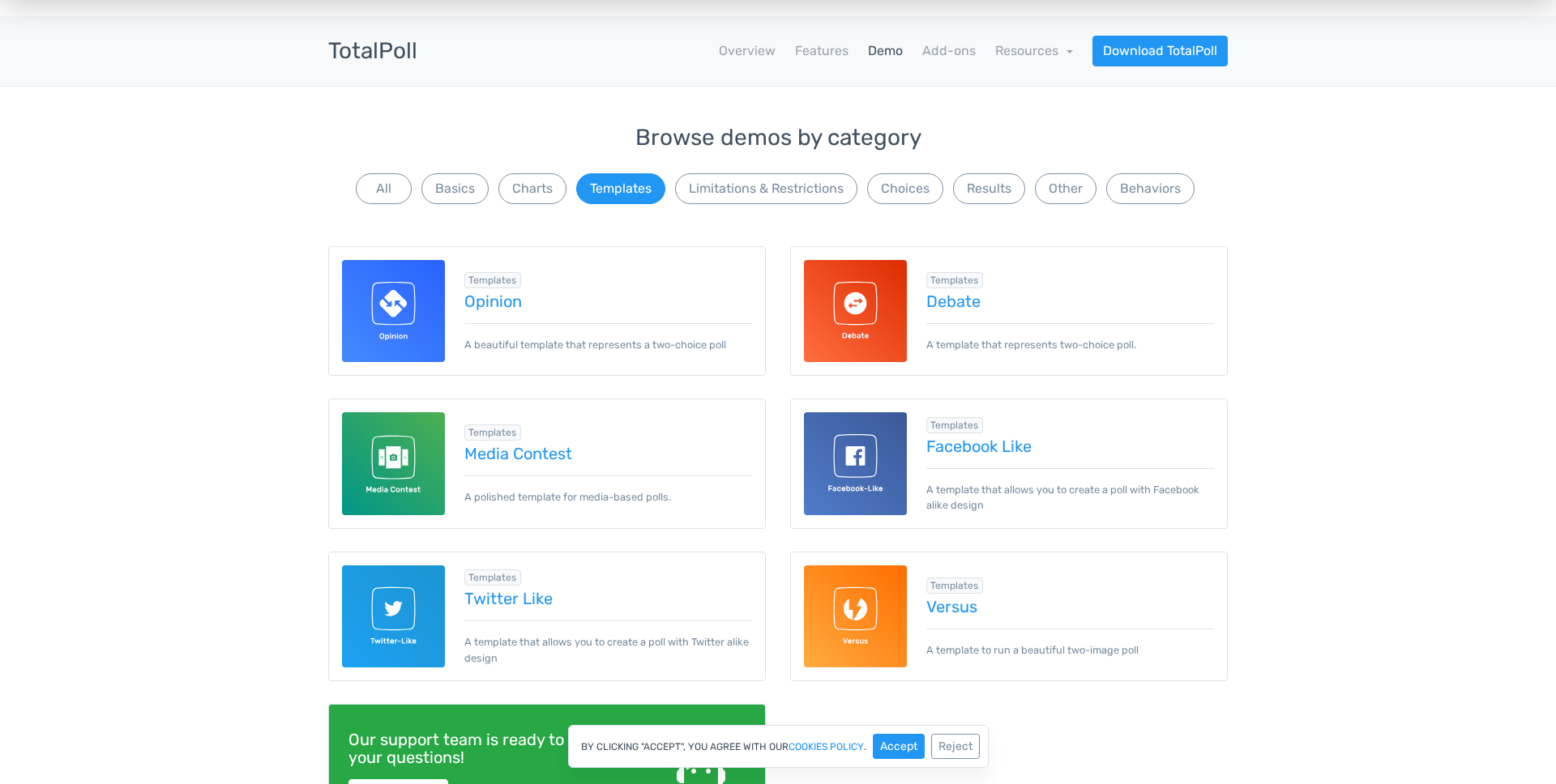
scroll to position [49, 0]
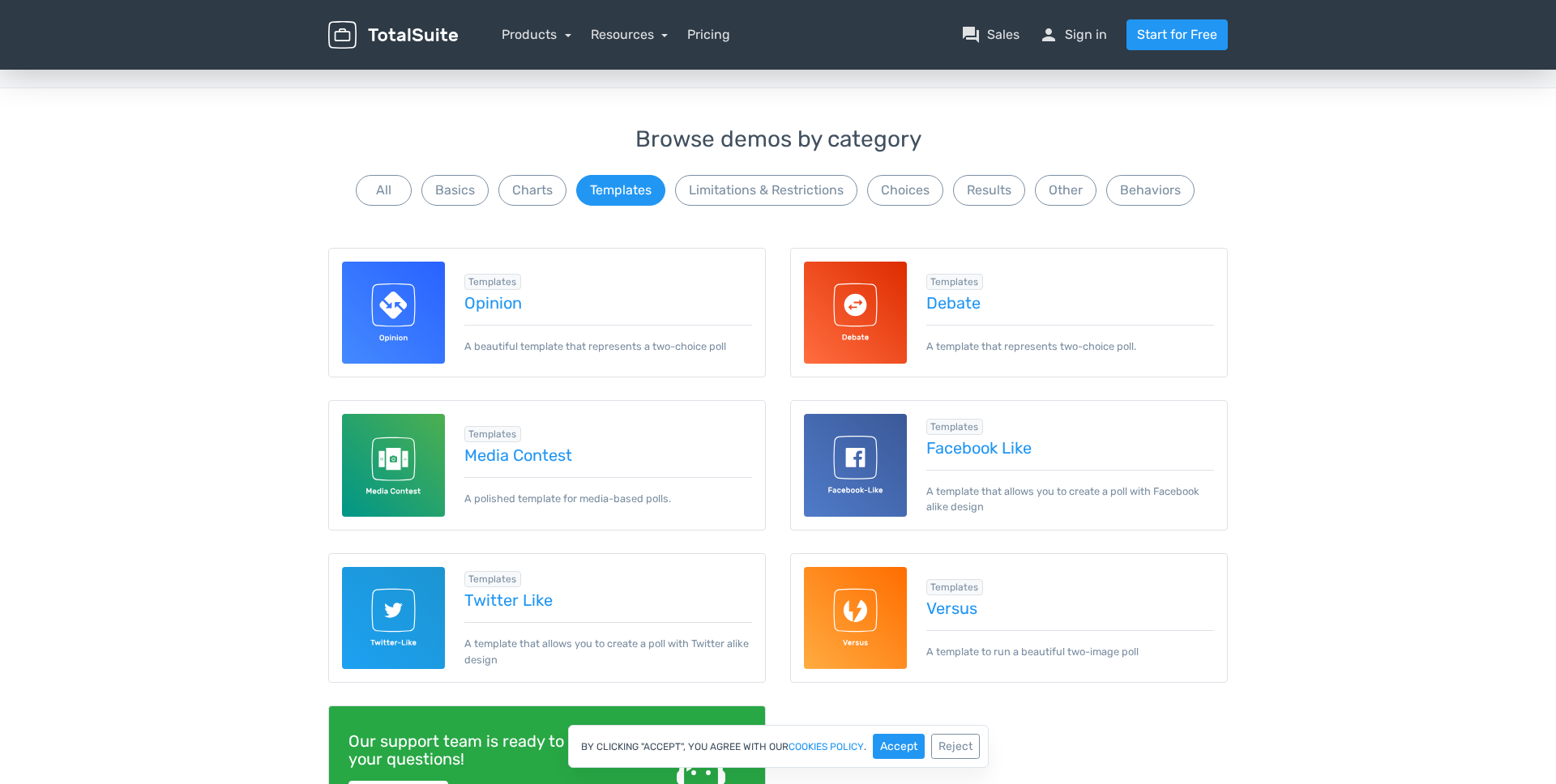
click at [862, 316] on img at bounding box center [855, 312] width 103 height 103
click at [512, 295] on link "Opinion" at bounding box center [609, 303] width 289 height 18
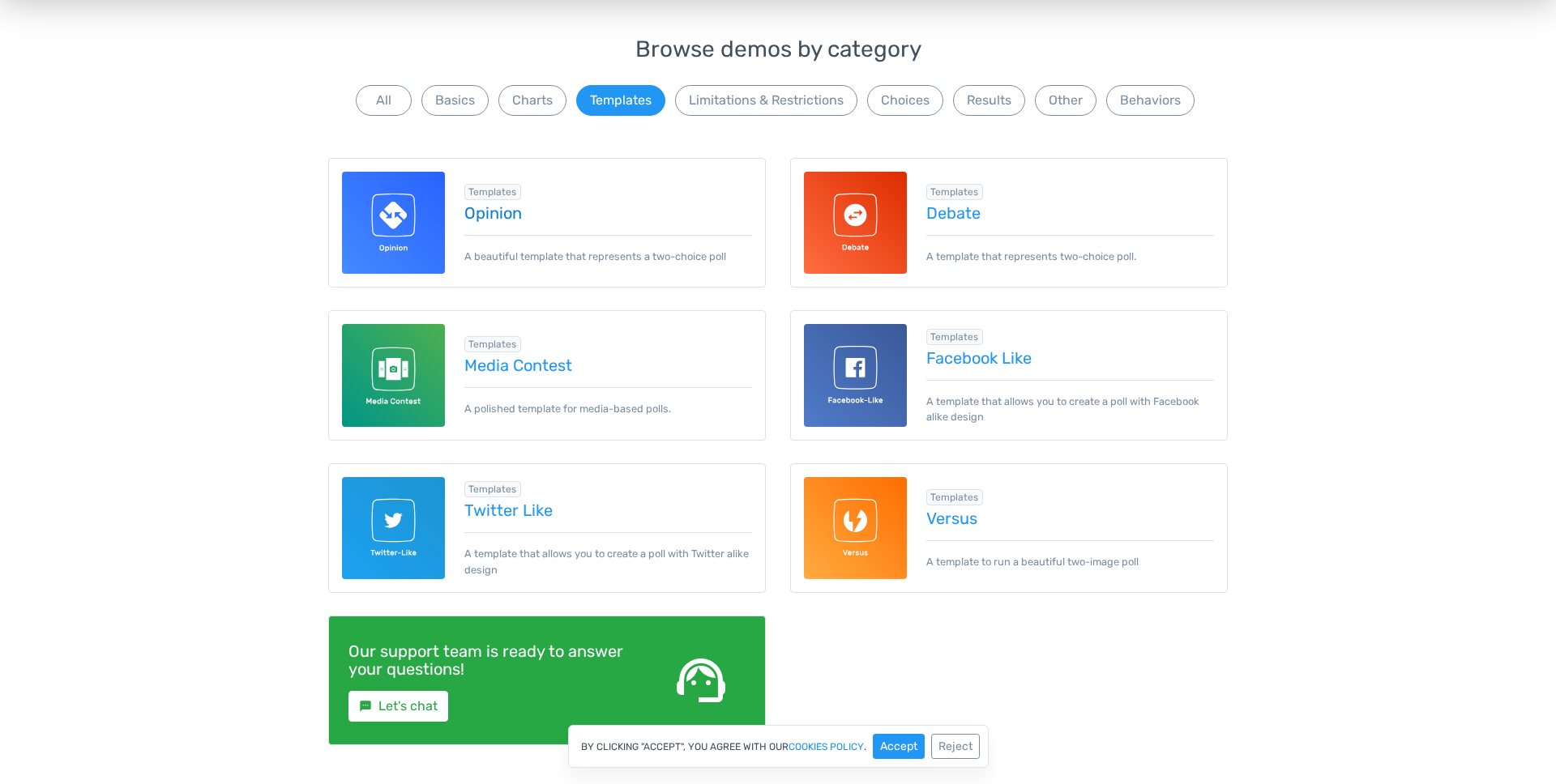
scroll to position [137, 0]
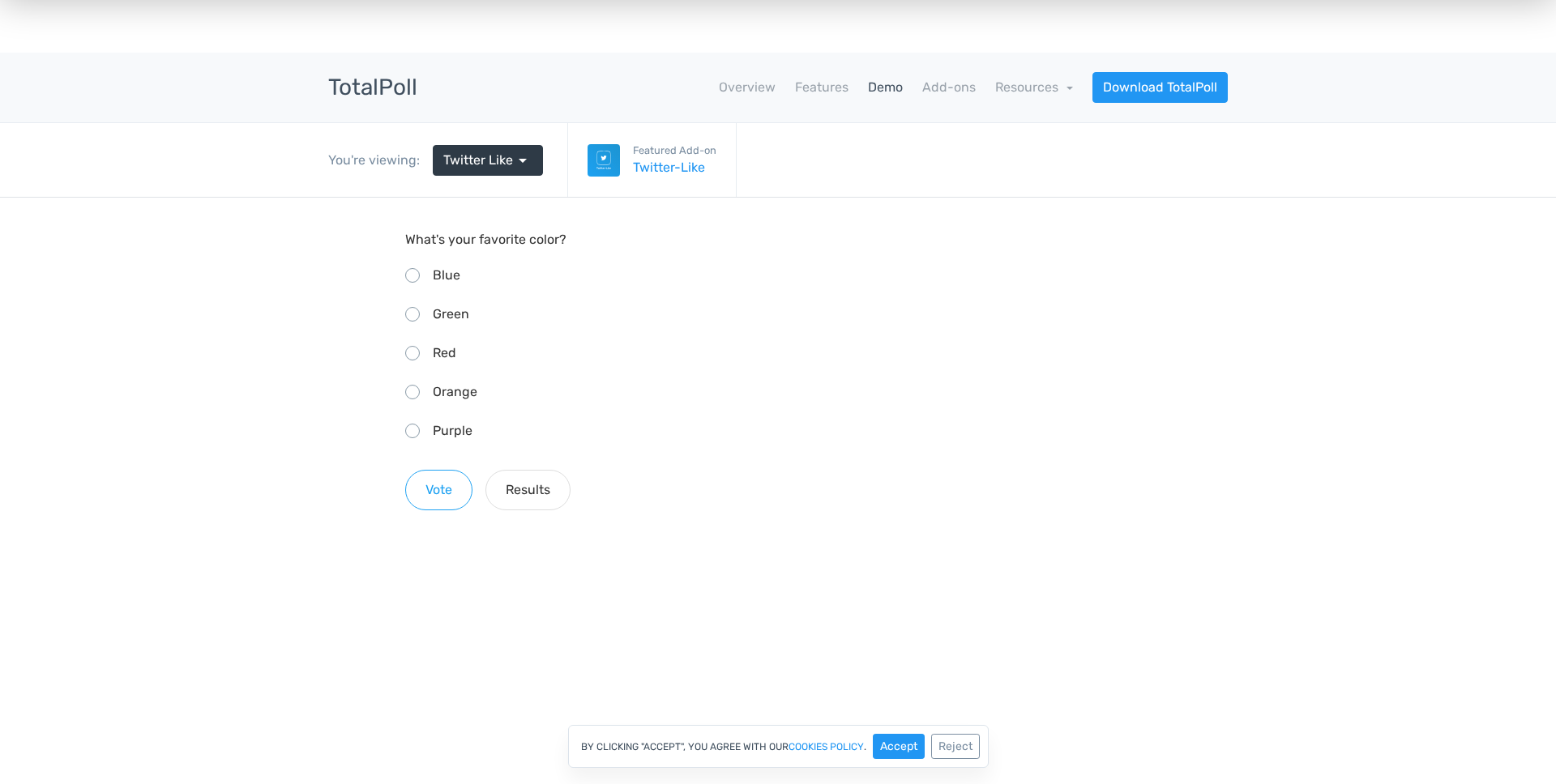
scroll to position [13, 0]
click at [412, 316] on input "Green" at bounding box center [410, 311] width 10 height 10
radio input "true"
click at [411, 353] on input "Red" at bounding box center [410, 351] width 10 height 10
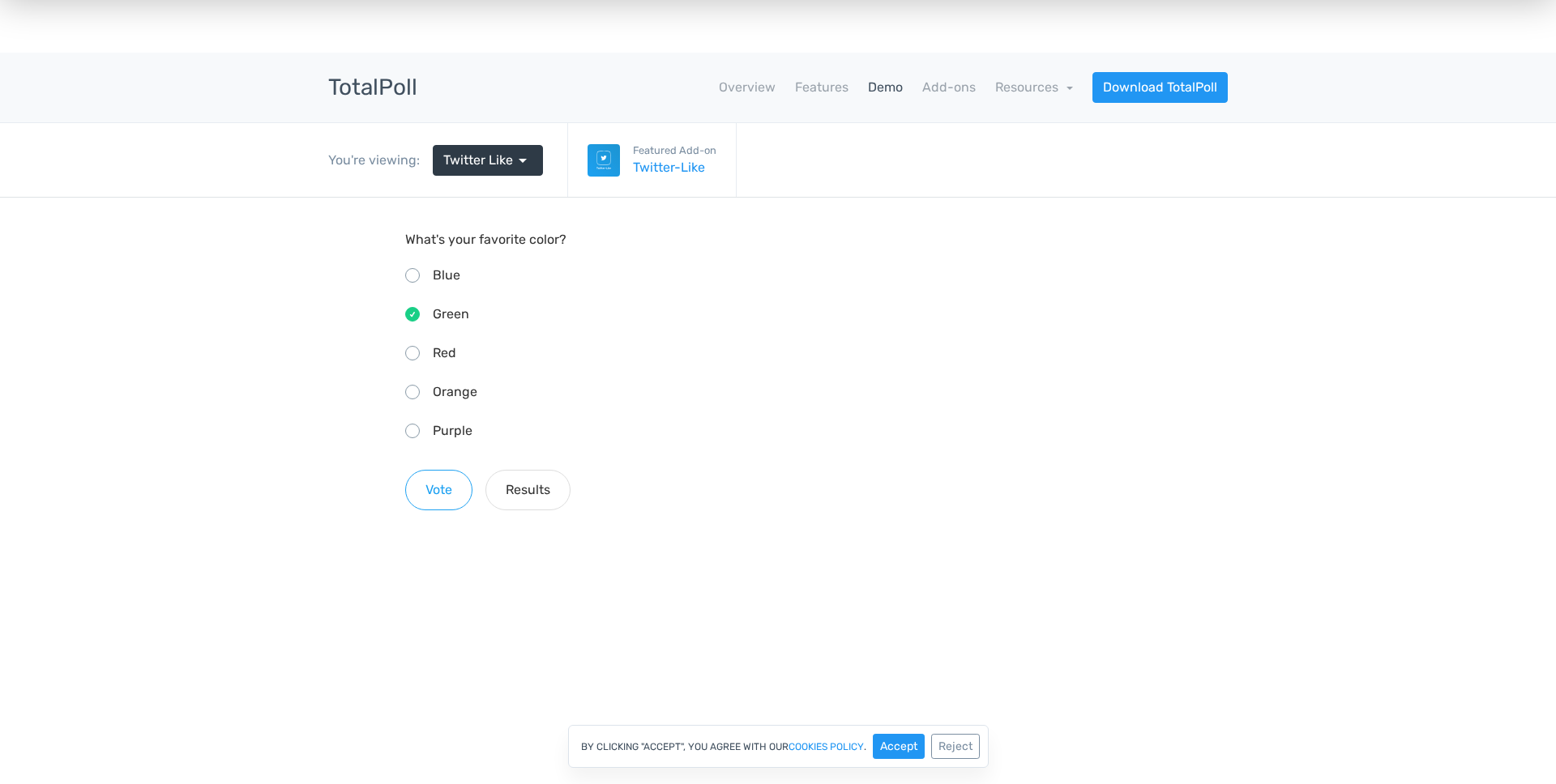
radio input "true"
click at [412, 389] on input "Orange" at bounding box center [410, 390] width 10 height 10
radio input "true"
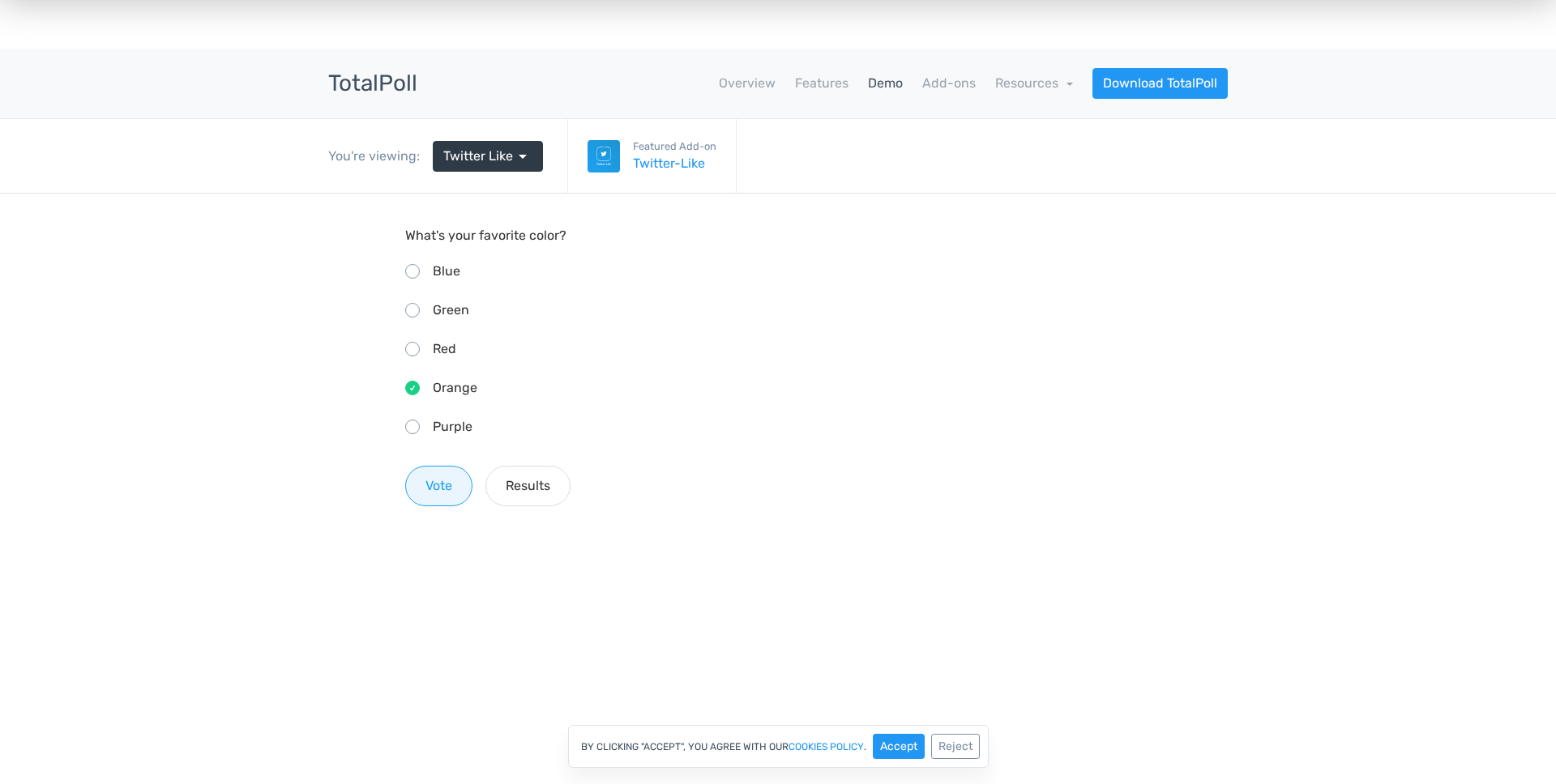
click at [444, 478] on button "Vote" at bounding box center [438, 486] width 67 height 41
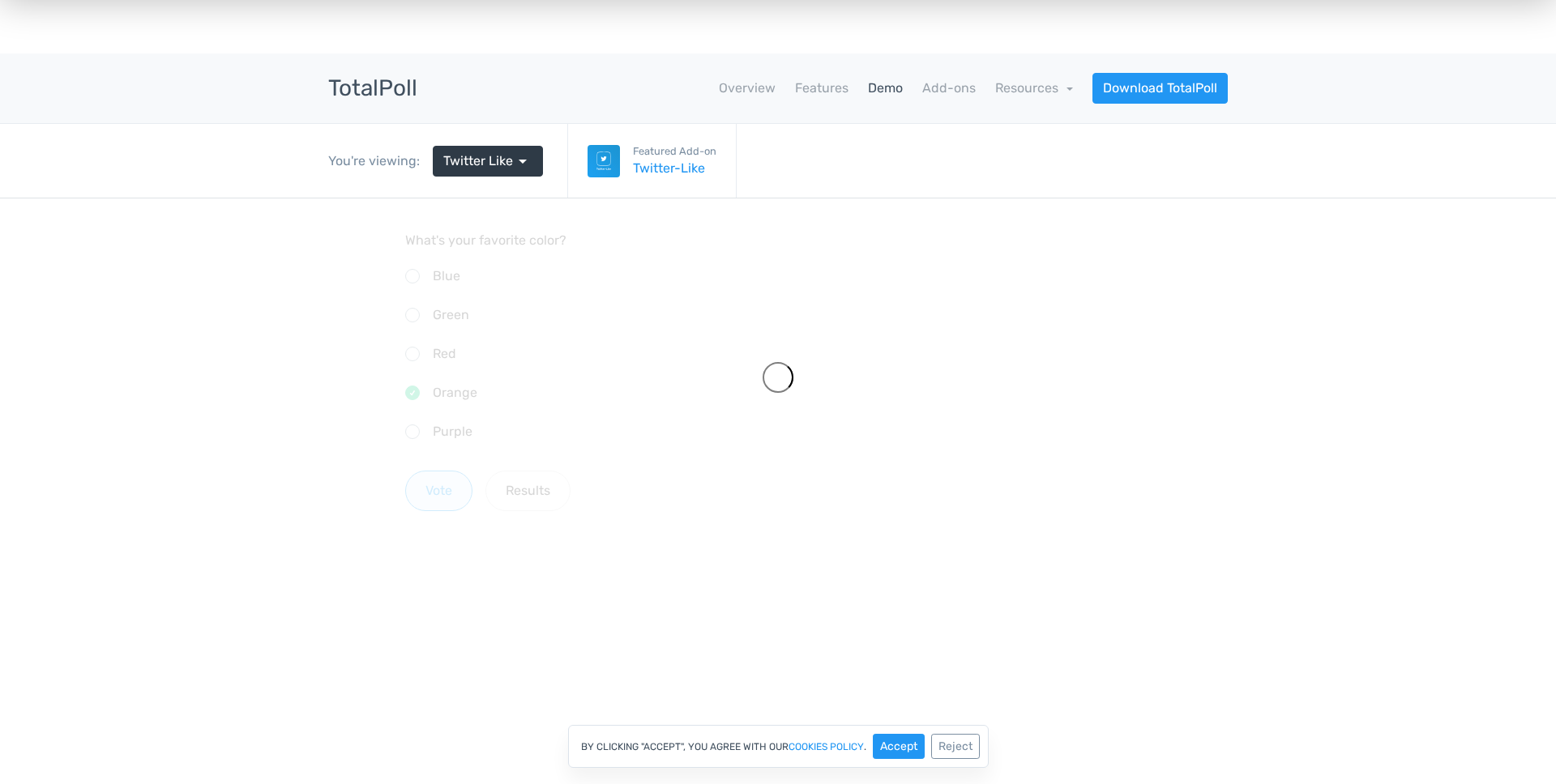
scroll to position [12, 0]
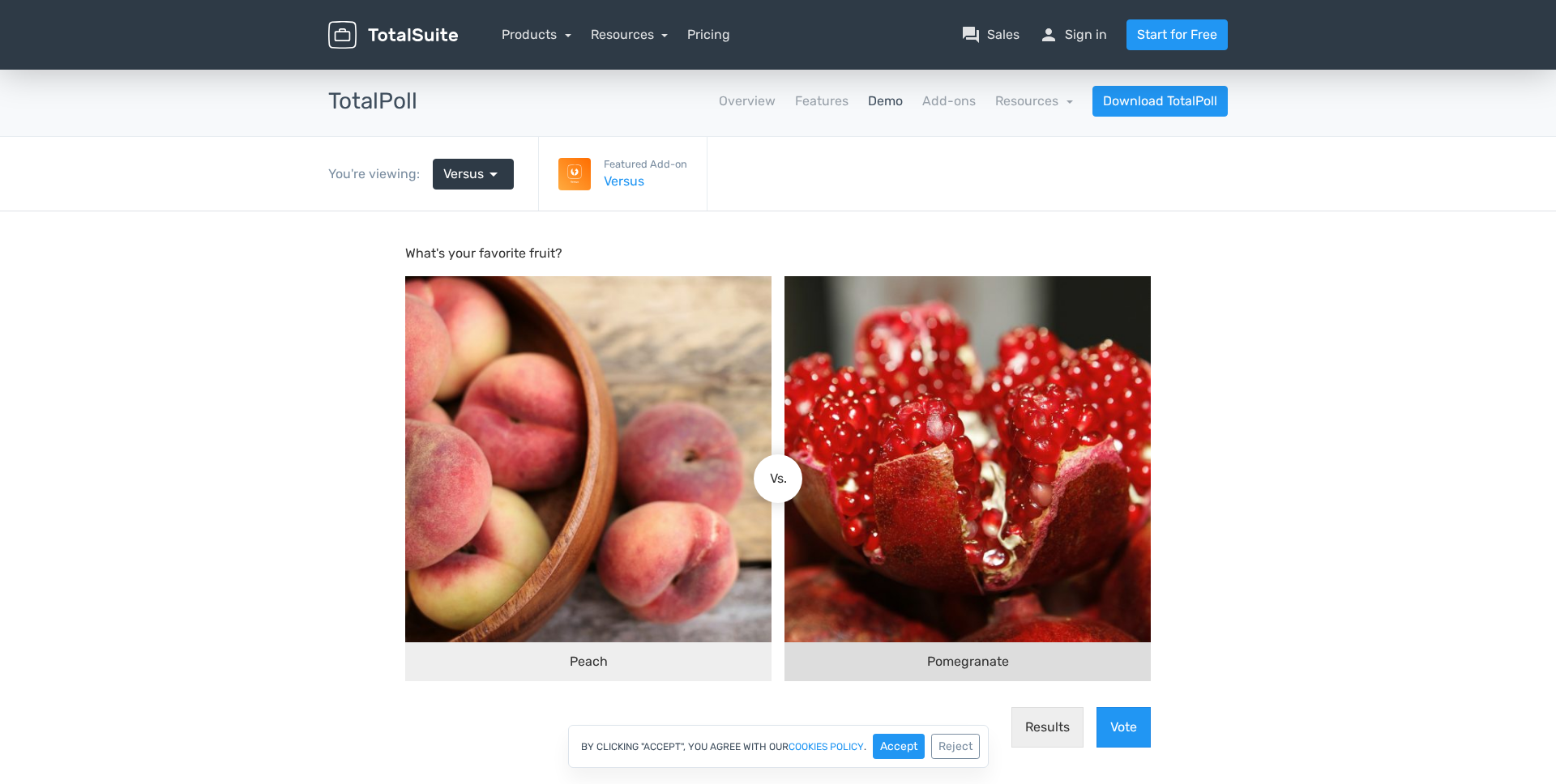
click at [872, 503] on img at bounding box center [967, 459] width 366 height 366
click at [792, 479] on input "Pomegranate" at bounding box center [792, 479] width 0 height 0
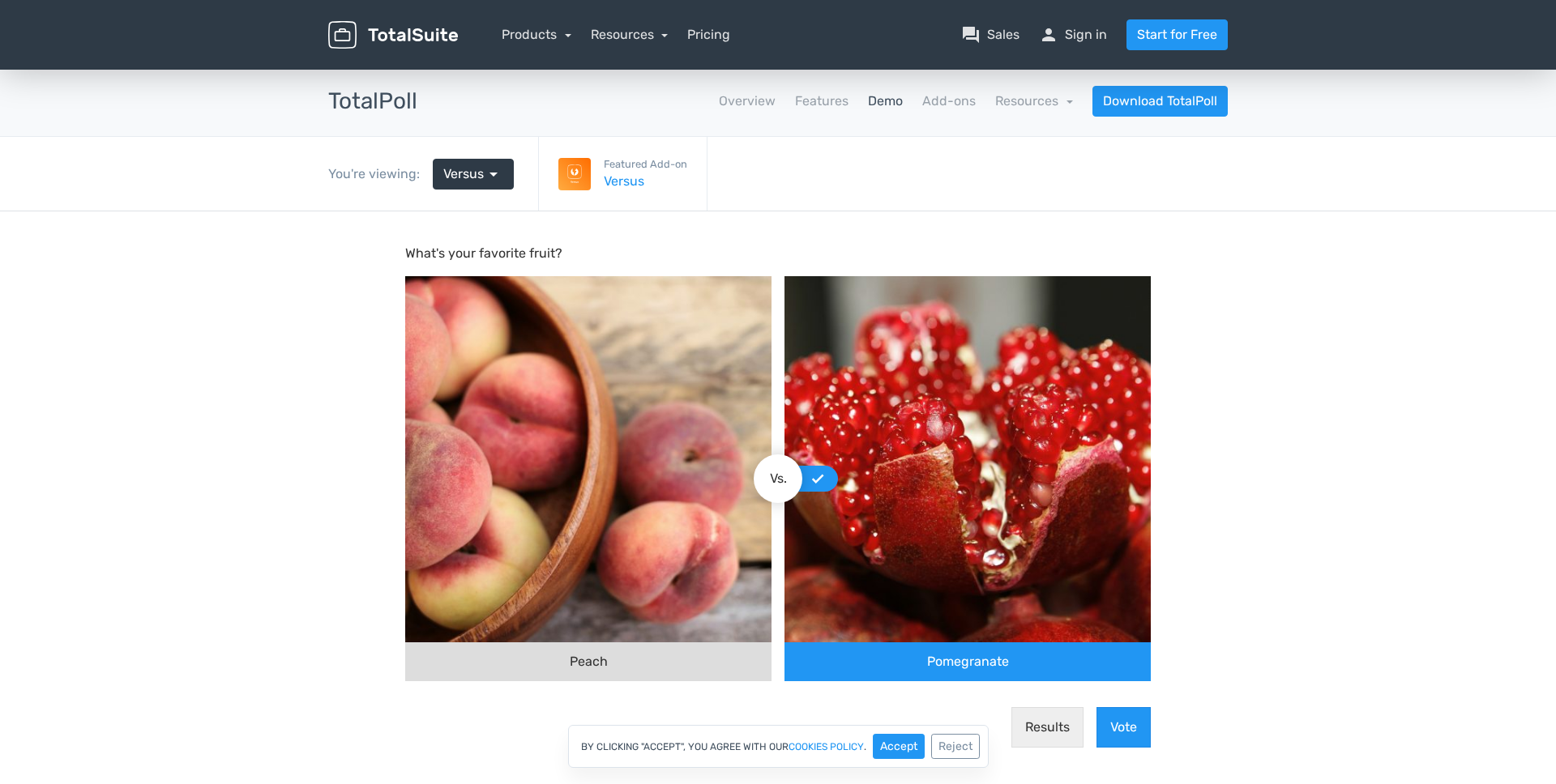
click at [570, 475] on img at bounding box center [588, 459] width 366 height 366
click at [764, 479] on input "Peach" at bounding box center [764, 479] width 0 height 0
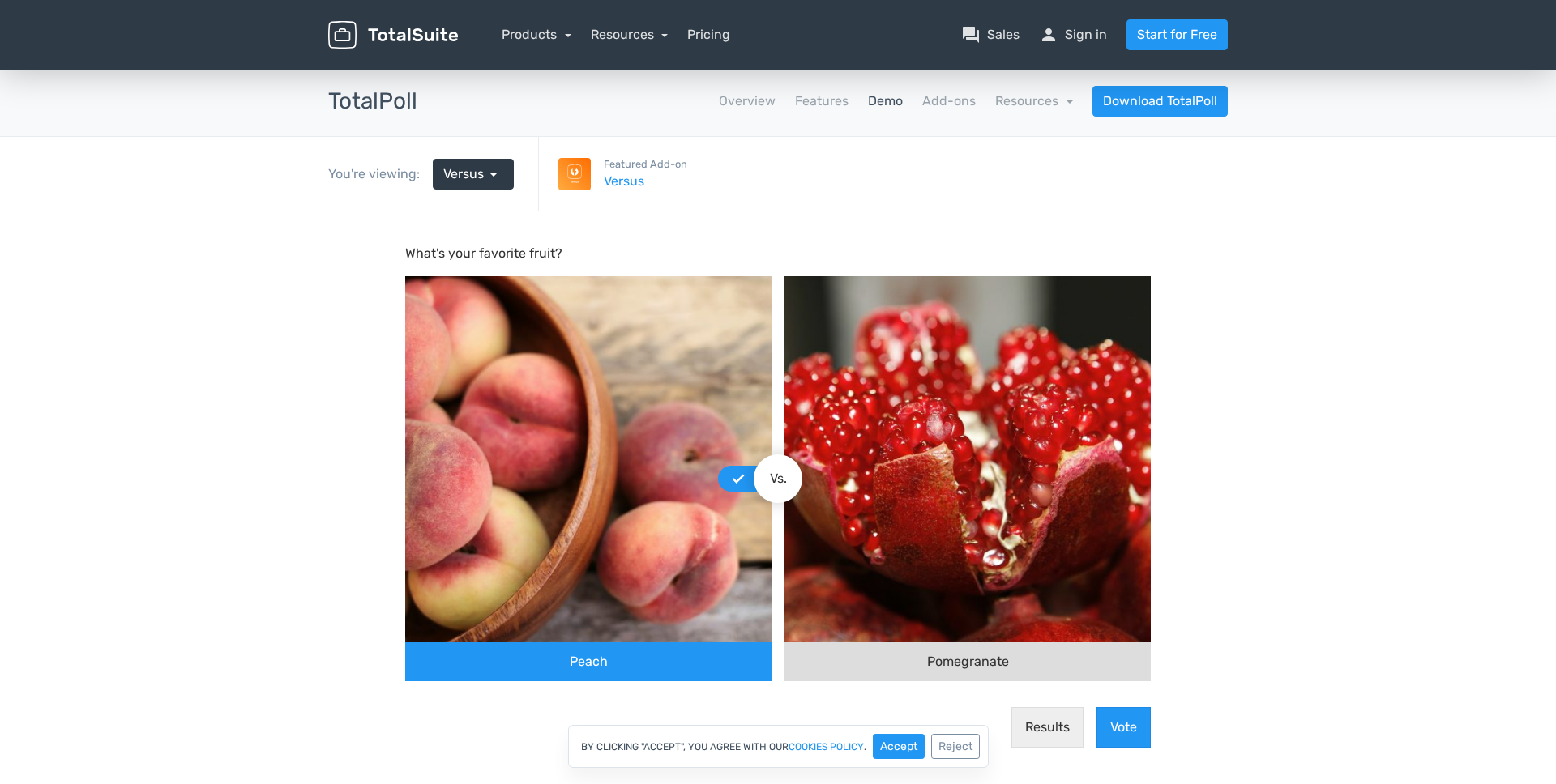
click at [1112, 483] on img at bounding box center [967, 459] width 366 height 366
click at [792, 479] on input "Pomegranate" at bounding box center [792, 479] width 0 height 0
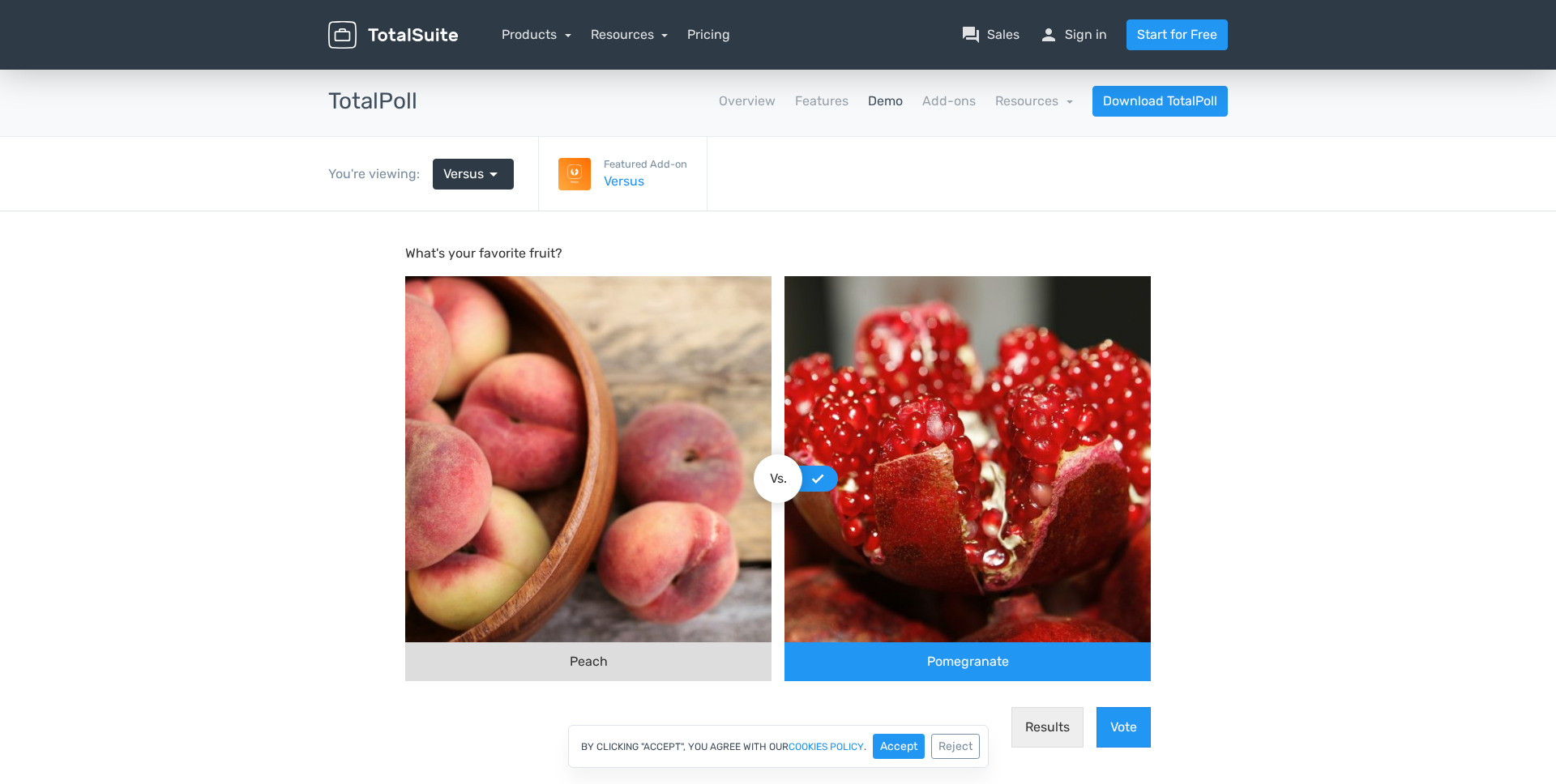
click at [657, 460] on img at bounding box center [588, 459] width 366 height 366
click at [764, 479] on input "Peach" at bounding box center [764, 479] width 0 height 0
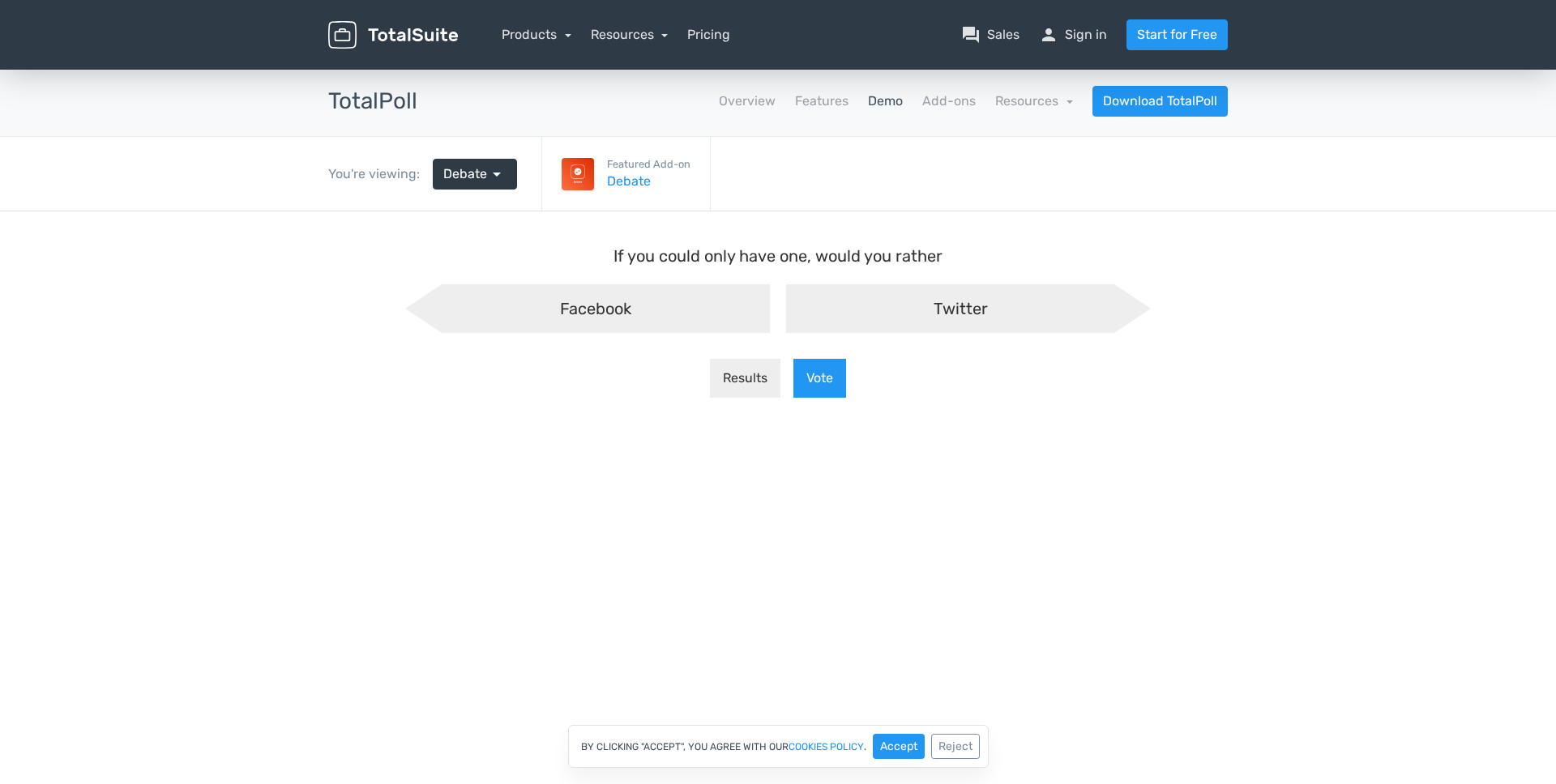
click at [862, 316] on div "Twitter" at bounding box center [968, 309] width 364 height 49
click at [783, 303] on input "Twitter" at bounding box center [778, 297] width 10 height 10
radio input "true"
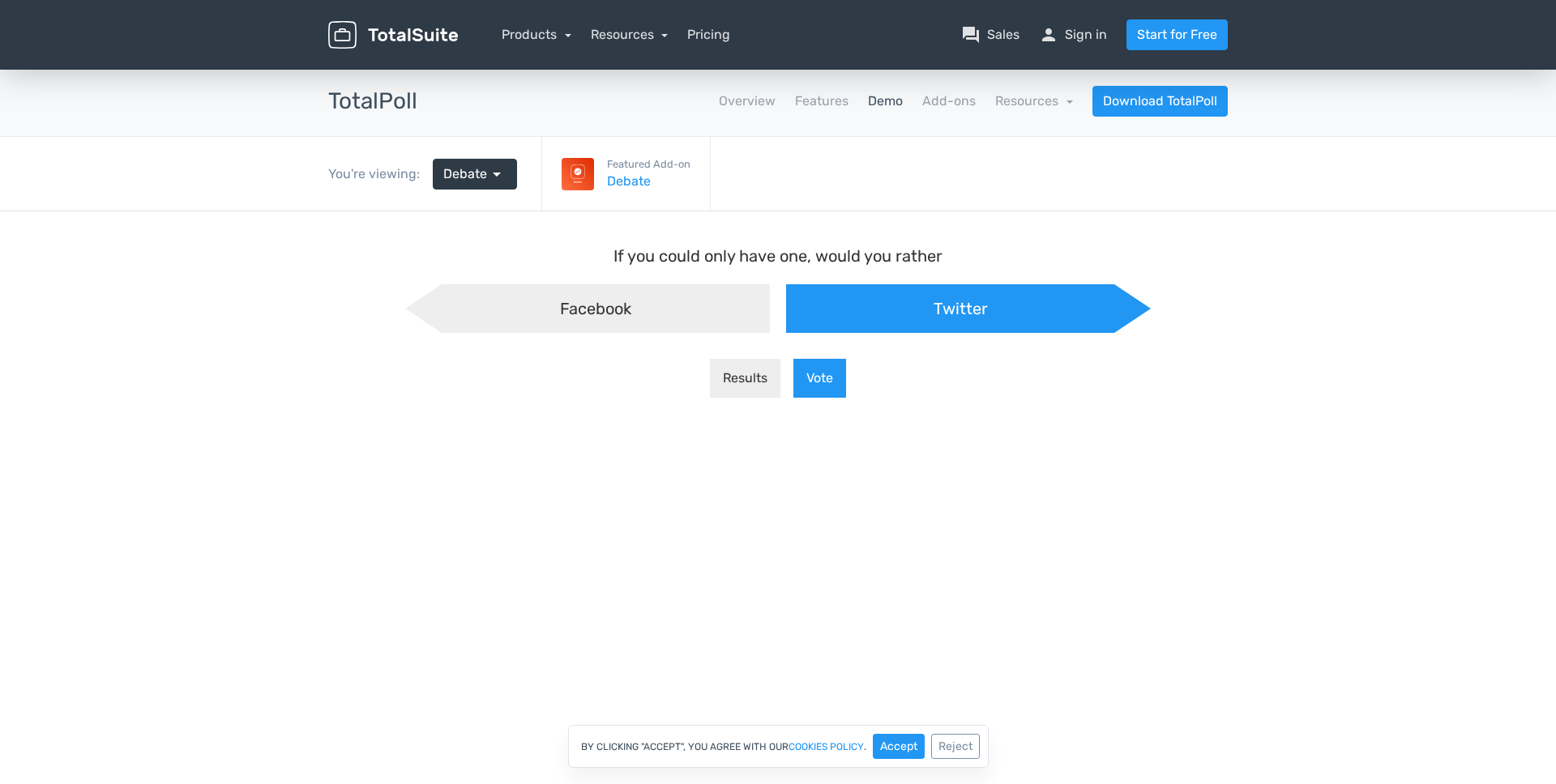
click at [769, 323] on div "Facebook" at bounding box center [587, 309] width 364 height 49
click at [432, 303] on input "Facebook" at bounding box center [427, 297] width 10 height 10
radio input "true"
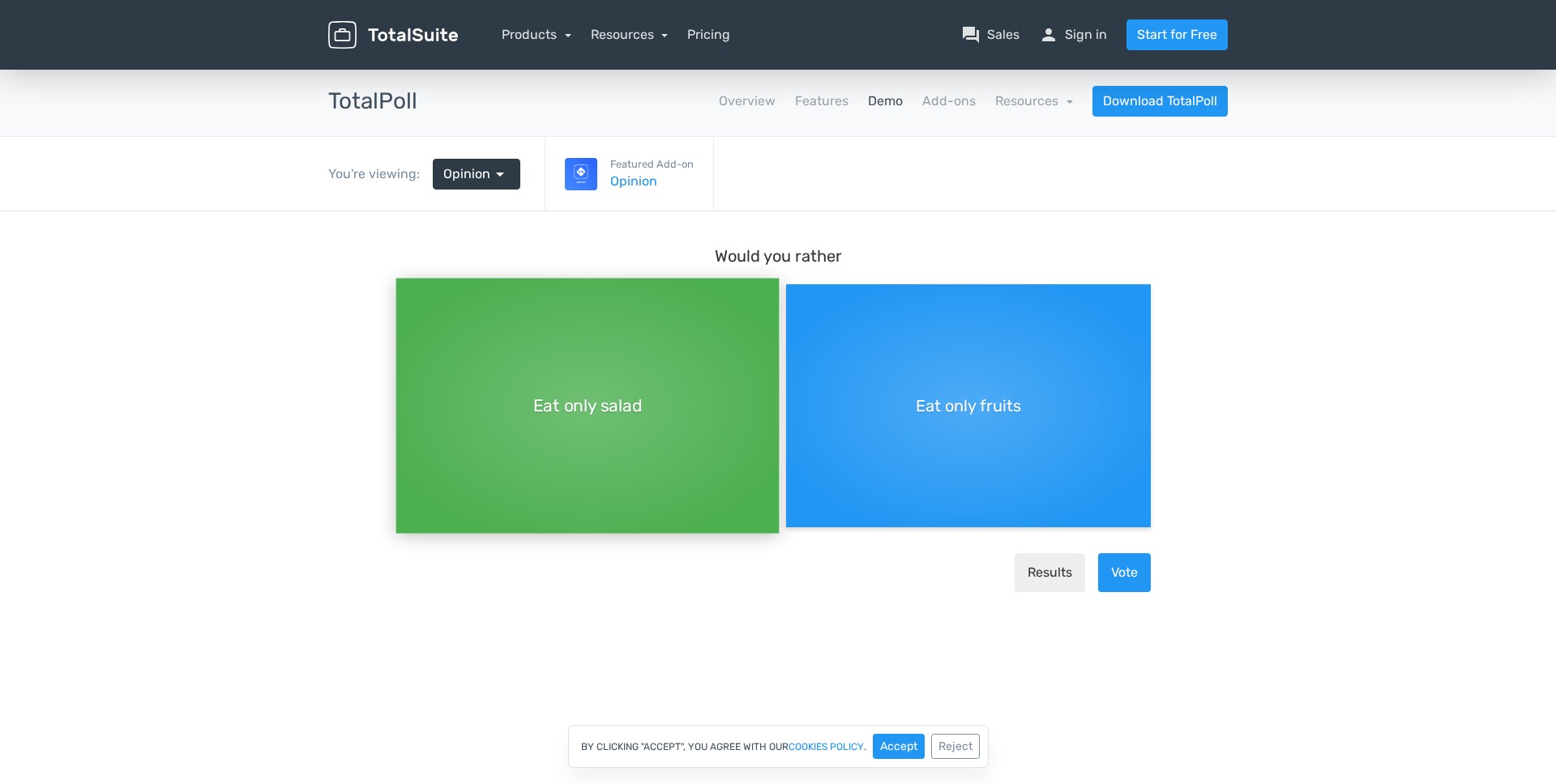
scroll to position [14, 0]
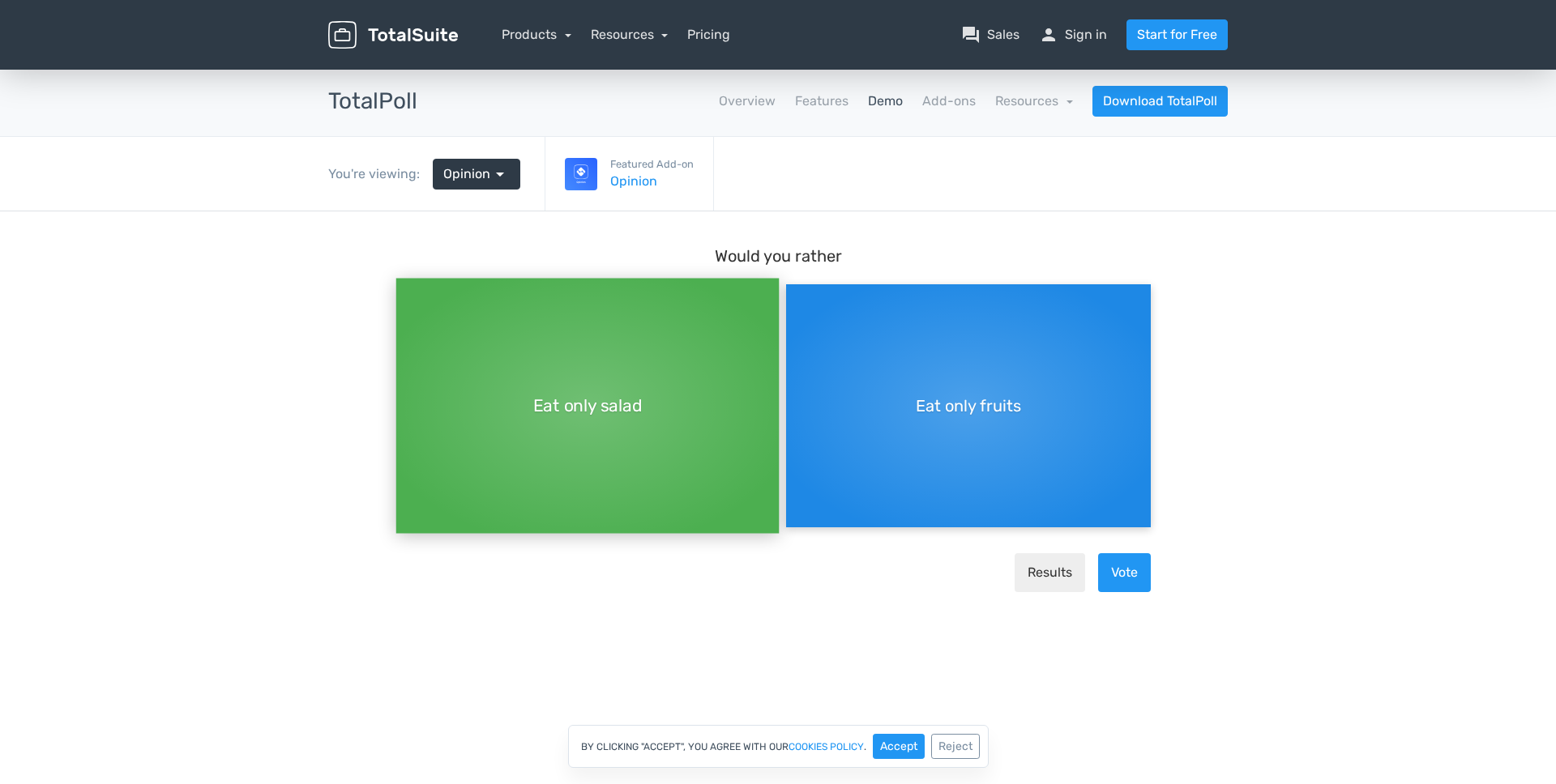
click at [938, 375] on div "Eat only fruits" at bounding box center [968, 406] width 364 height 243
click at [796, 303] on input "Eat only fruits" at bounding box center [791, 297] width 10 height 10
radio input "true"
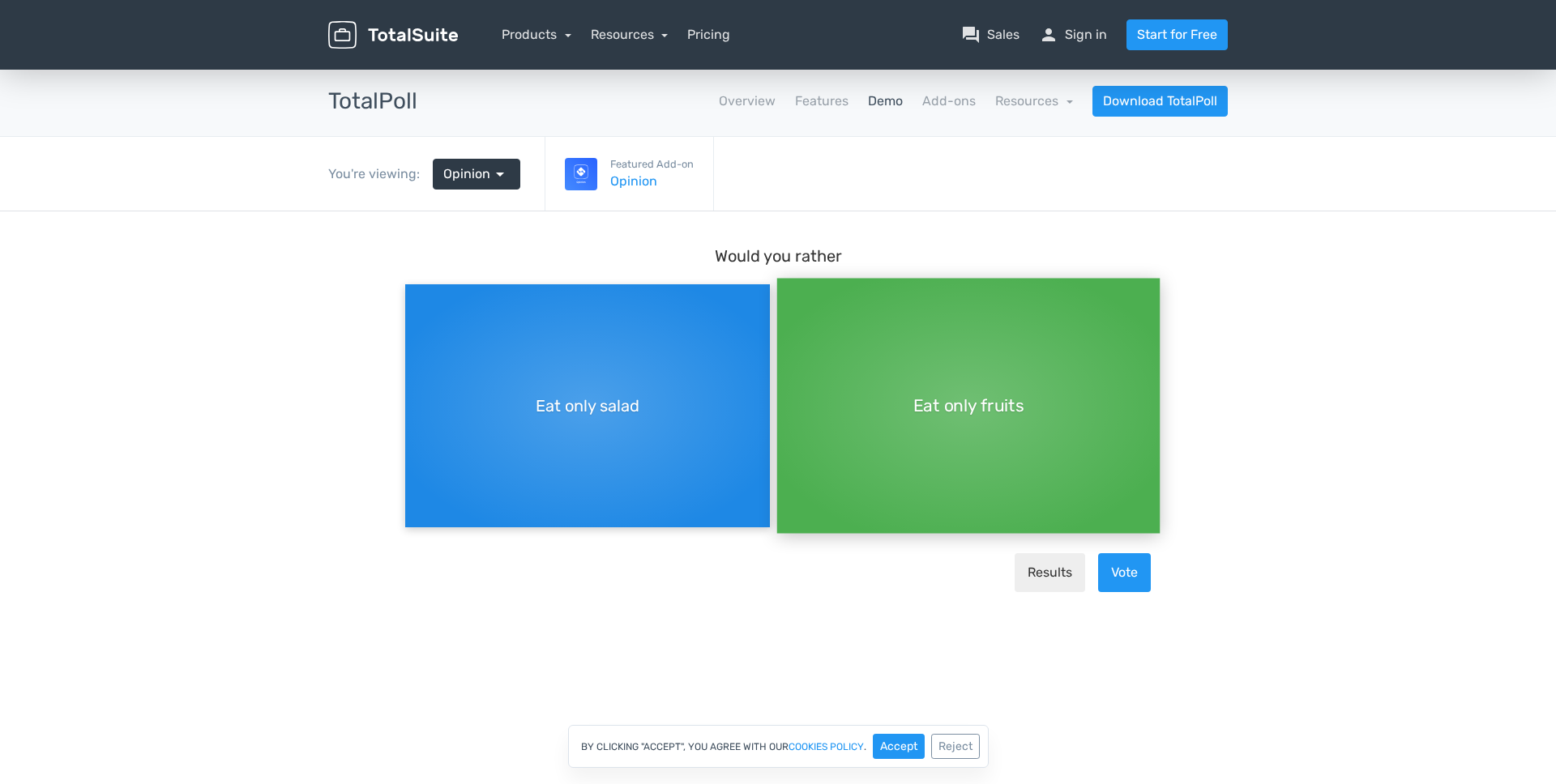
click at [611, 376] on div "Eat only salad" at bounding box center [587, 406] width 364 height 243
click at [416, 290] on input "Eat only salad" at bounding box center [410, 283] width 10 height 10
radio input "true"
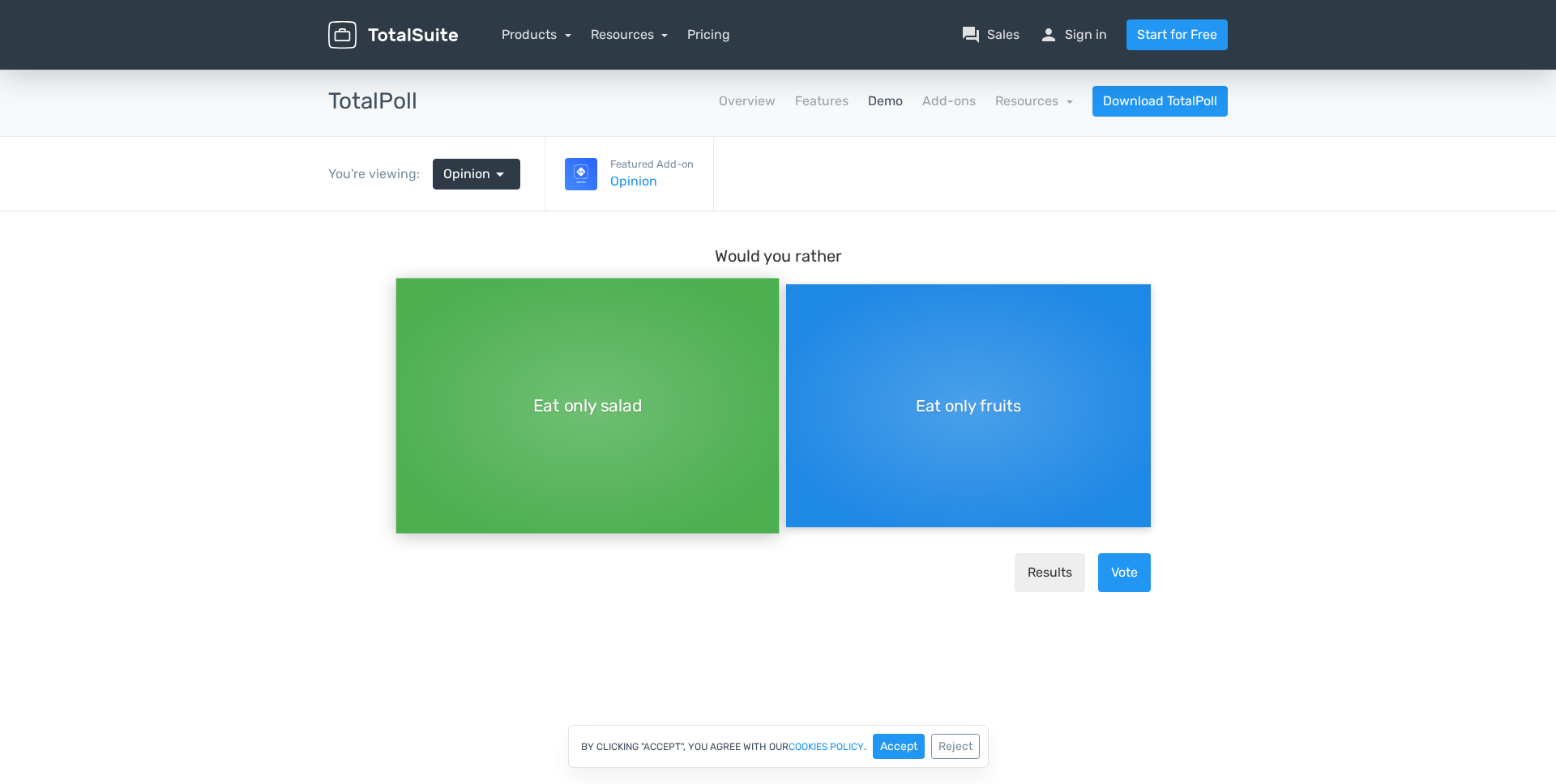
click at [879, 387] on div "Eat only fruits" at bounding box center [968, 406] width 364 height 243
click at [796, 290] on input "Eat only fruits" at bounding box center [791, 283] width 10 height 10
radio input "true"
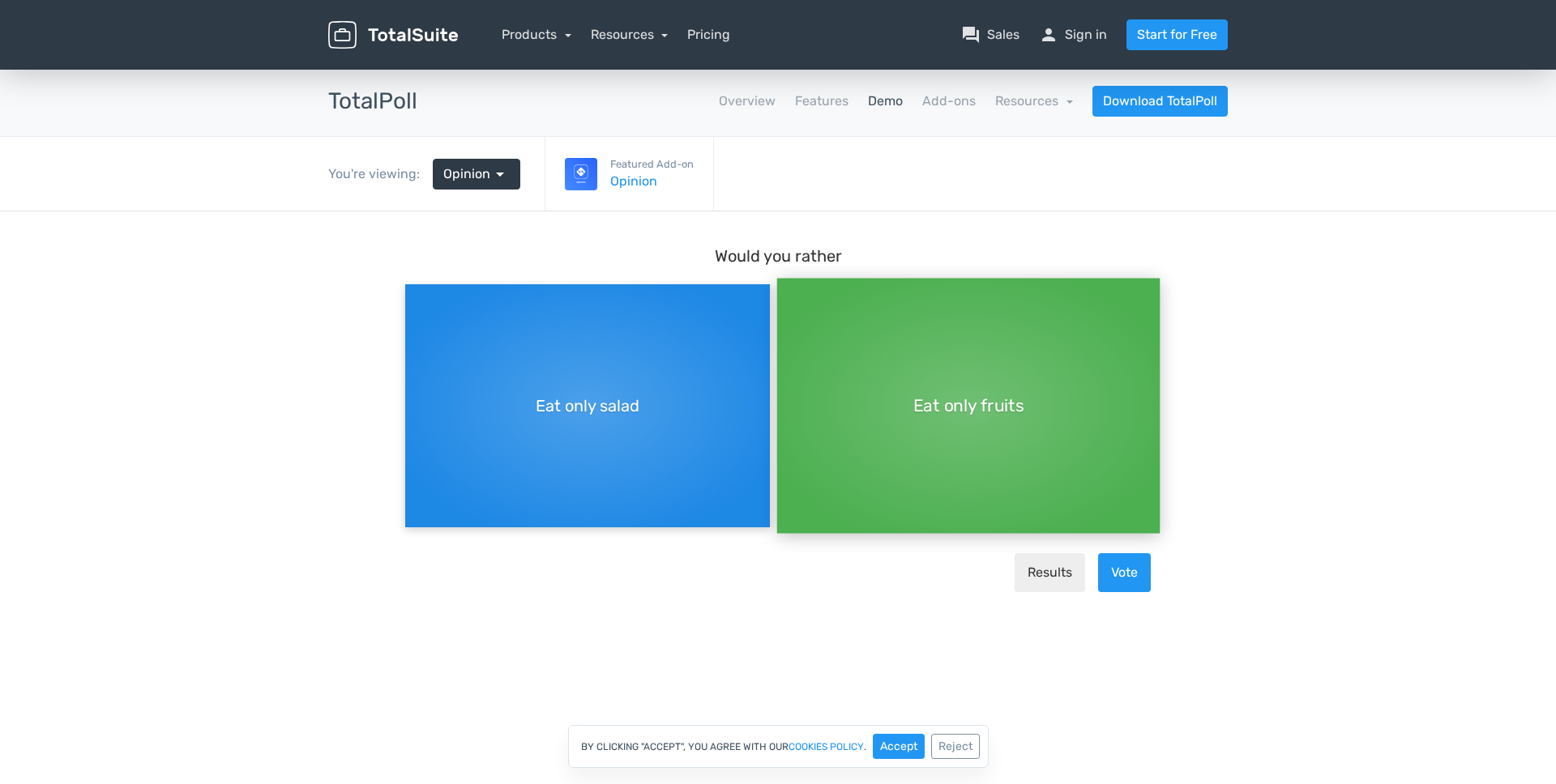
click at [593, 419] on div "Eat only salad" at bounding box center [587, 406] width 364 height 243
click at [416, 290] on input "Eat only salad" at bounding box center [410, 283] width 10 height 10
radio input "true"
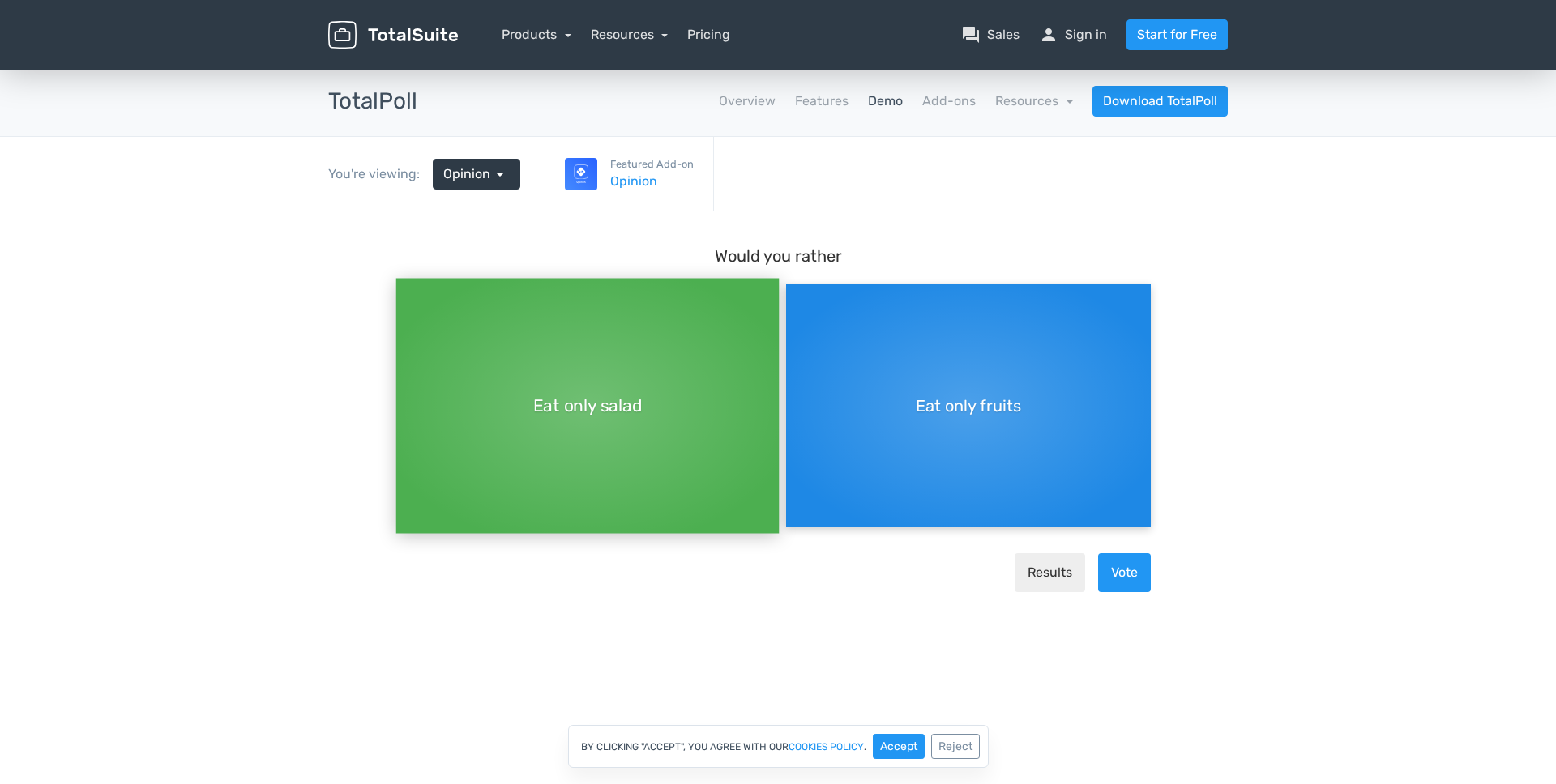
click at [1029, 432] on div "Eat only fruits" at bounding box center [968, 406] width 364 height 243
click at [796, 290] on input "Eat only fruits" at bounding box center [791, 283] width 10 height 10
radio input "true"
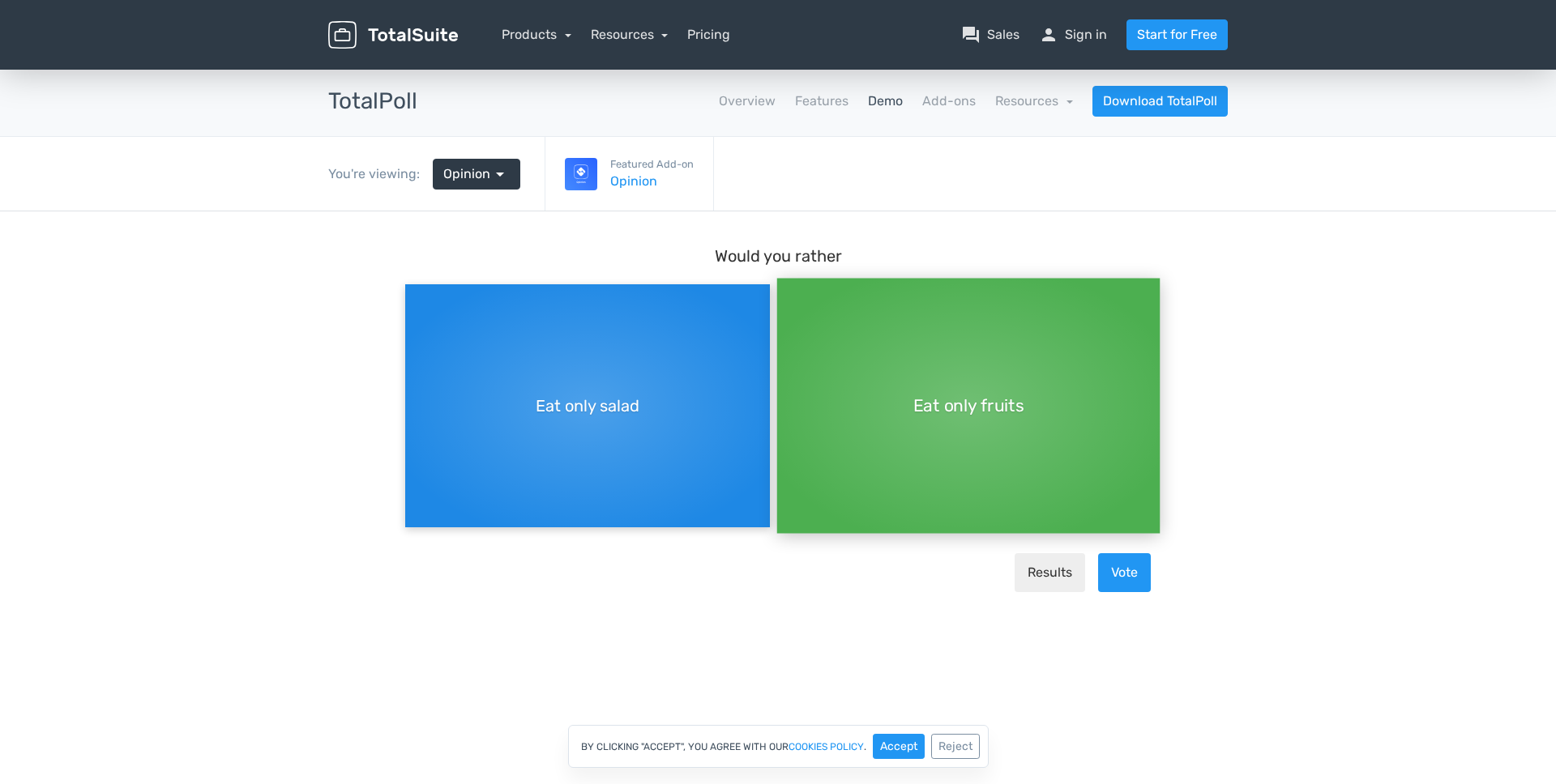
click at [671, 452] on div "Eat only salad" at bounding box center [587, 406] width 364 height 243
click at [416, 290] on input "Eat only salad" at bounding box center [410, 283] width 10 height 10
radio input "true"
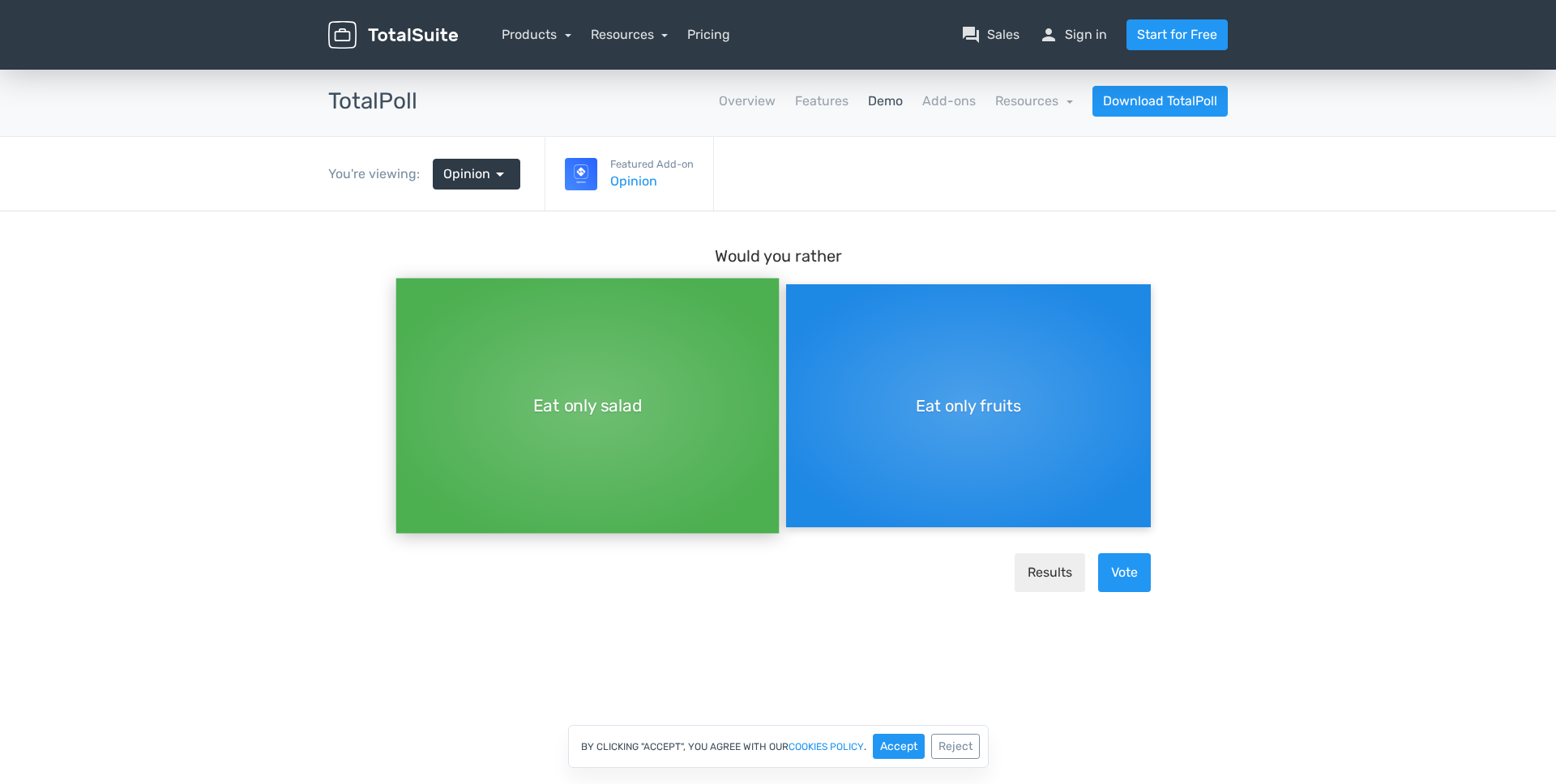
click at [909, 444] on div "Eat only fruits" at bounding box center [968, 406] width 364 height 243
click at [796, 290] on input "Eat only fruits" at bounding box center [791, 283] width 10 height 10
radio input "true"
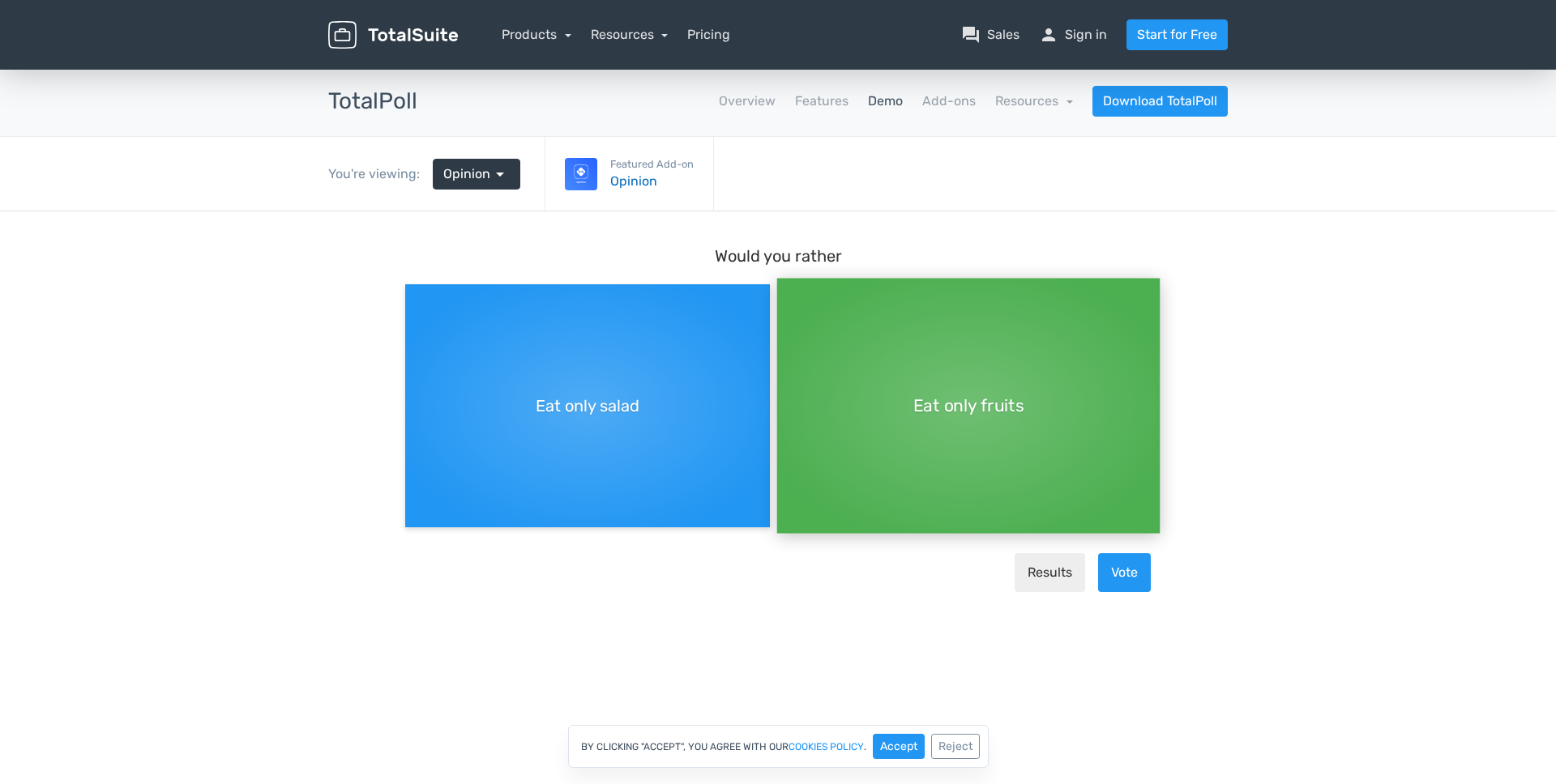
click at [628, 179] on link "Opinion" at bounding box center [652, 181] width 83 height 20
